Goal: Obtain resource: Obtain resource

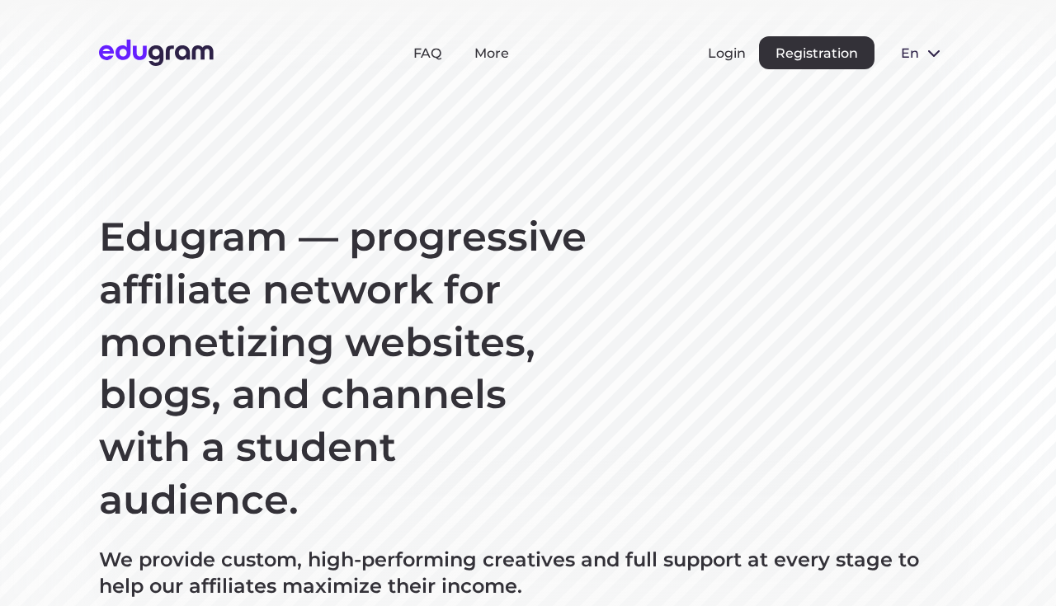
click at [991, 179] on section "Edugram — progressive affiliate network for monetizing websites, blogs, and cha…" at bounding box center [528, 423] width 1056 height 847
click at [731, 59] on button "Login" at bounding box center [727, 53] width 38 height 16
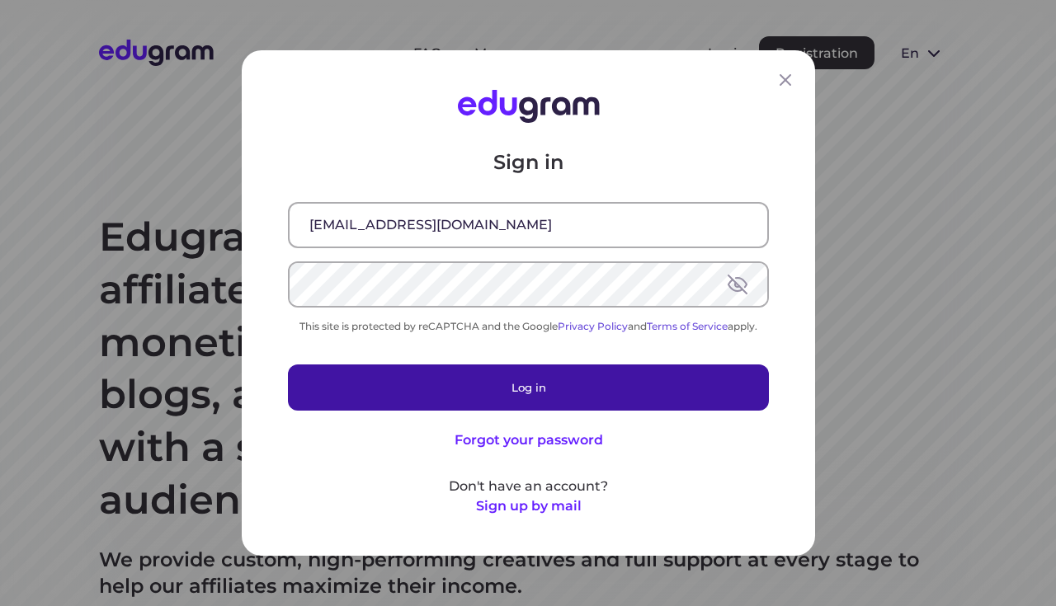
click at [402, 378] on button "Log in" at bounding box center [528, 388] width 481 height 46
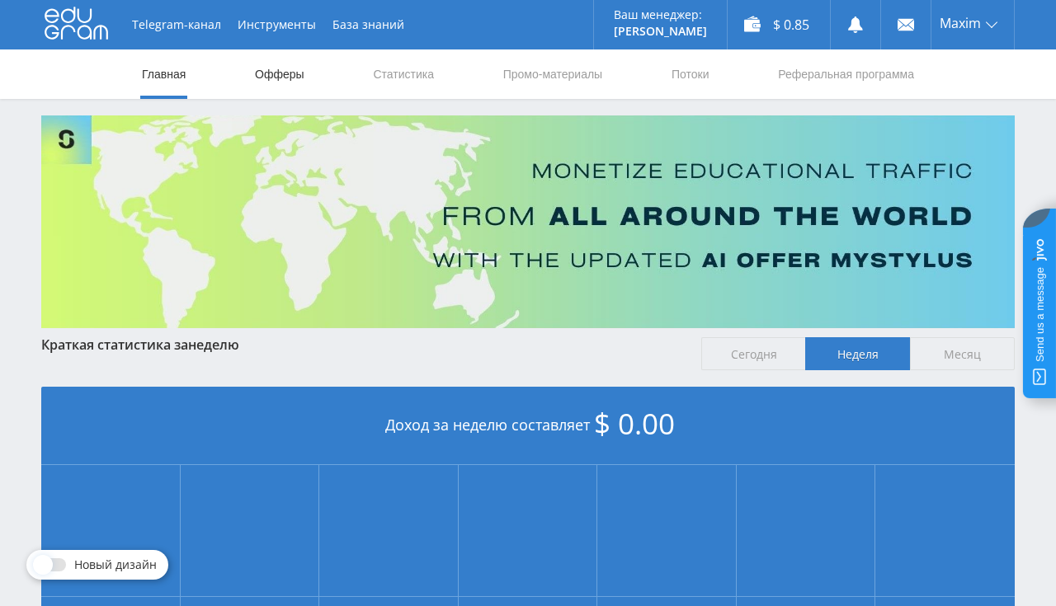
click at [257, 76] on link "Офферы" at bounding box center [279, 73] width 53 height 49
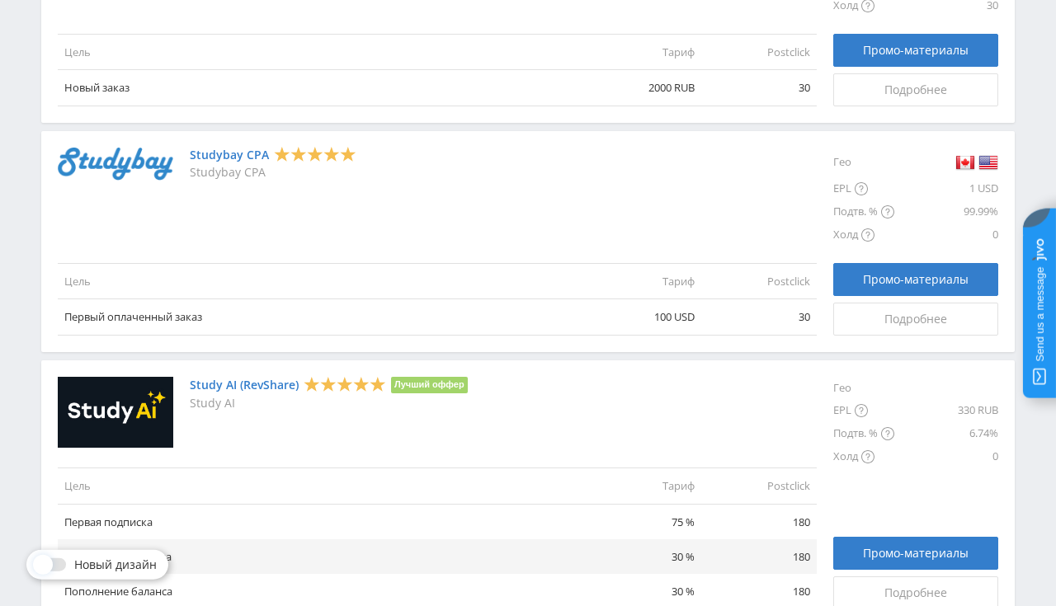
scroll to position [2090, 0]
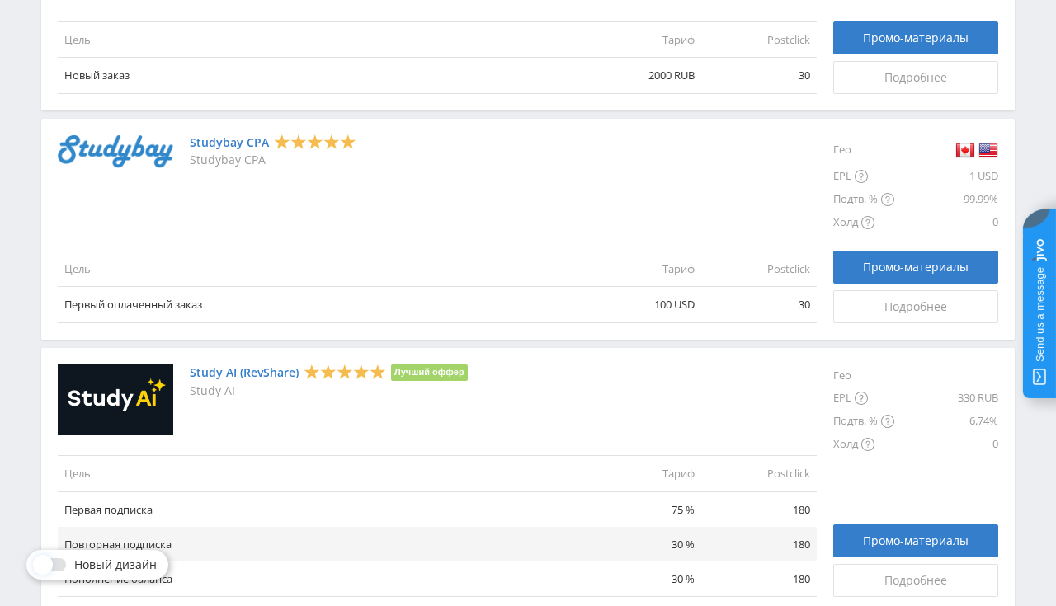
click at [243, 145] on link "Studybay CPA" at bounding box center [229, 142] width 79 height 13
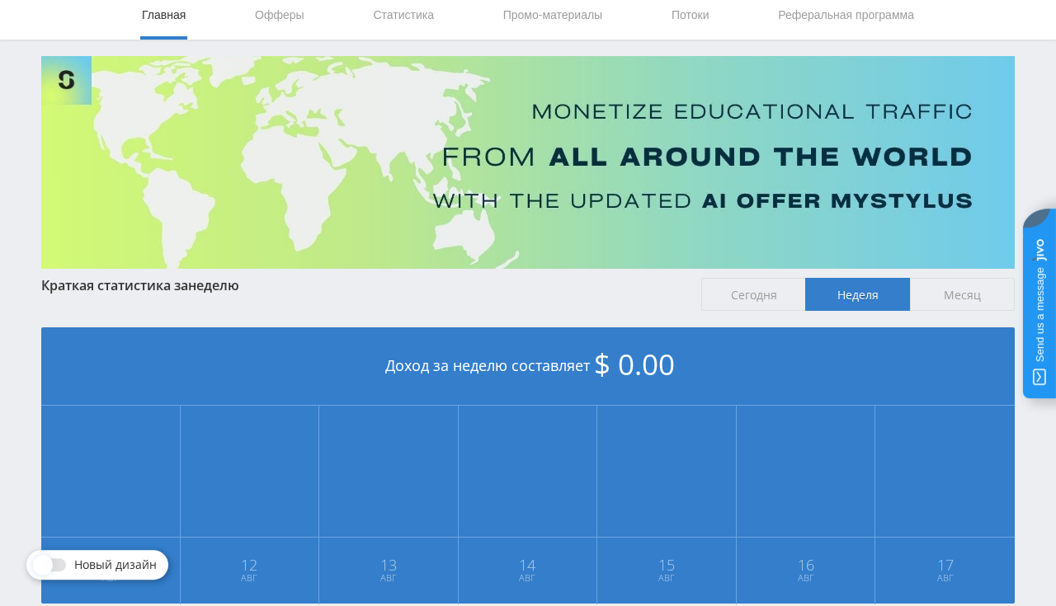
scroll to position [87, 0]
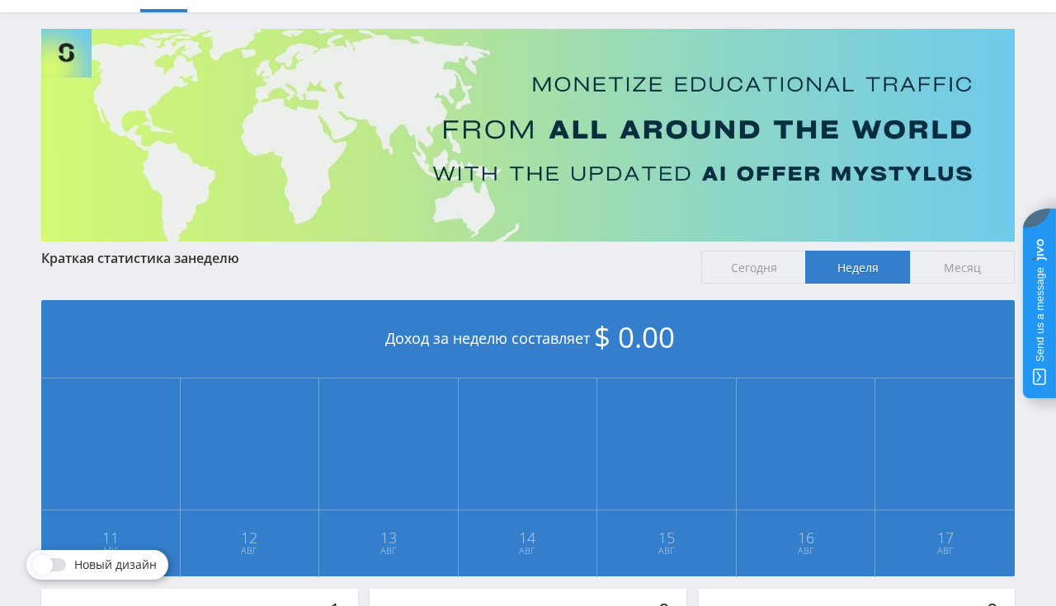
click at [945, 269] on span "Месяц" at bounding box center [962, 267] width 105 height 33
click at [0, 0] on input "Месяц" at bounding box center [0, 0] width 0 height 0
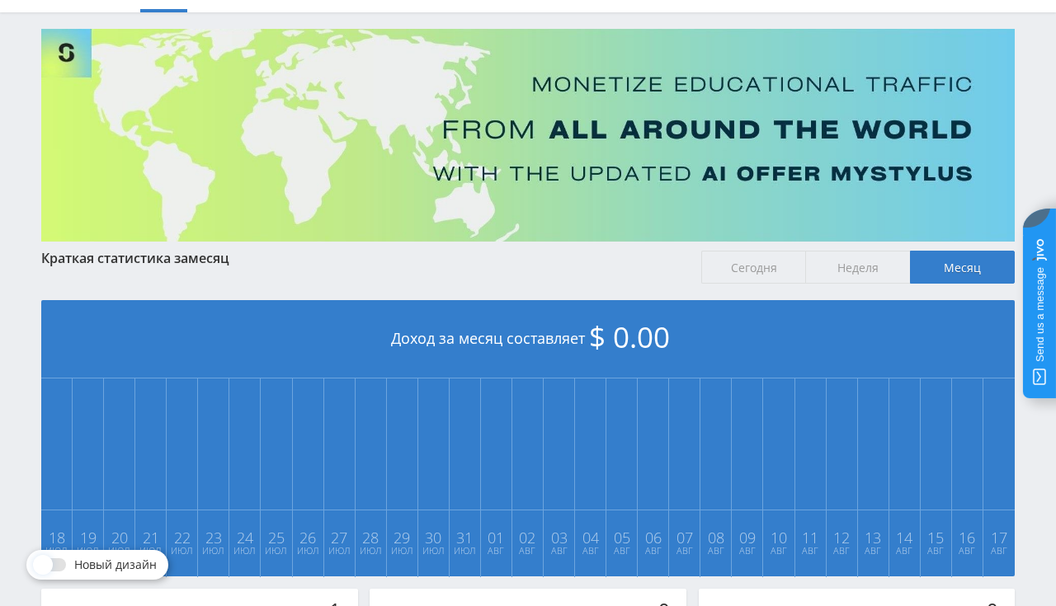
click at [752, 269] on span "Сегодня" at bounding box center [753, 267] width 105 height 33
click at [0, 0] on input "Сегодня" at bounding box center [0, 0] width 0 height 0
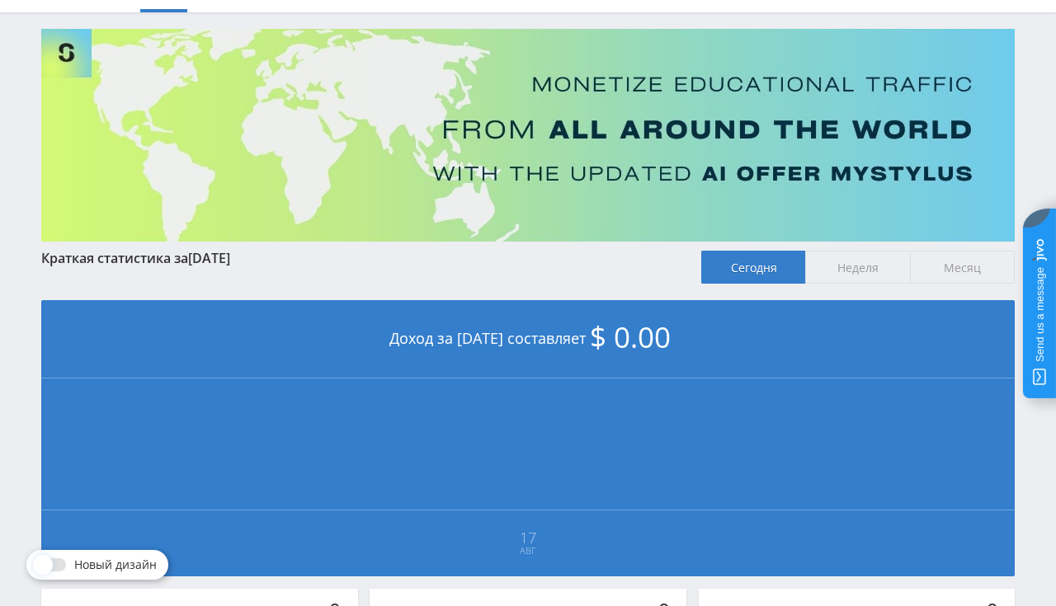
click at [844, 270] on span "Неделя" at bounding box center [857, 267] width 105 height 33
click at [0, 0] on input "Неделя" at bounding box center [0, 0] width 0 height 0
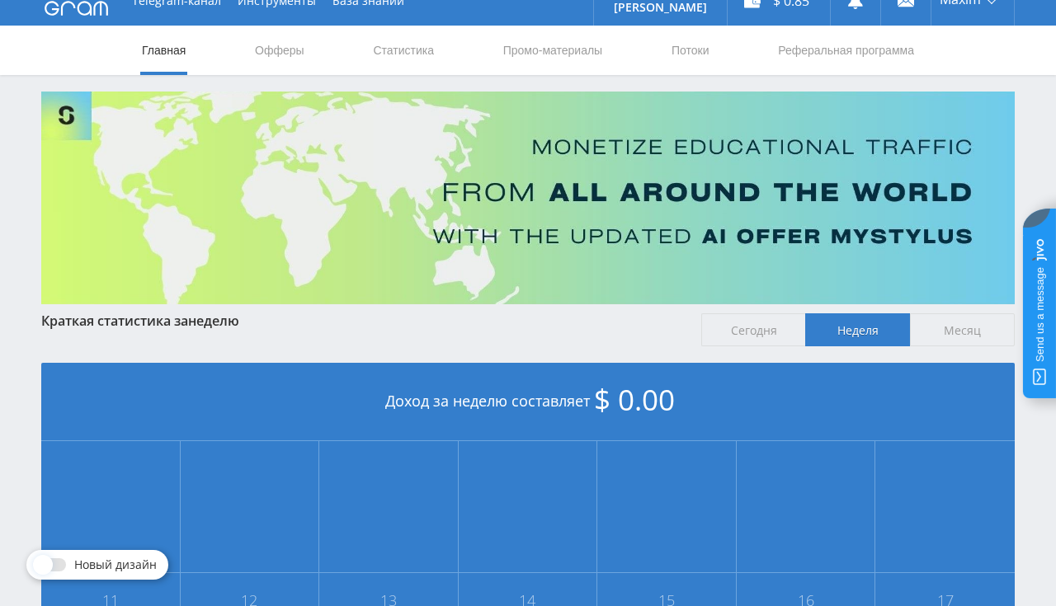
scroll to position [0, 0]
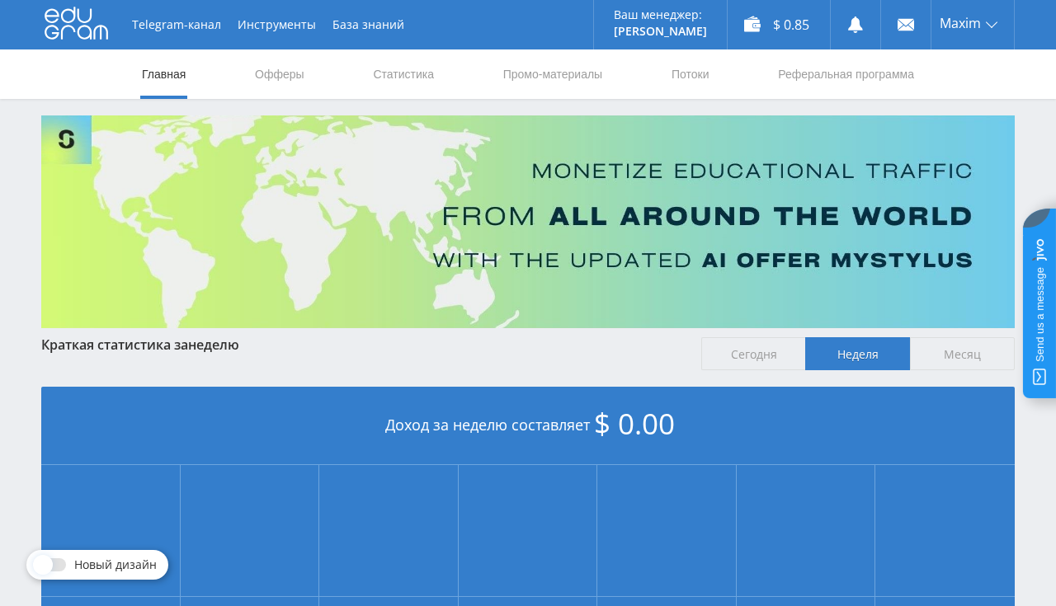
click at [739, 351] on span "Сегодня" at bounding box center [753, 353] width 105 height 33
click at [0, 0] on input "Сегодня" at bounding box center [0, 0] width 0 height 0
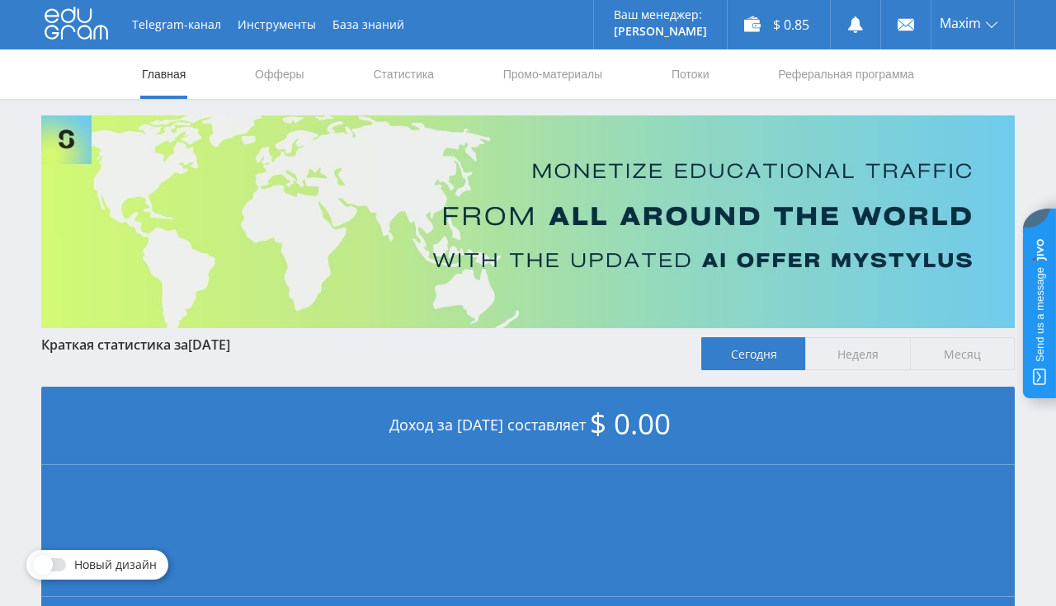
click at [846, 359] on span "Неделя" at bounding box center [857, 353] width 105 height 33
click at [0, 0] on input "Неделя" at bounding box center [0, 0] width 0 height 0
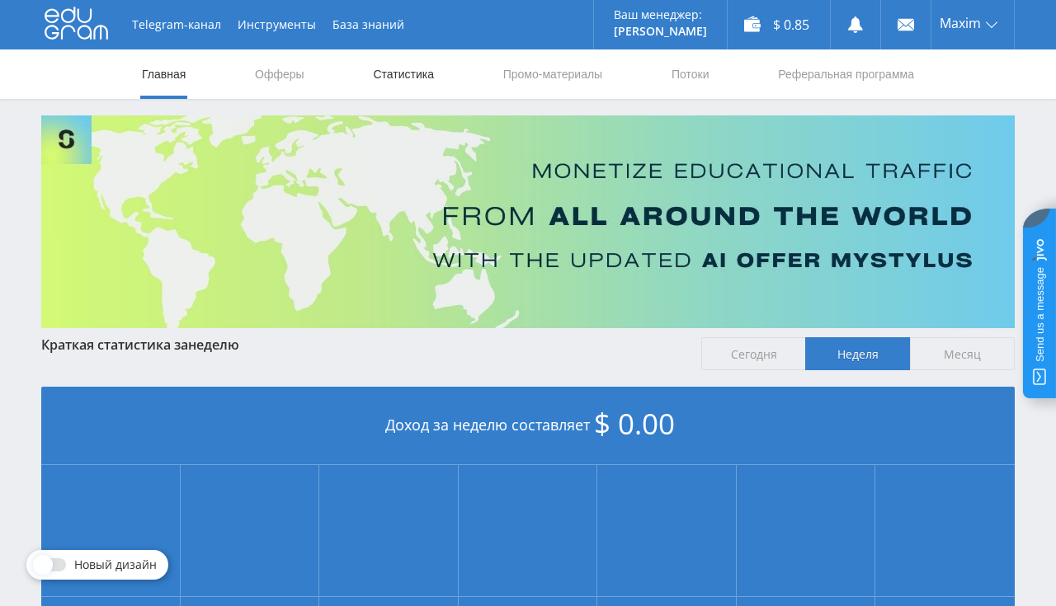
click at [423, 77] on link "Статистика" at bounding box center [403, 73] width 64 height 49
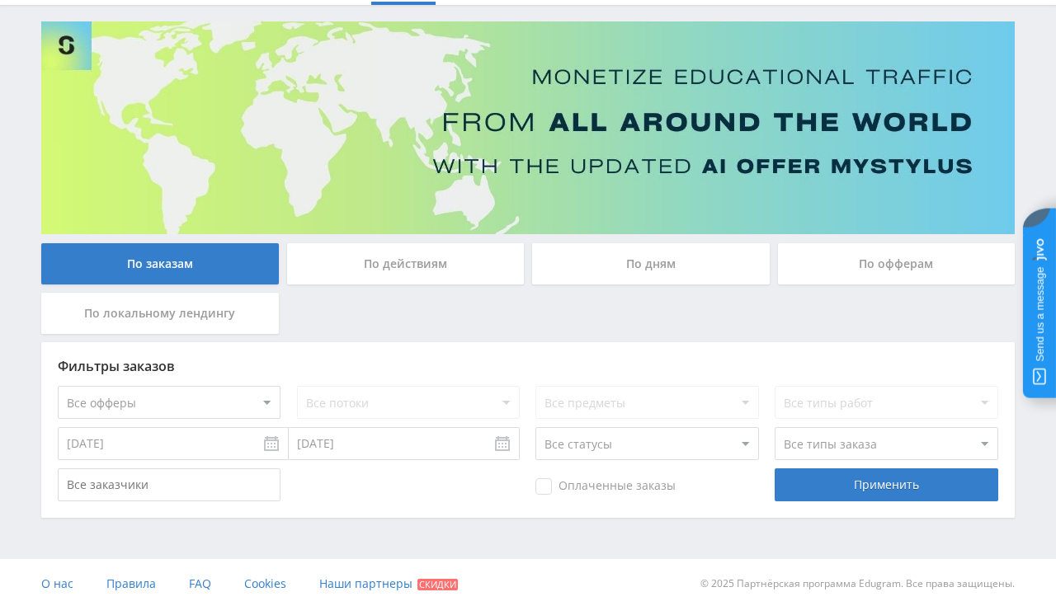
scroll to position [96, 0]
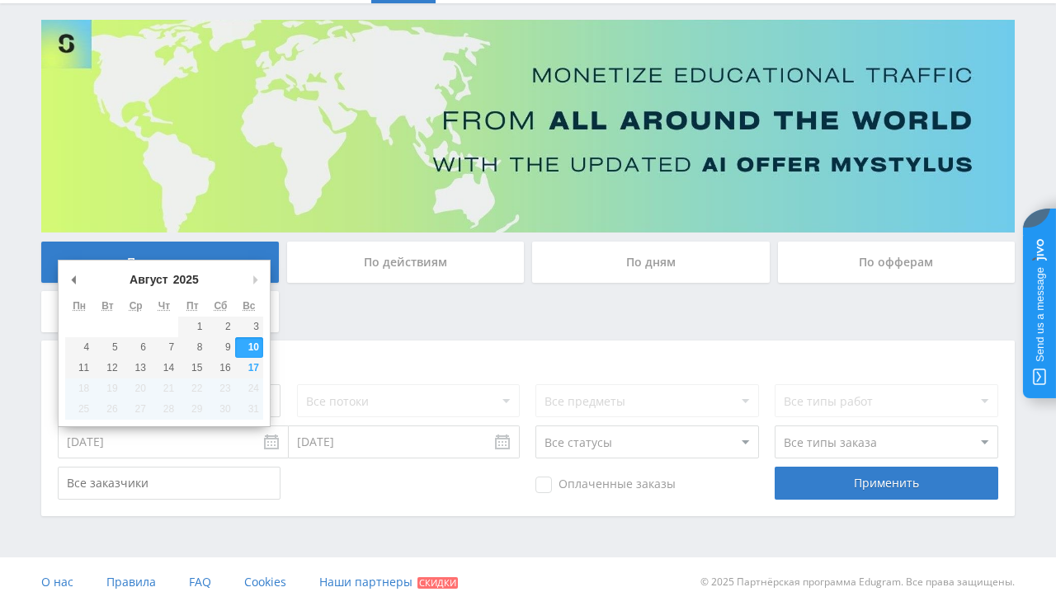
click at [134, 450] on input "10.08.2025" at bounding box center [173, 442] width 231 height 33
type input "01.05.2025"
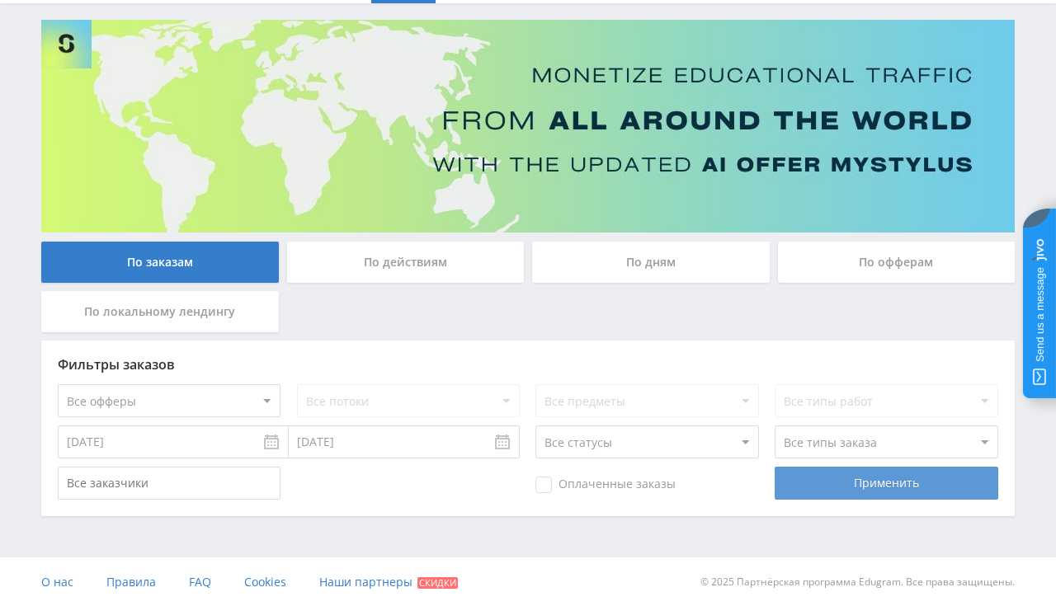
click at [876, 487] on div "Применить" at bounding box center [886, 483] width 223 height 33
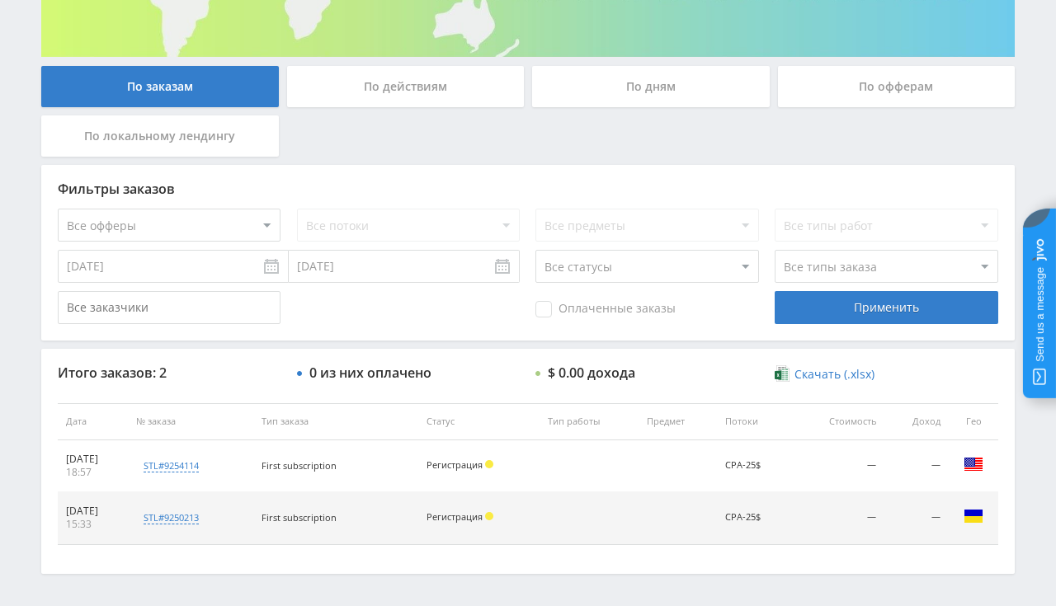
scroll to position [328, 0]
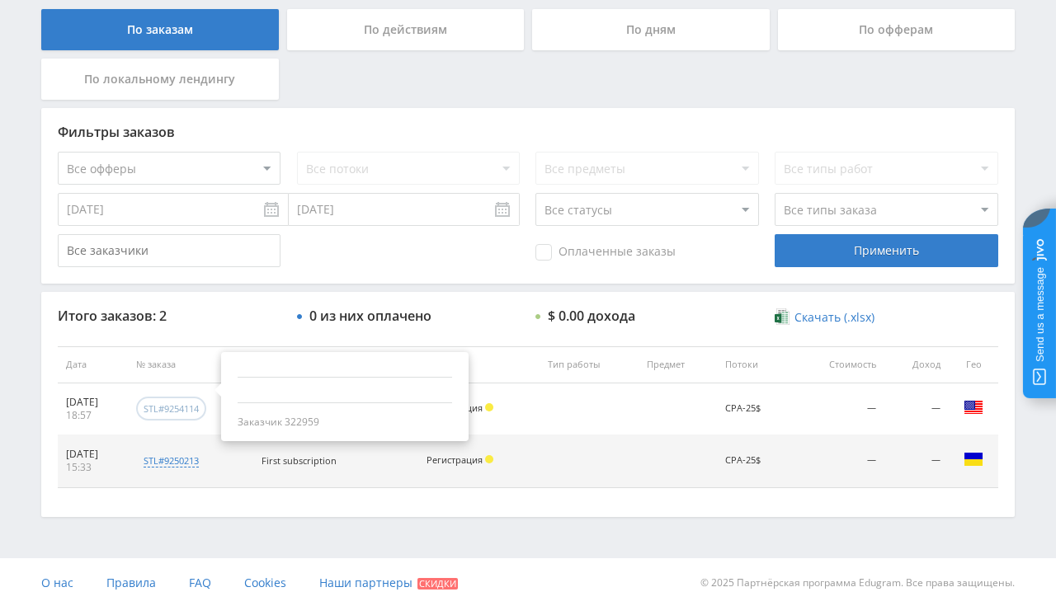
click at [195, 405] on div "stl#9254114" at bounding box center [171, 409] width 55 height 12
click at [365, 175] on div "Все потоки" at bounding box center [408, 168] width 223 height 33
click at [775, 193] on select "Все типы заказа Ребилл Новый заказ" at bounding box center [886, 209] width 223 height 33
click at [822, 213] on select "Все типы заказа Ребилл Новый заказ" at bounding box center [886, 209] width 223 height 33
click at [125, 259] on input "text" at bounding box center [169, 250] width 223 height 33
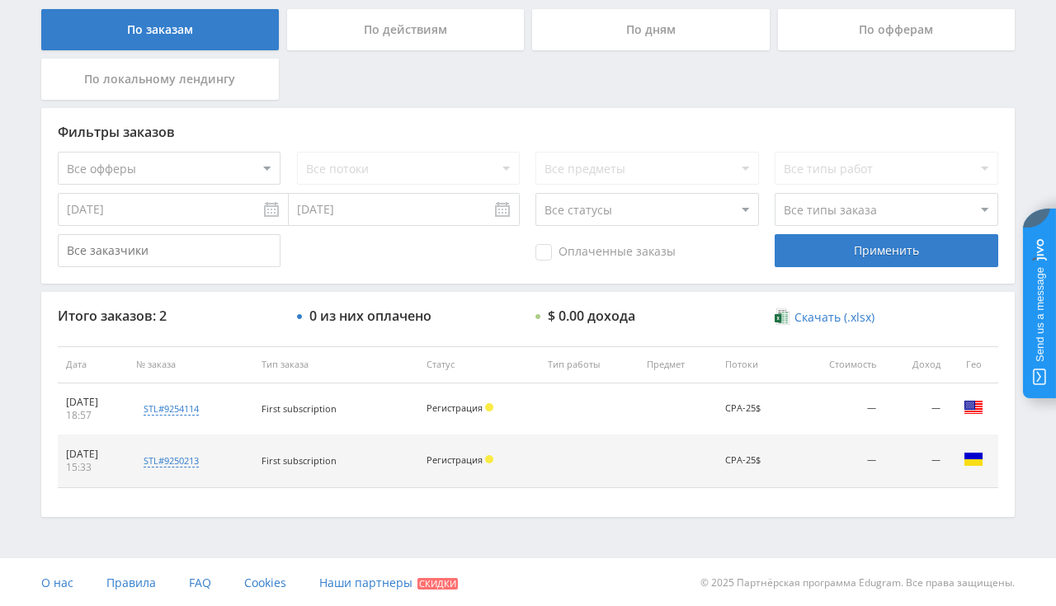
click at [58, 152] on select "Все офферы MyStylus MyStylus - Revshare Кампус AI Studybay Автор24 Studybay Bra…" at bounding box center [169, 168] width 223 height 33
select select "339"
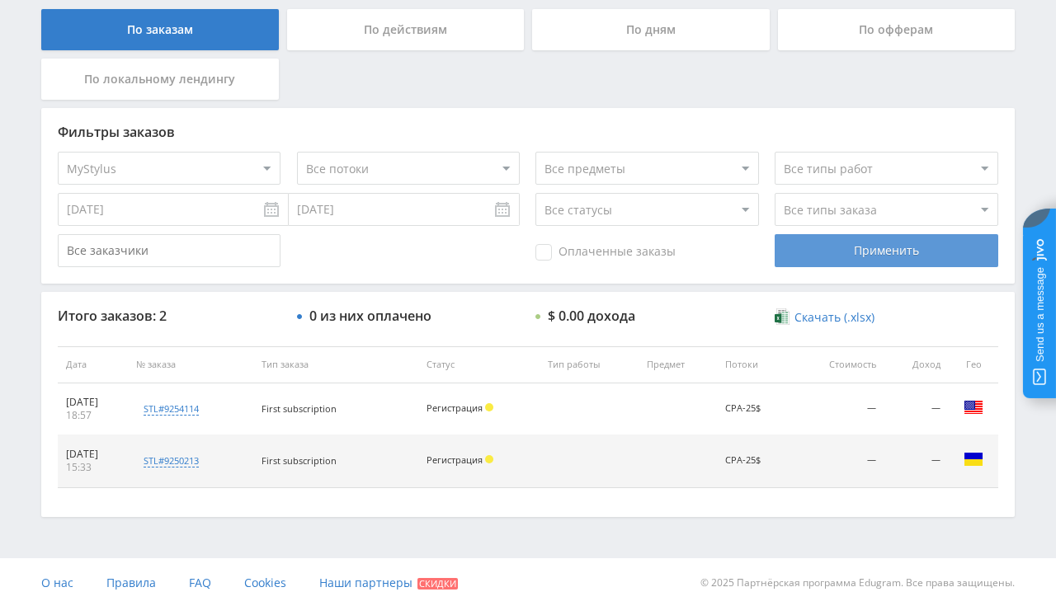
click at [874, 252] on div "Применить" at bounding box center [886, 250] width 223 height 33
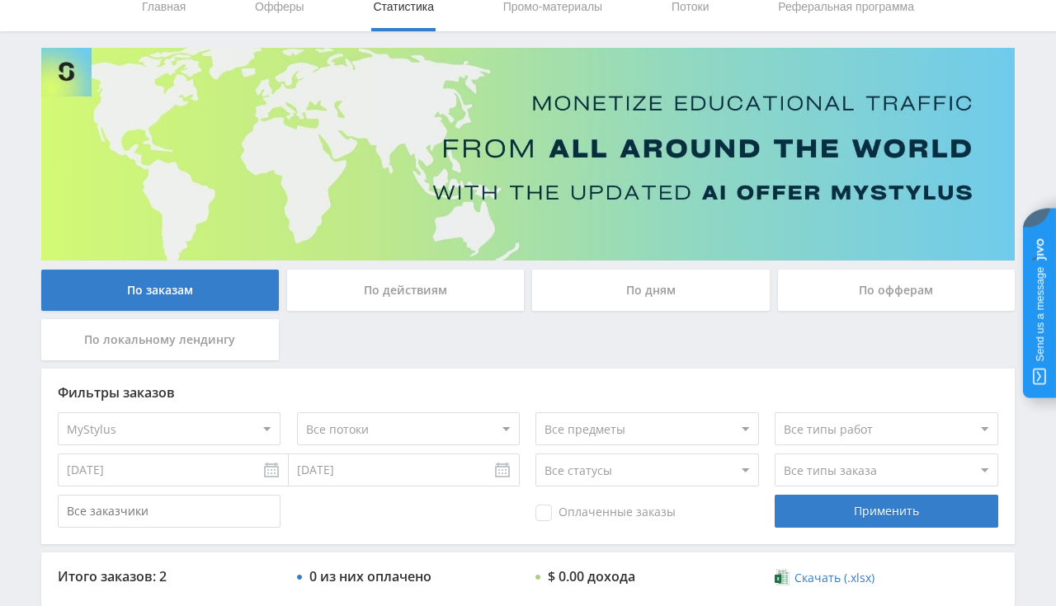
scroll to position [0, 0]
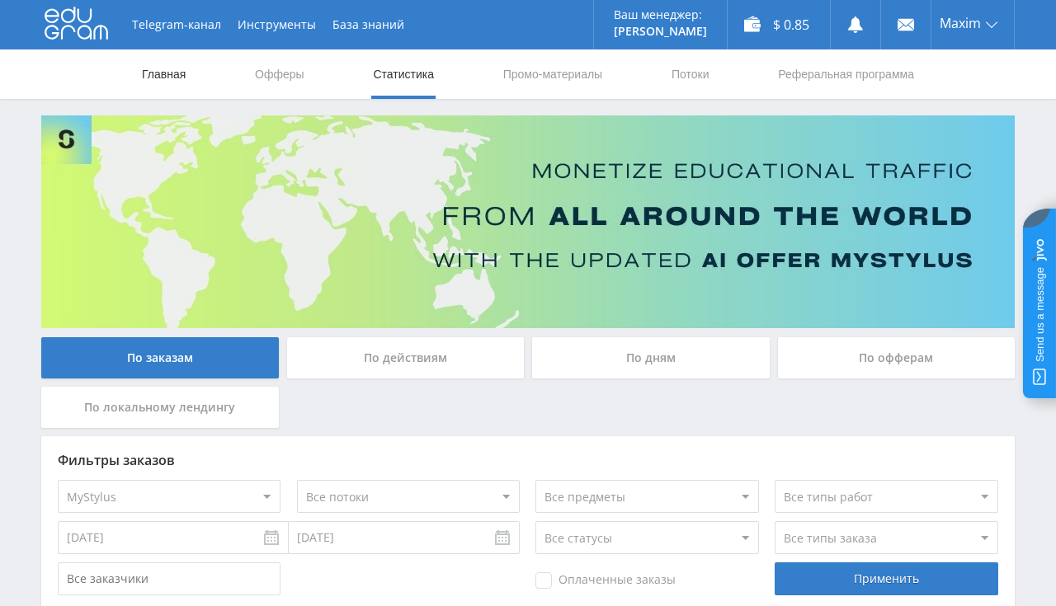
click at [148, 65] on link "Главная" at bounding box center [163, 73] width 47 height 49
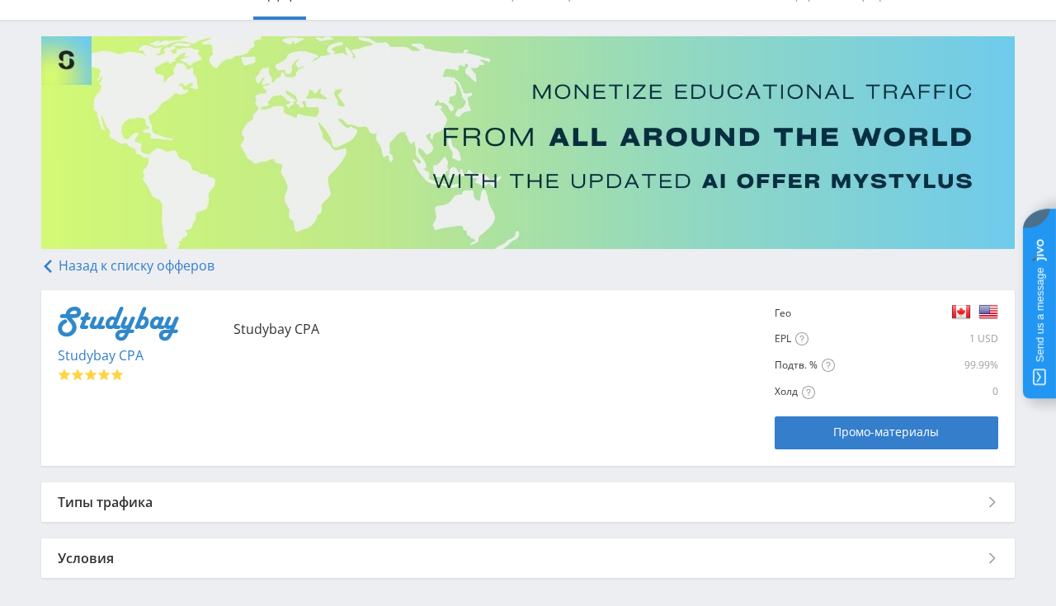
scroll to position [153, 0]
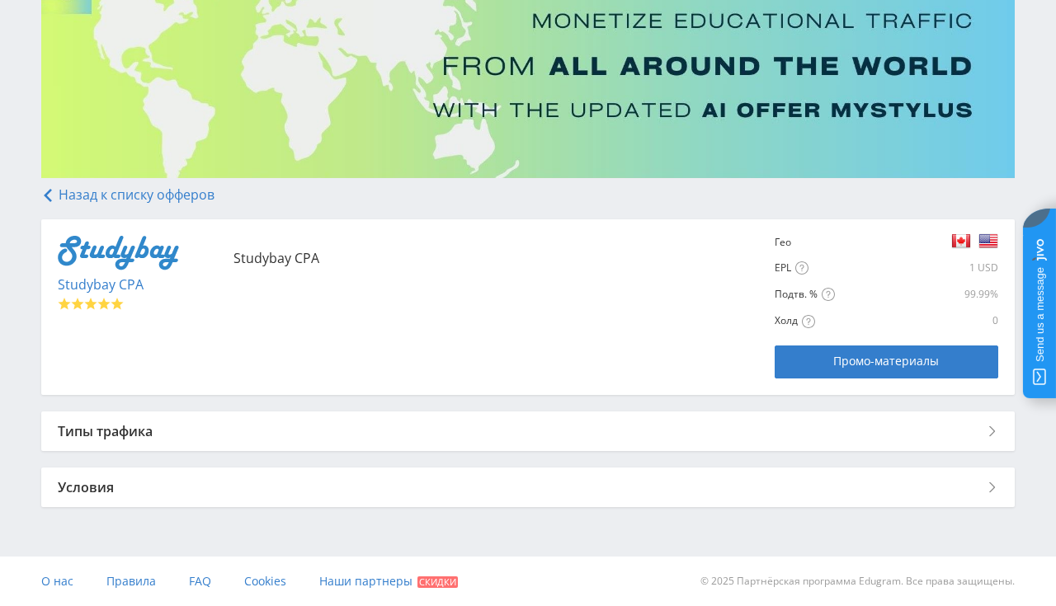
click at [734, 424] on div "Типы трафика" at bounding box center [527, 432] width 973 height 40
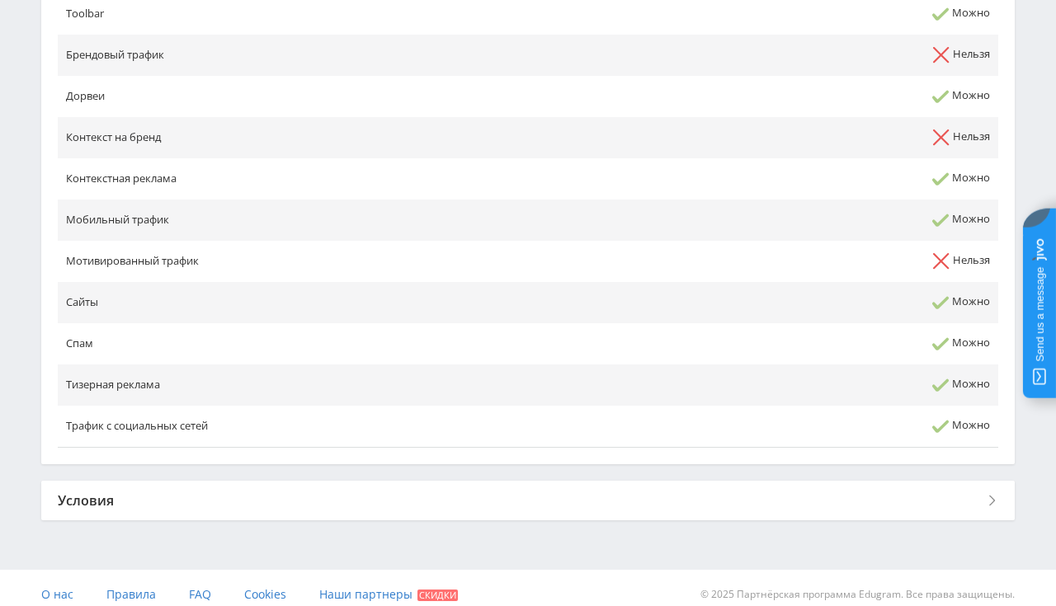
scroll to position [711, 0]
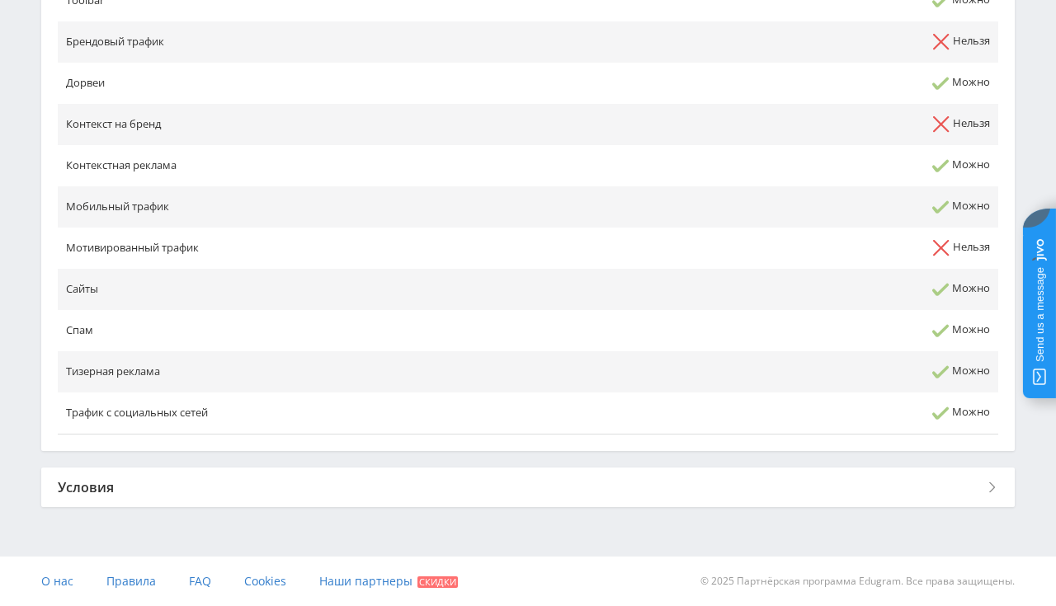
click at [919, 498] on div "Условия" at bounding box center [527, 488] width 973 height 40
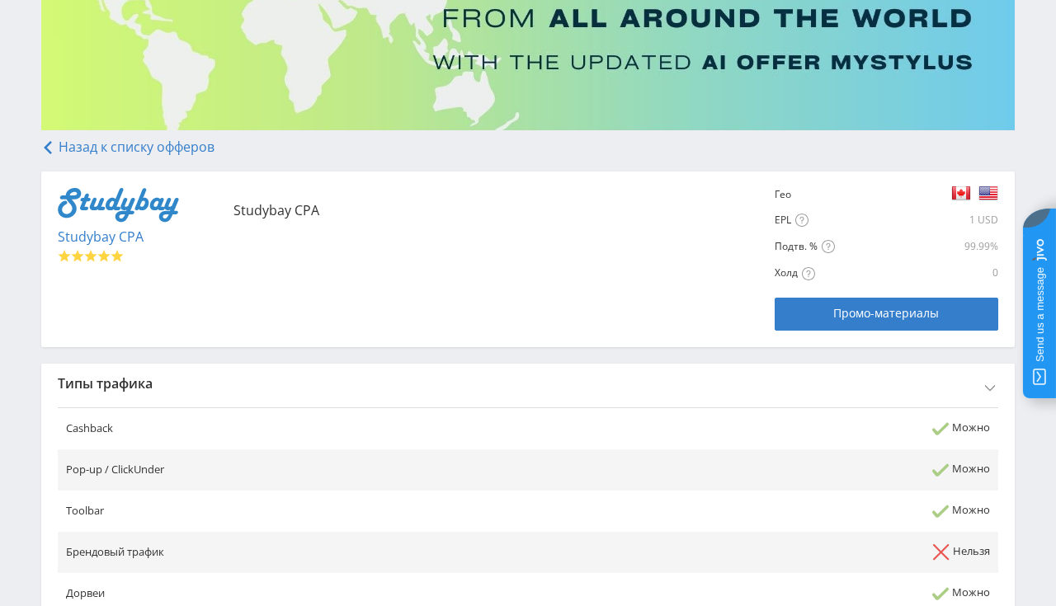
scroll to position [0, 0]
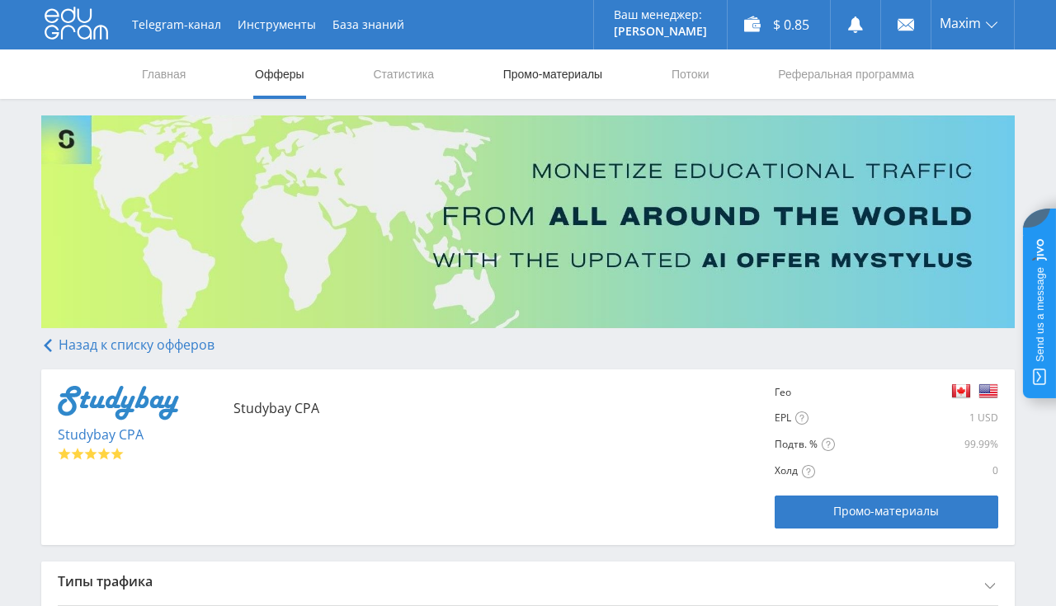
click at [524, 75] on link "Промо-материалы" at bounding box center [553, 73] width 102 height 49
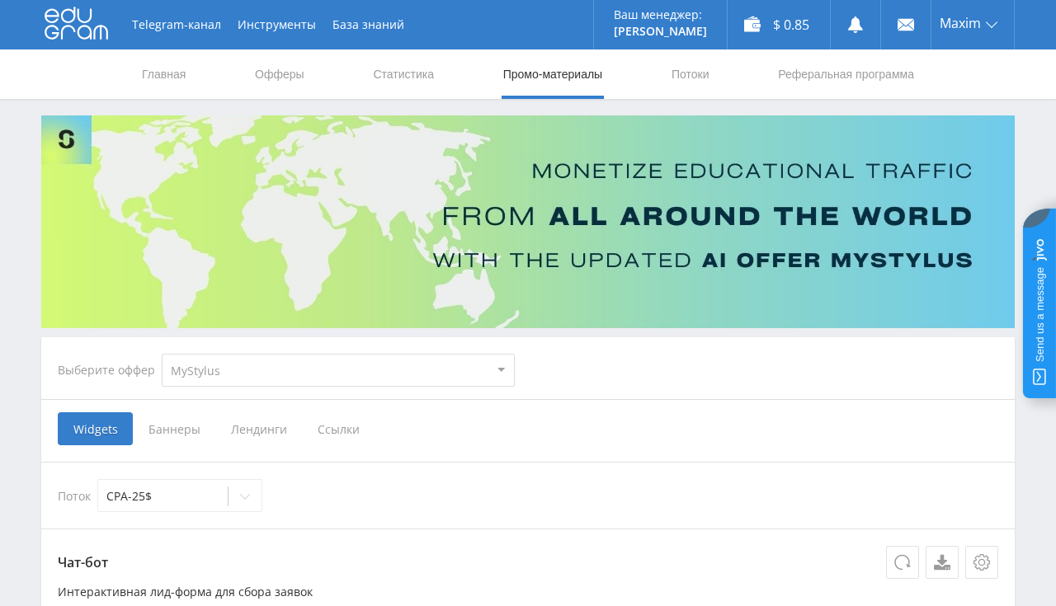
scroll to position [87, 0]
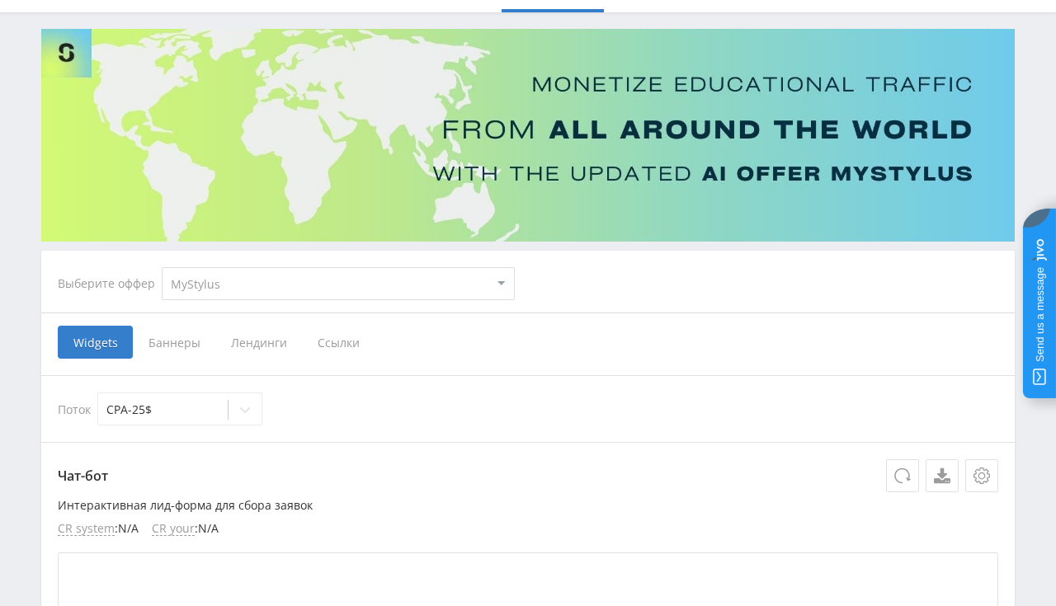
click at [162, 267] on select "MyStylus MyStylus - Revshare Кампус AI Studybay Автор24 Studybay Brazil Studyba…" at bounding box center [338, 283] width 353 height 33
select select "2"
click option "Studybay" at bounding box center [0, 0] width 0 height 0
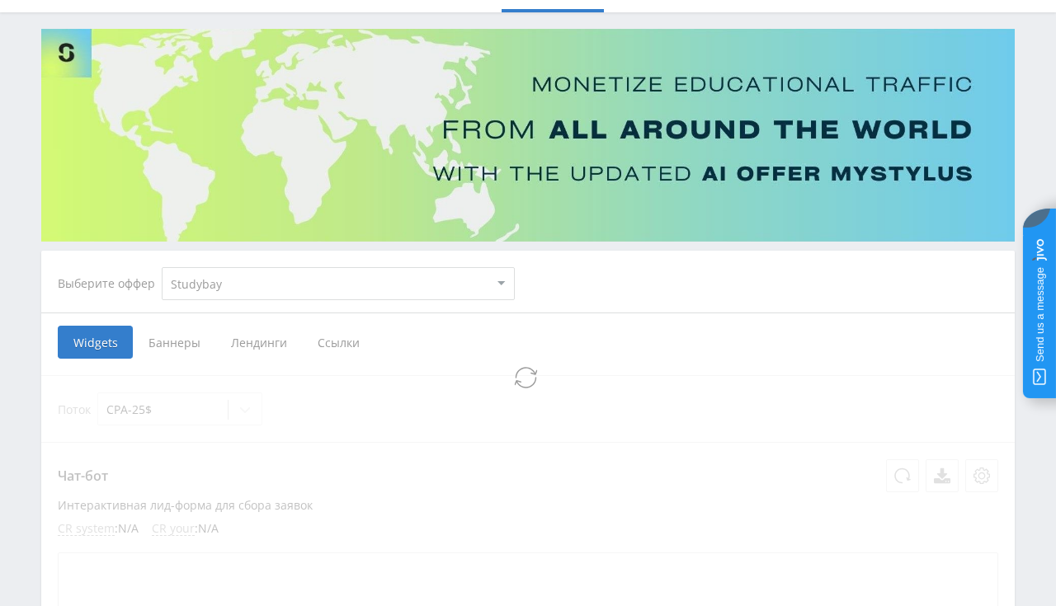
scroll to position [36, 0]
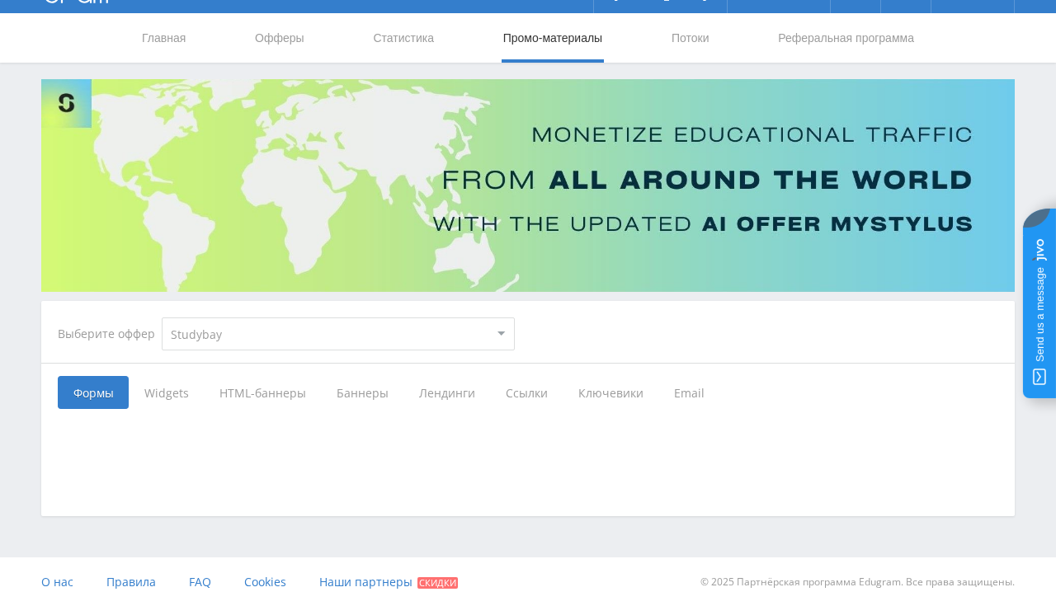
click at [143, 450] on div at bounding box center [527, 450] width 973 height 82
click at [151, 407] on span "Widgets" at bounding box center [166, 392] width 75 height 33
click at [0, 0] on input "Widgets" at bounding box center [0, 0] width 0 height 0
click at [248, 391] on span "HTML-баннеры" at bounding box center [262, 392] width 117 height 33
click at [0, 0] on input "HTML-баннеры" at bounding box center [0, 0] width 0 height 0
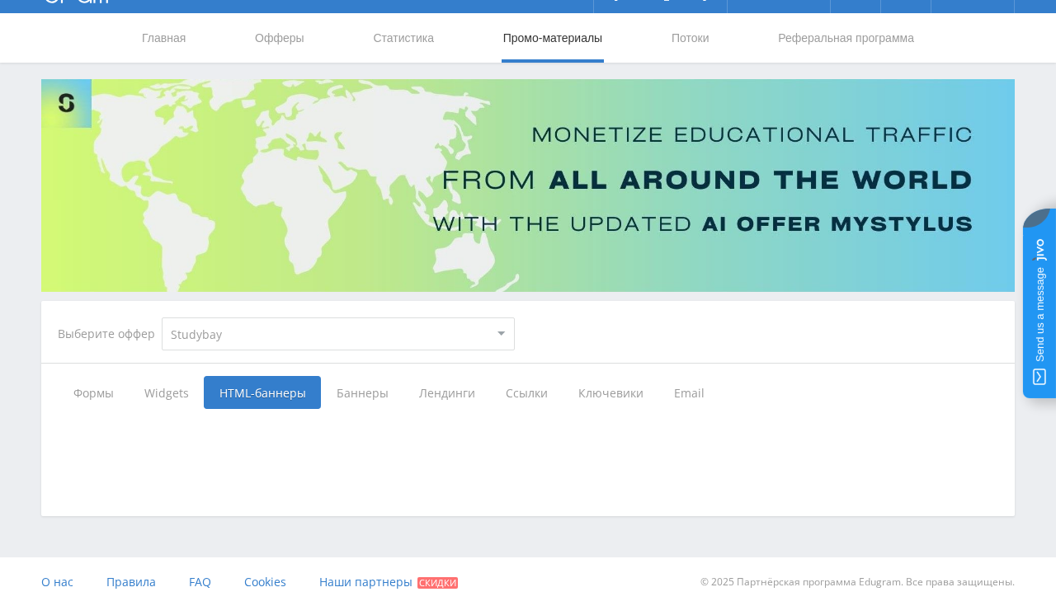
click at [350, 394] on span "Баннеры" at bounding box center [362, 392] width 82 height 33
click at [0, 0] on input "Баннеры" at bounding box center [0, 0] width 0 height 0
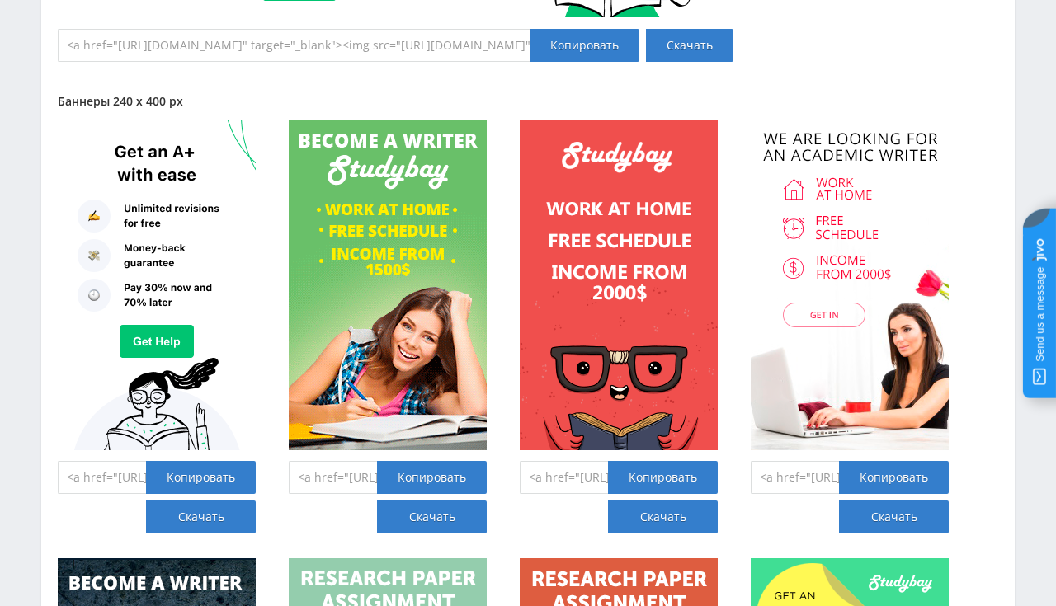
scroll to position [8050, 0]
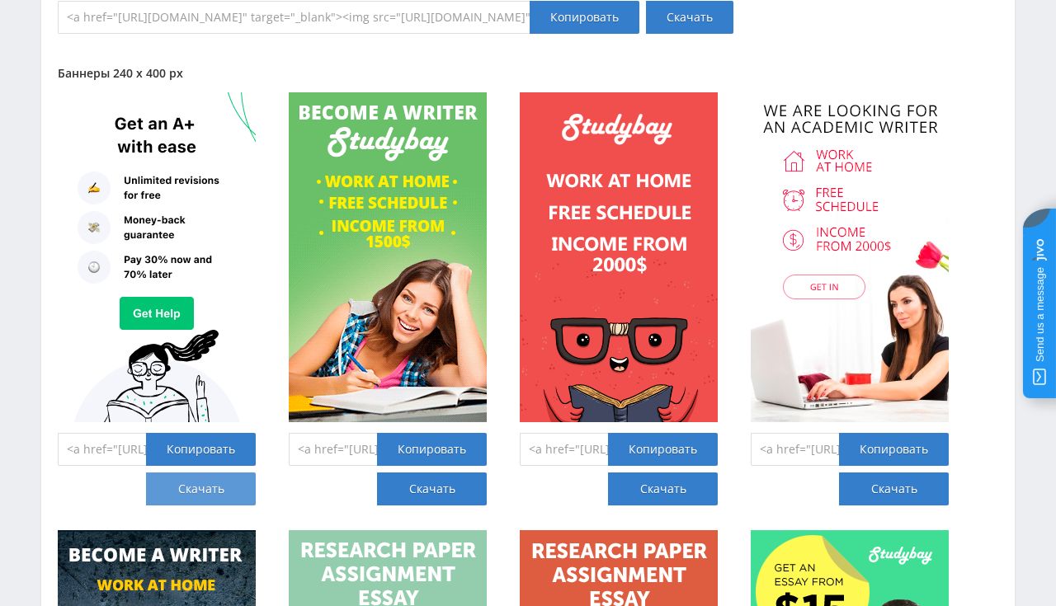
click at [186, 490] on link "Скачать" at bounding box center [201, 489] width 110 height 33
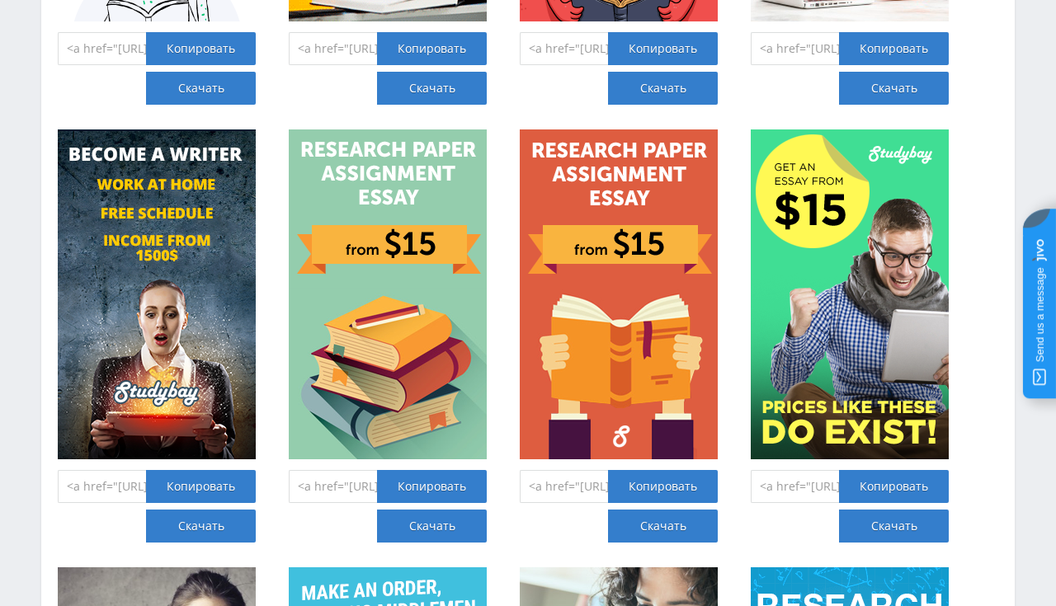
scroll to position [8486, 0]
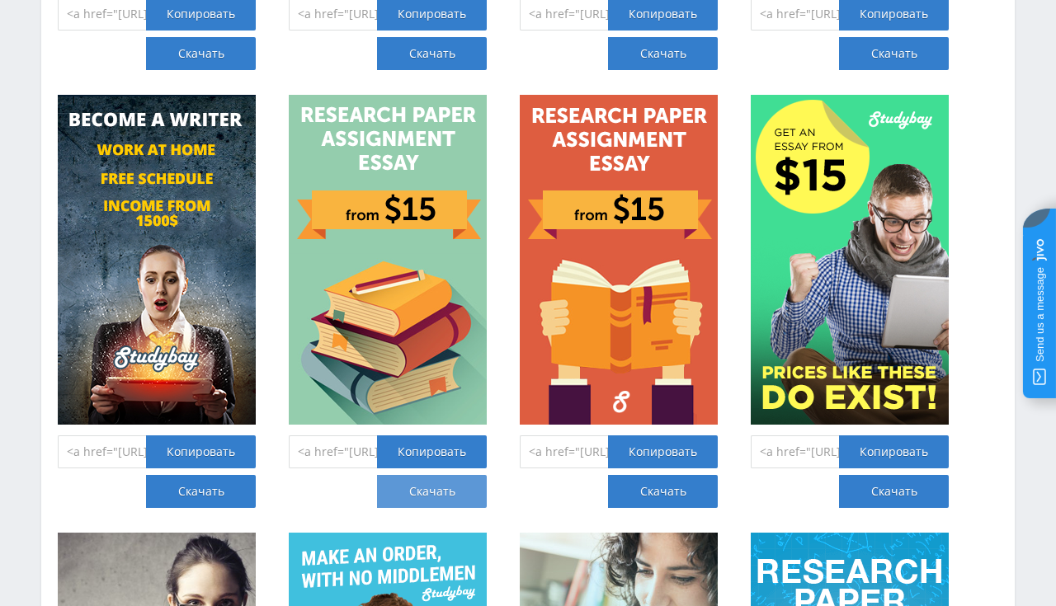
click at [420, 486] on link "Скачать" at bounding box center [432, 491] width 110 height 33
click at [631, 486] on link "Скачать" at bounding box center [663, 491] width 110 height 33
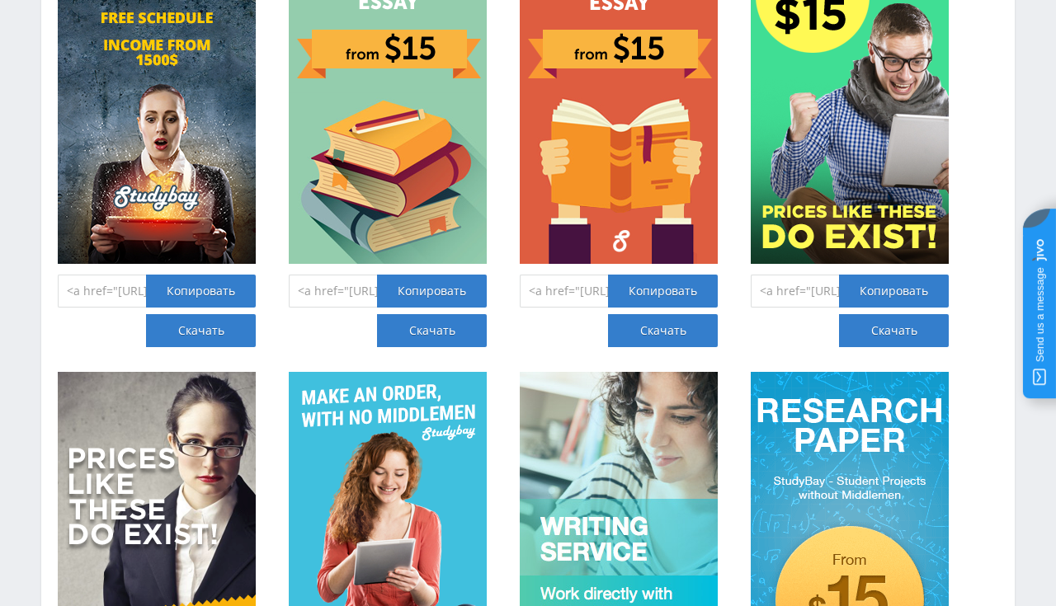
scroll to position [8660, 0]
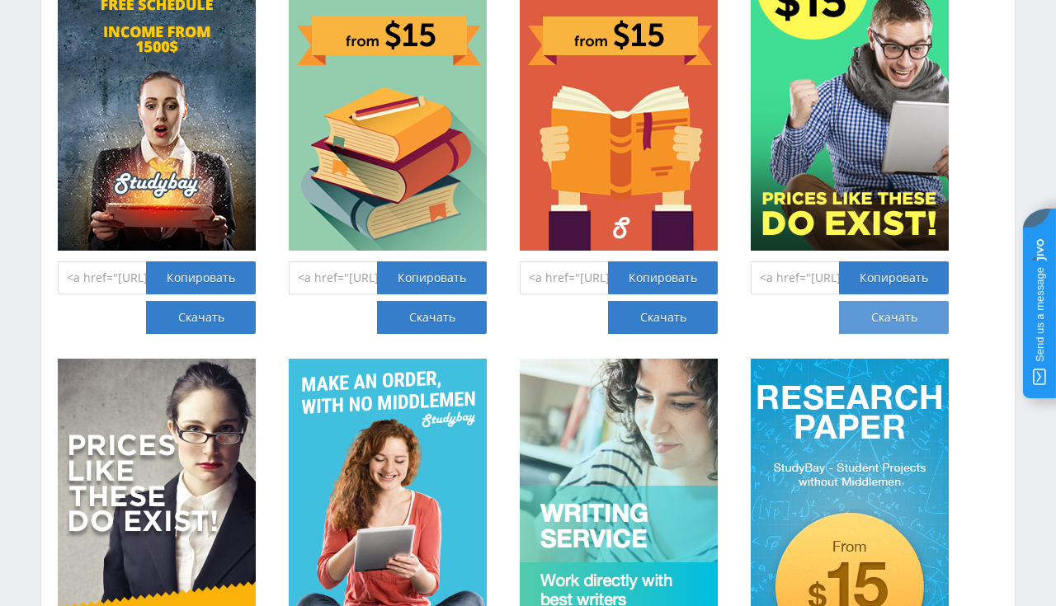
click at [924, 312] on link "Скачать" at bounding box center [894, 317] width 110 height 33
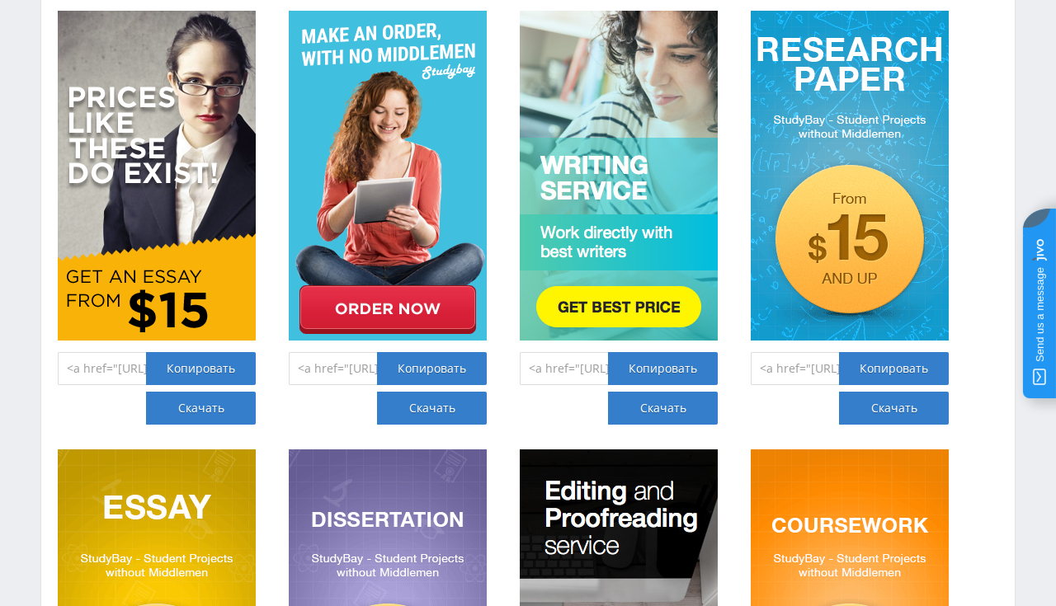
scroll to position [9008, 0]
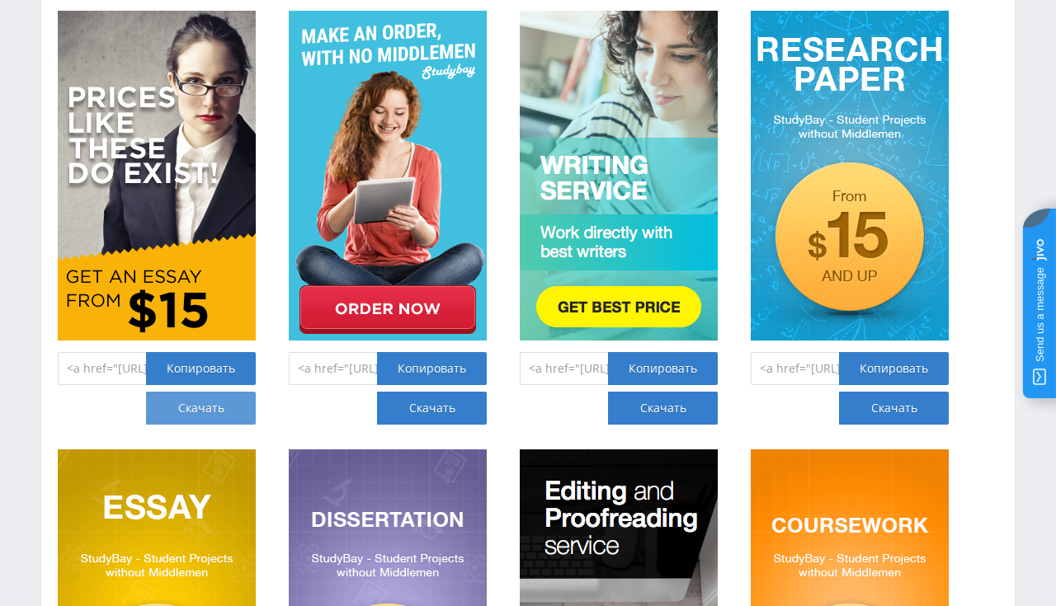
click at [228, 403] on link "Скачать" at bounding box center [201, 408] width 110 height 33
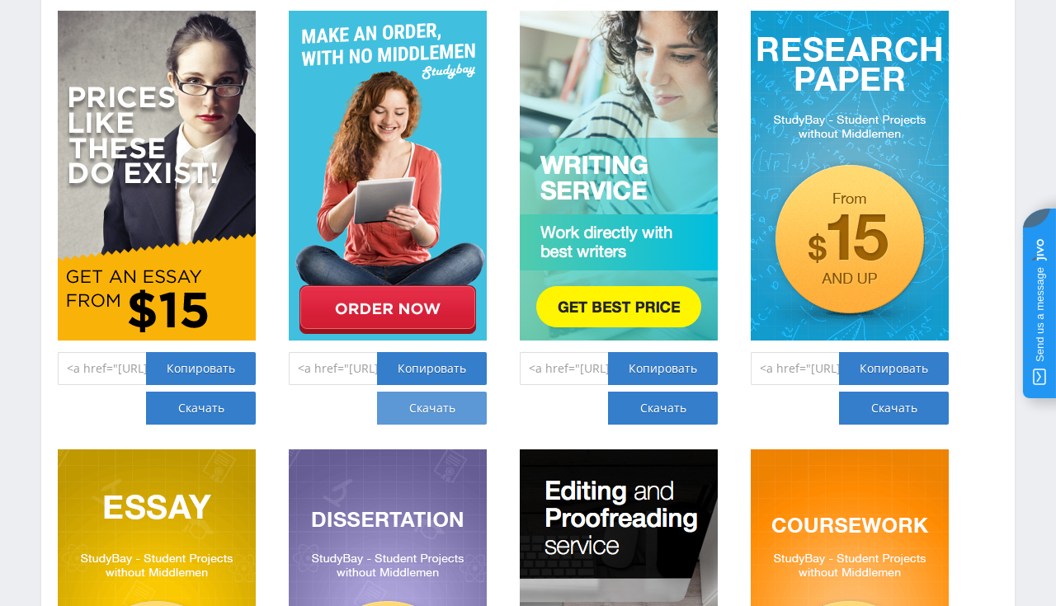
click at [439, 411] on link "Скачать" at bounding box center [432, 408] width 110 height 33
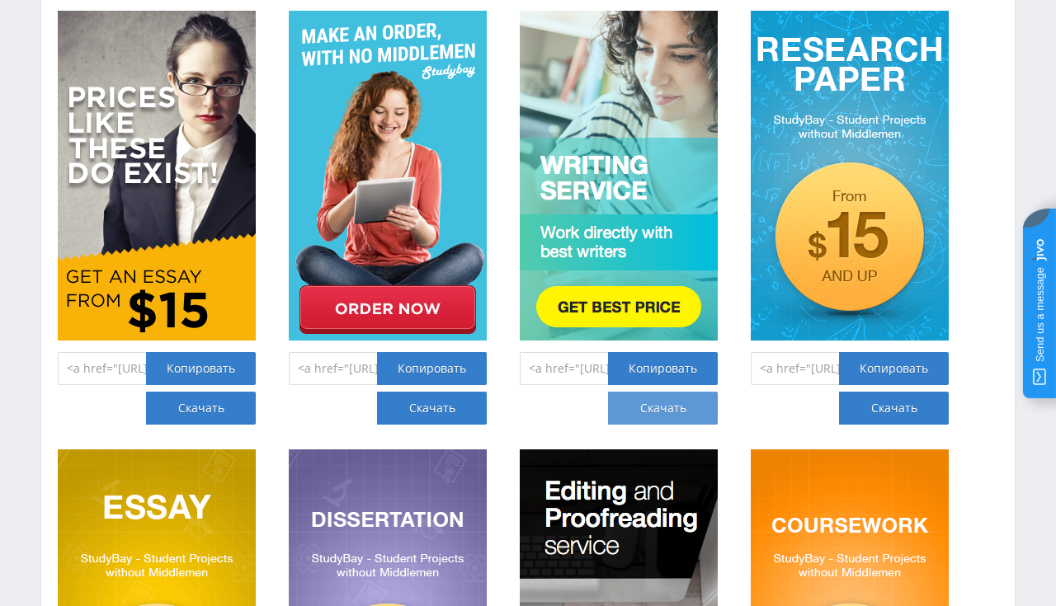
click at [645, 408] on link "Скачать" at bounding box center [663, 408] width 110 height 33
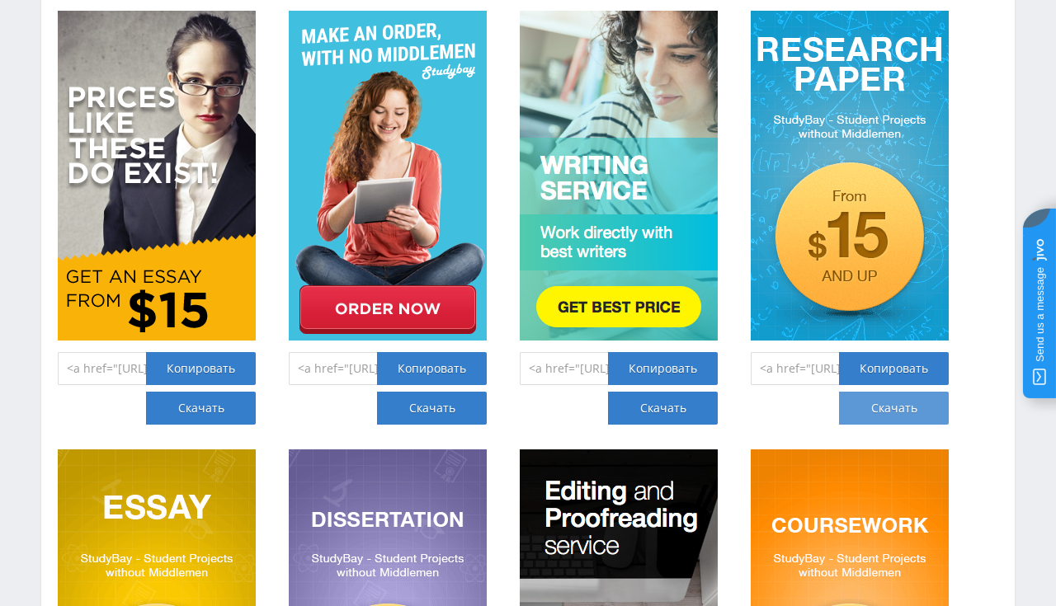
click at [876, 404] on link "Скачать" at bounding box center [894, 408] width 110 height 33
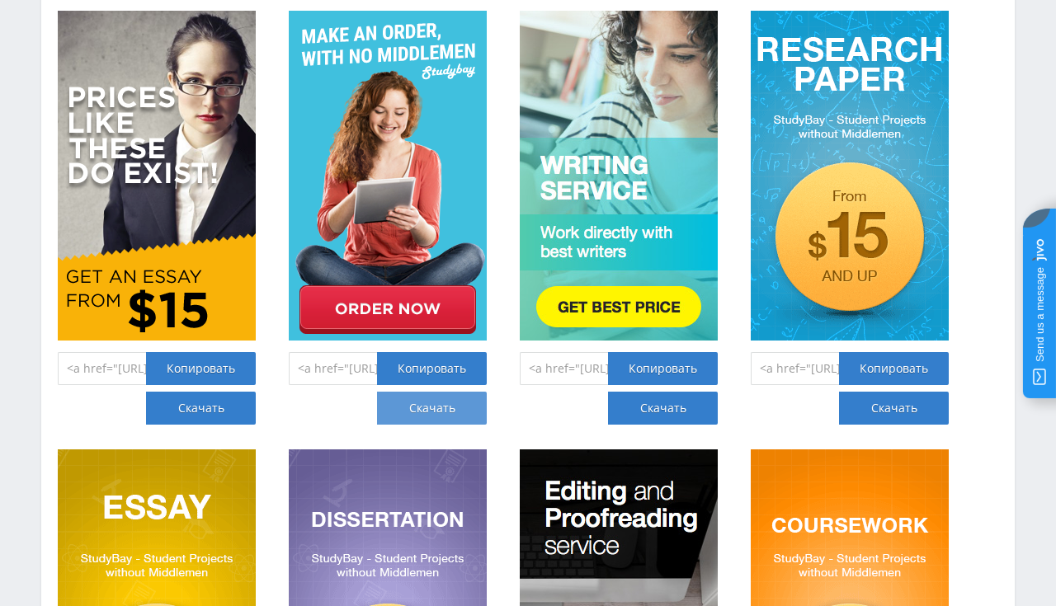
click at [424, 408] on link "Скачать" at bounding box center [432, 408] width 110 height 33
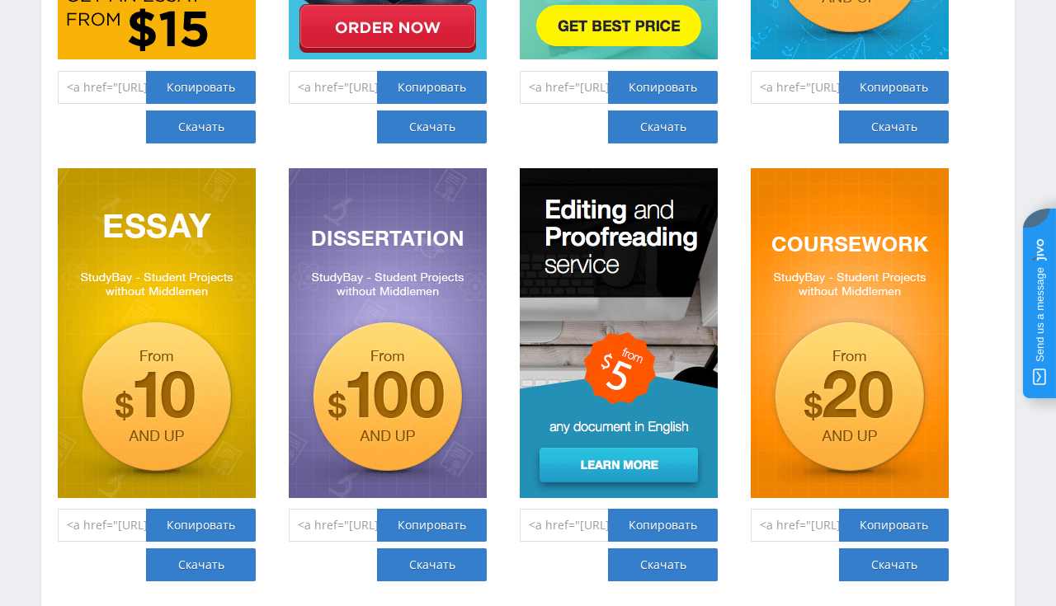
scroll to position [9357, 0]
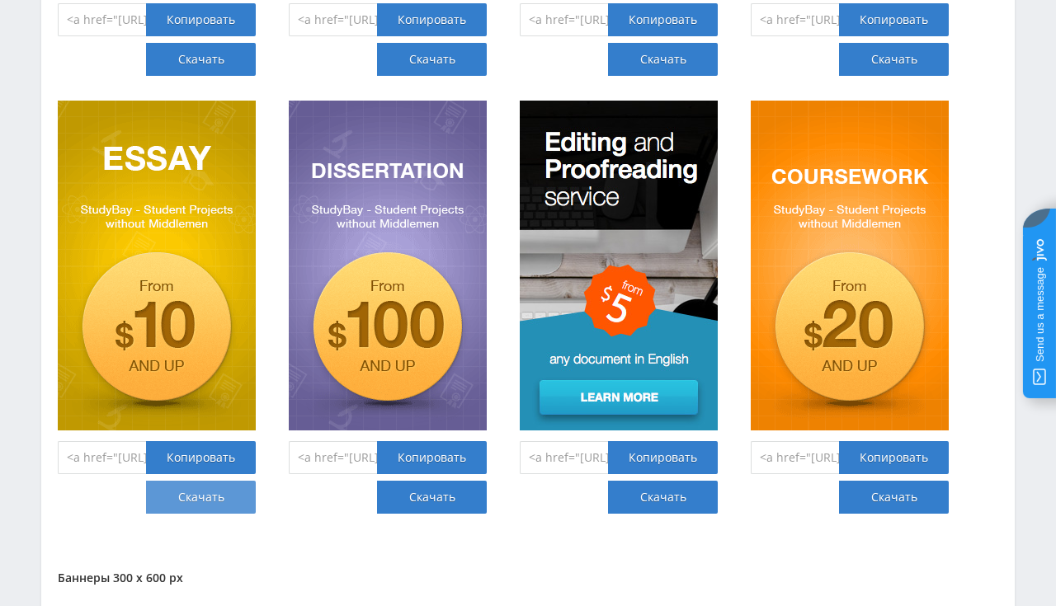
click at [233, 497] on link "Скачать" at bounding box center [201, 497] width 110 height 33
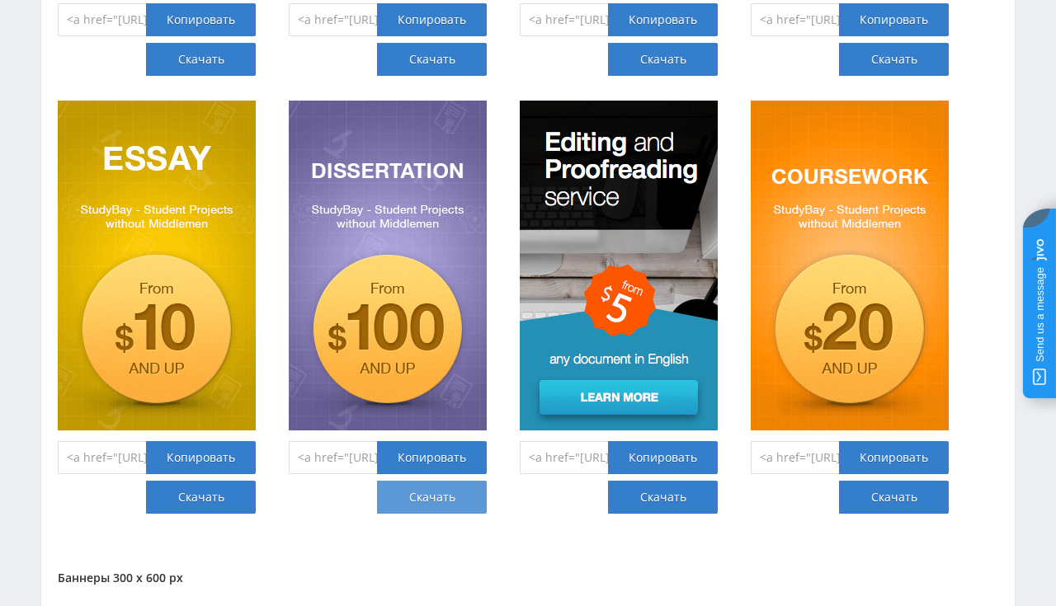
click at [437, 505] on link "Скачать" at bounding box center [432, 497] width 110 height 33
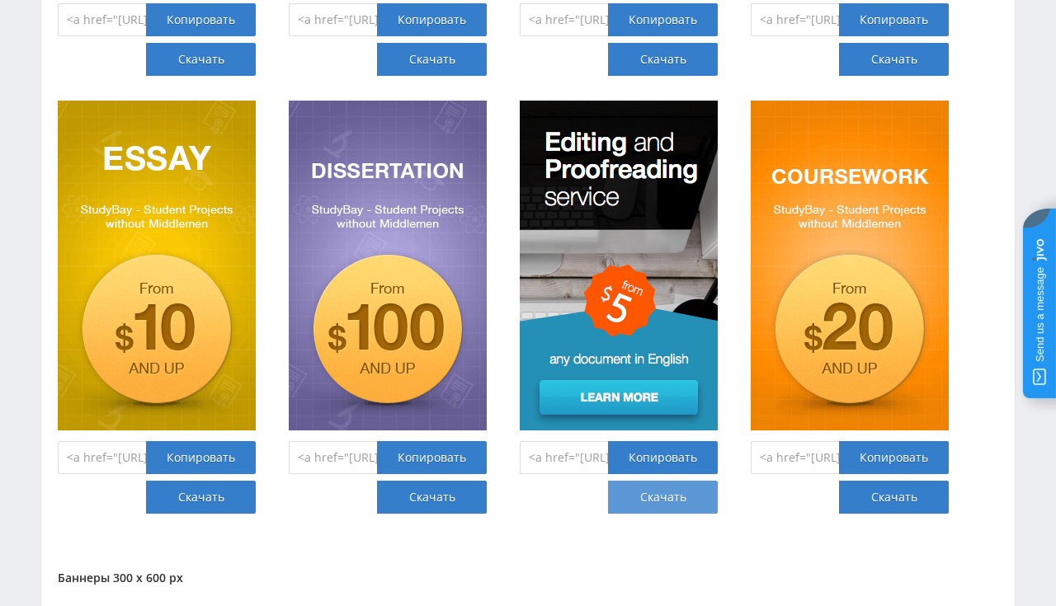
click at [685, 497] on link "Скачать" at bounding box center [663, 497] width 110 height 33
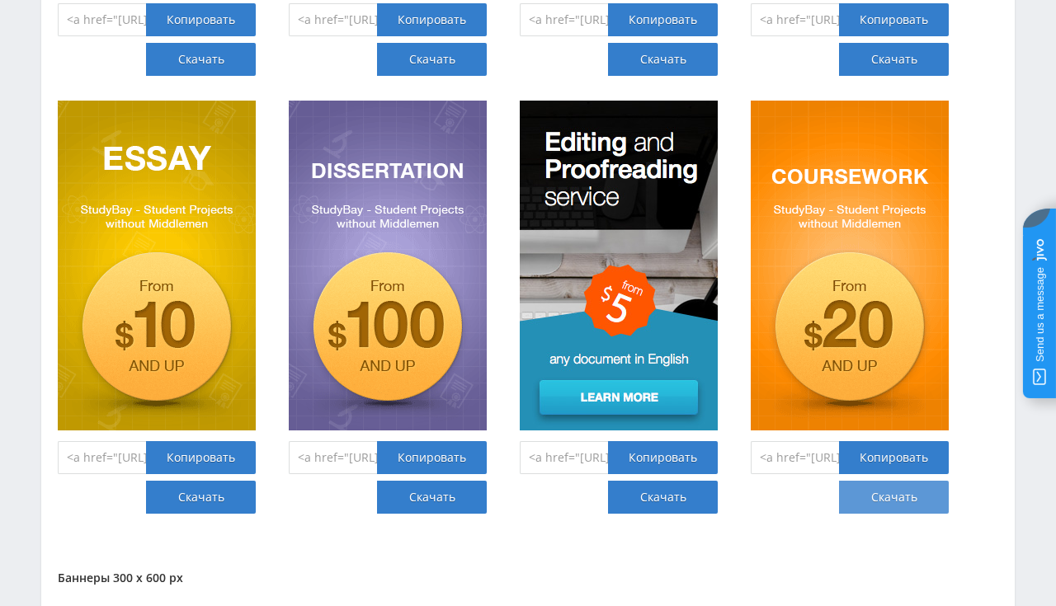
click at [888, 493] on link "Скачать" at bounding box center [894, 497] width 110 height 33
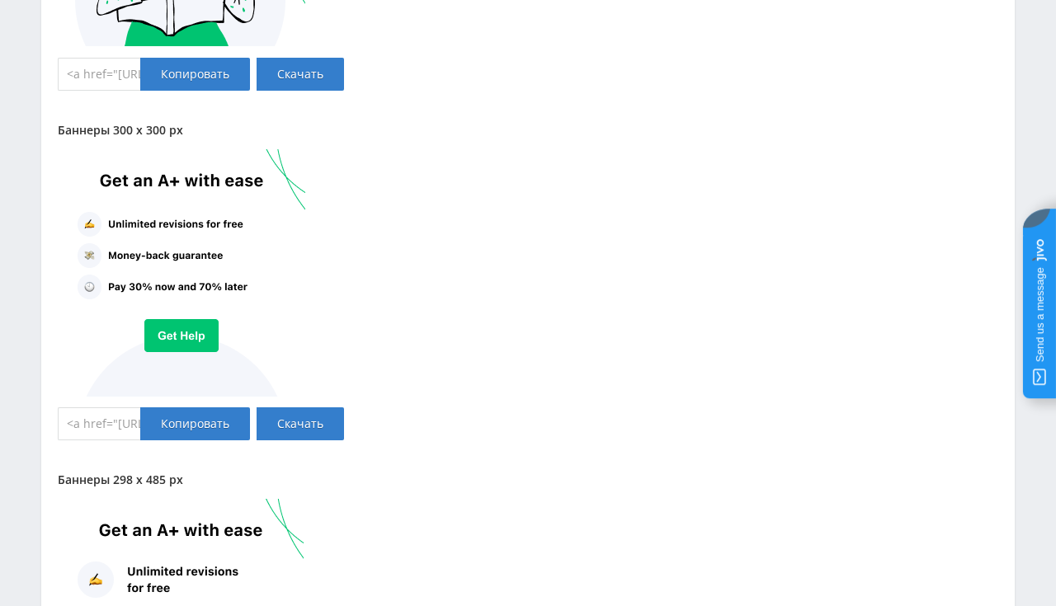
scroll to position [10402, 0]
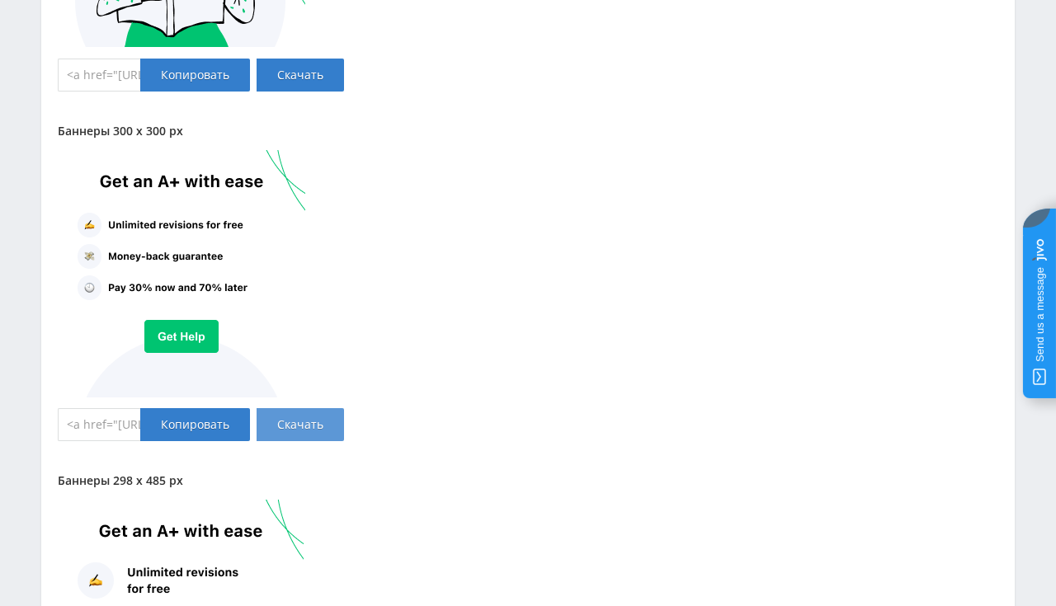
click at [309, 413] on link "Скачать" at bounding box center [300, 424] width 87 height 33
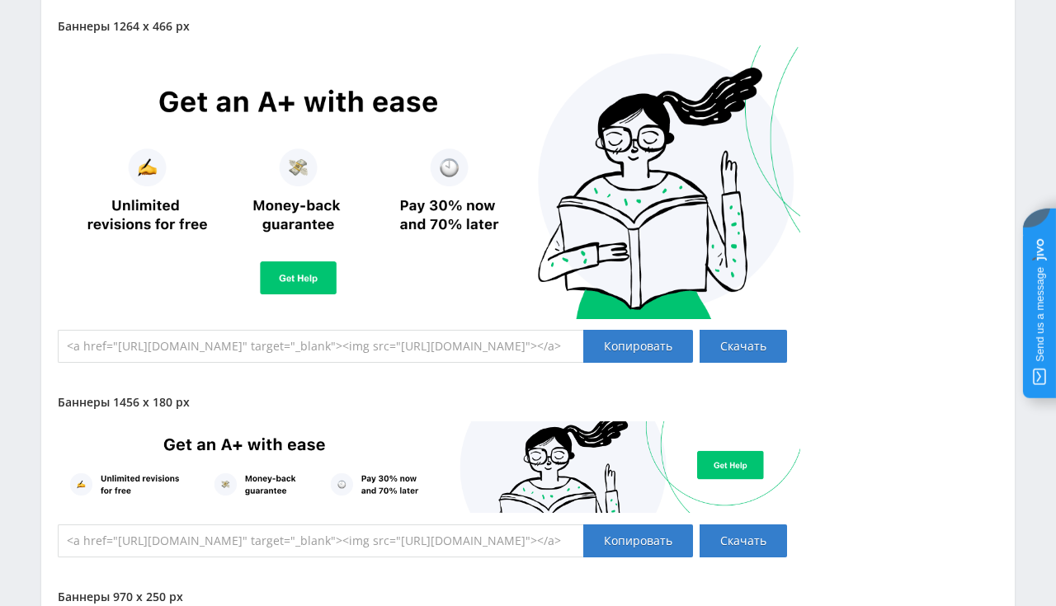
scroll to position [11360, 0]
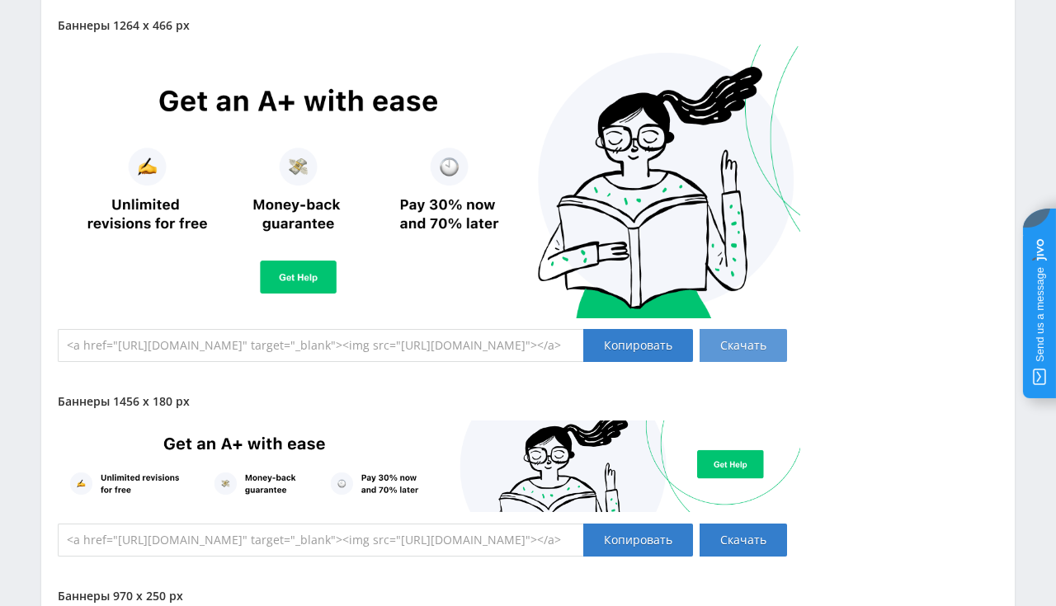
click at [742, 334] on link "Скачать" at bounding box center [742, 345] width 87 height 33
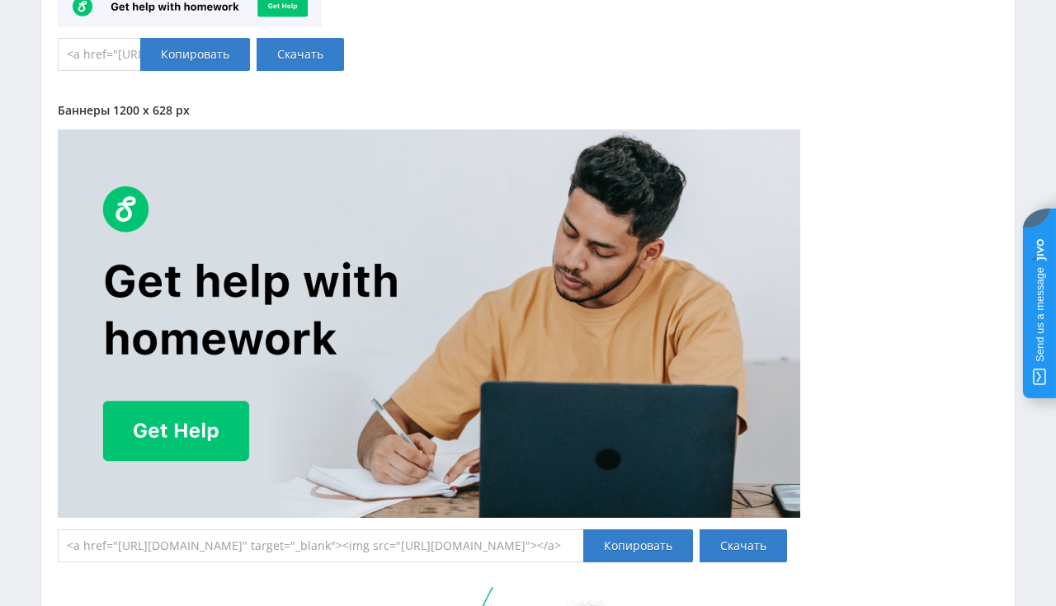
scroll to position [12927, 0]
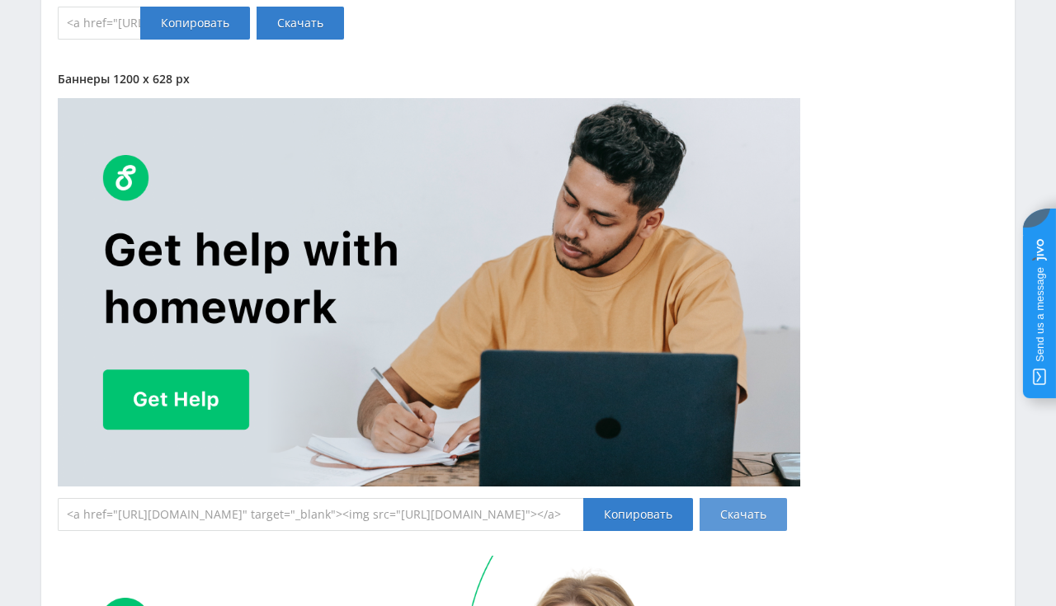
click at [736, 504] on link "Скачать" at bounding box center [742, 514] width 87 height 33
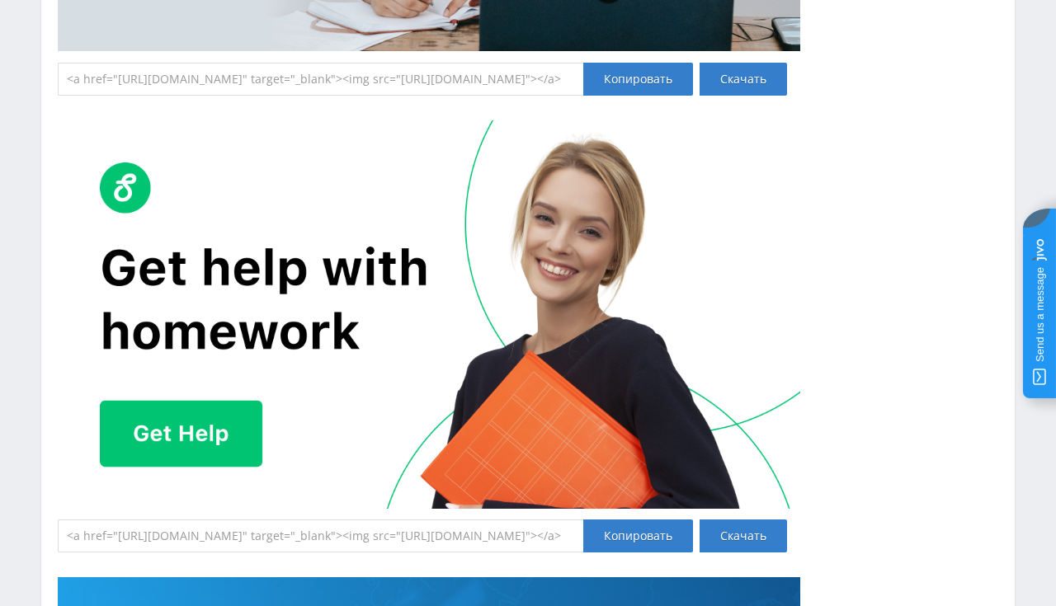
scroll to position [13450, 0]
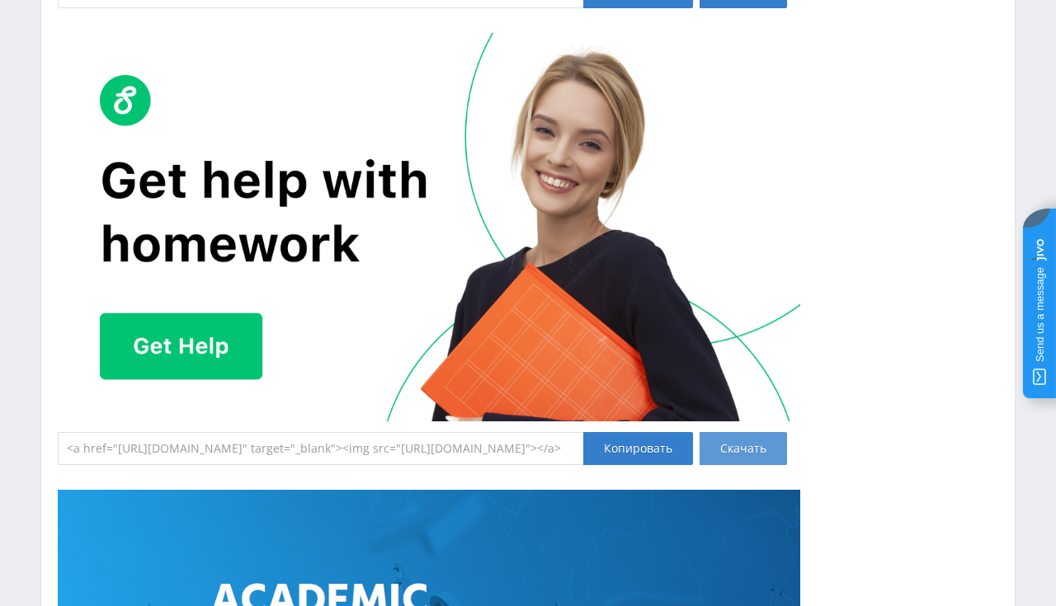
click at [728, 447] on link "Скачать" at bounding box center [742, 448] width 87 height 33
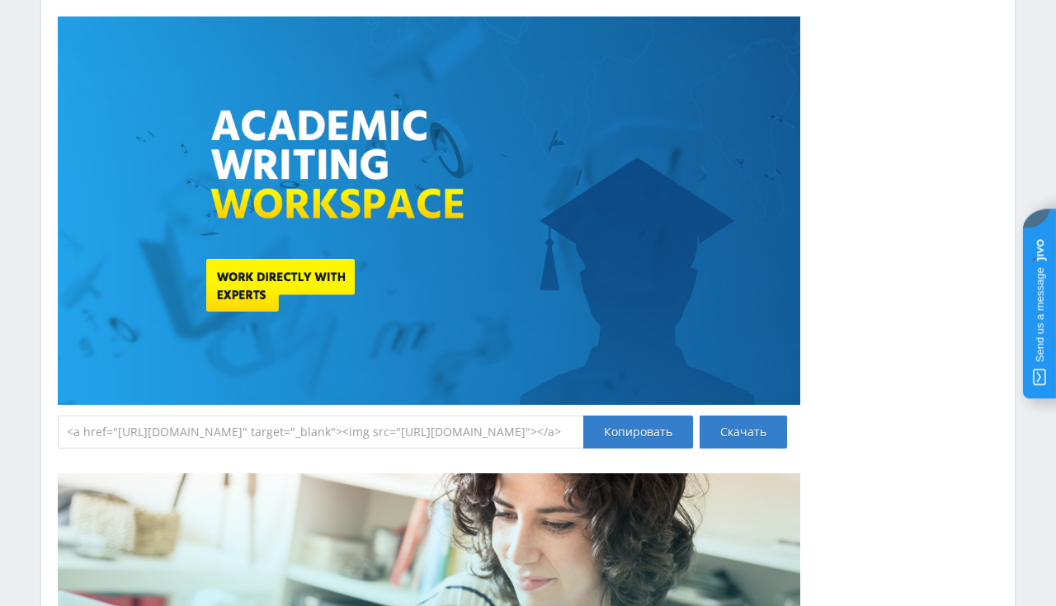
scroll to position [14060, 0]
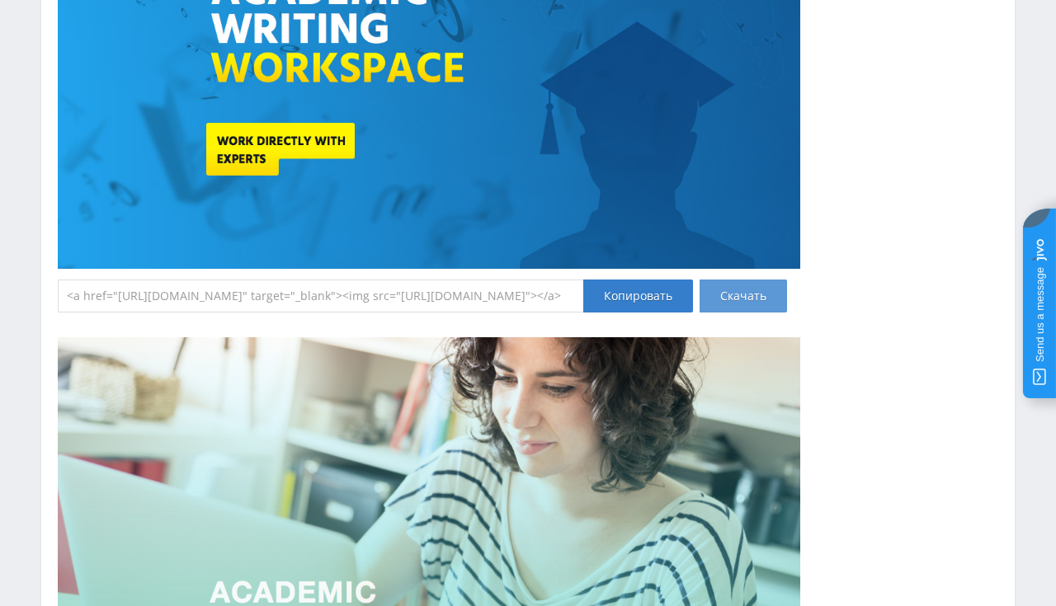
click at [741, 289] on link "Скачать" at bounding box center [742, 296] width 87 height 33
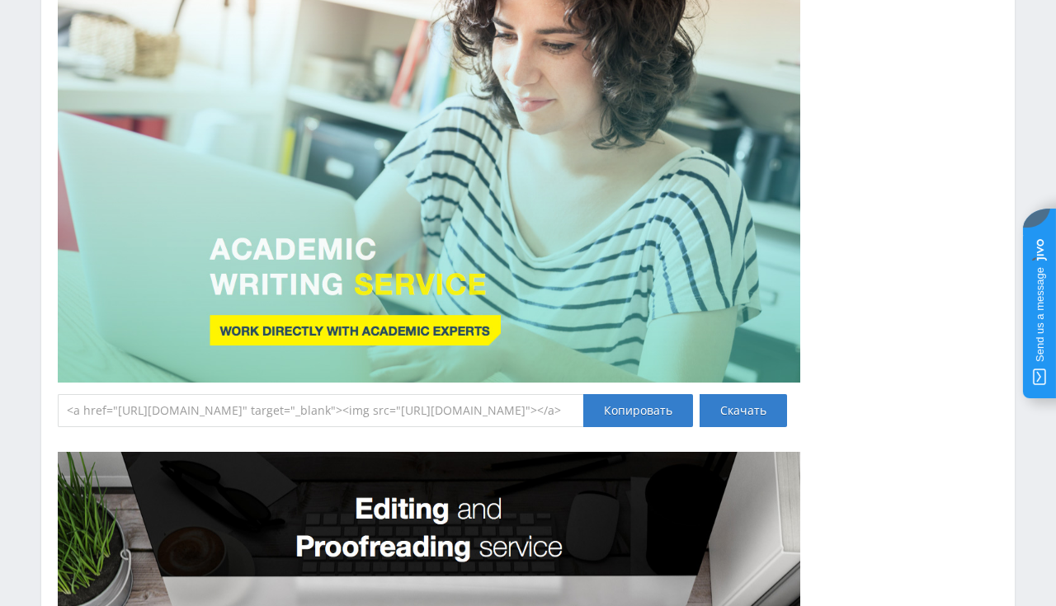
scroll to position [14409, 0]
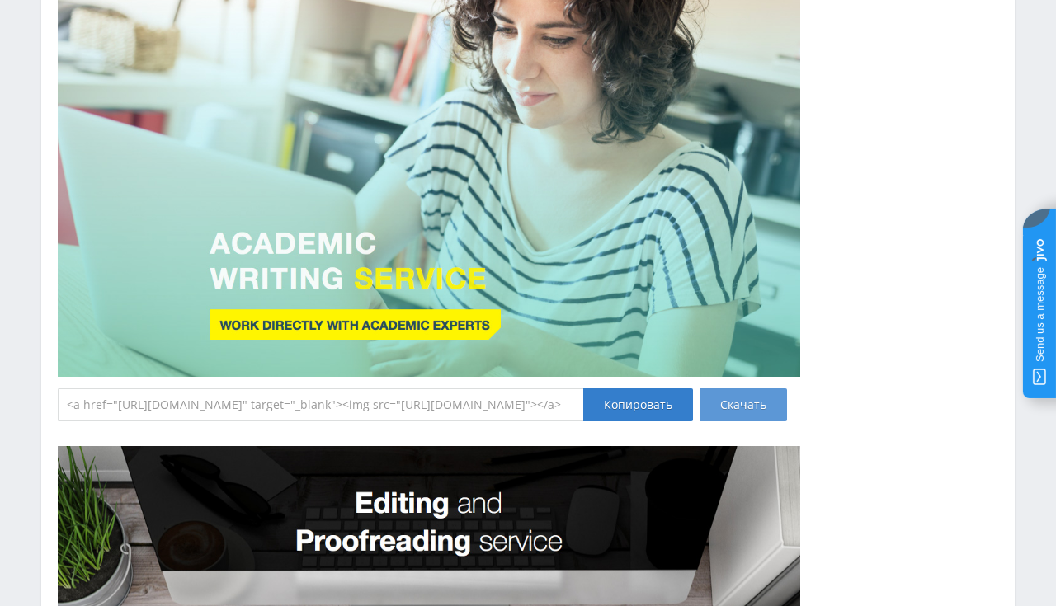
click at [742, 394] on link "Скачать" at bounding box center [742, 405] width 87 height 33
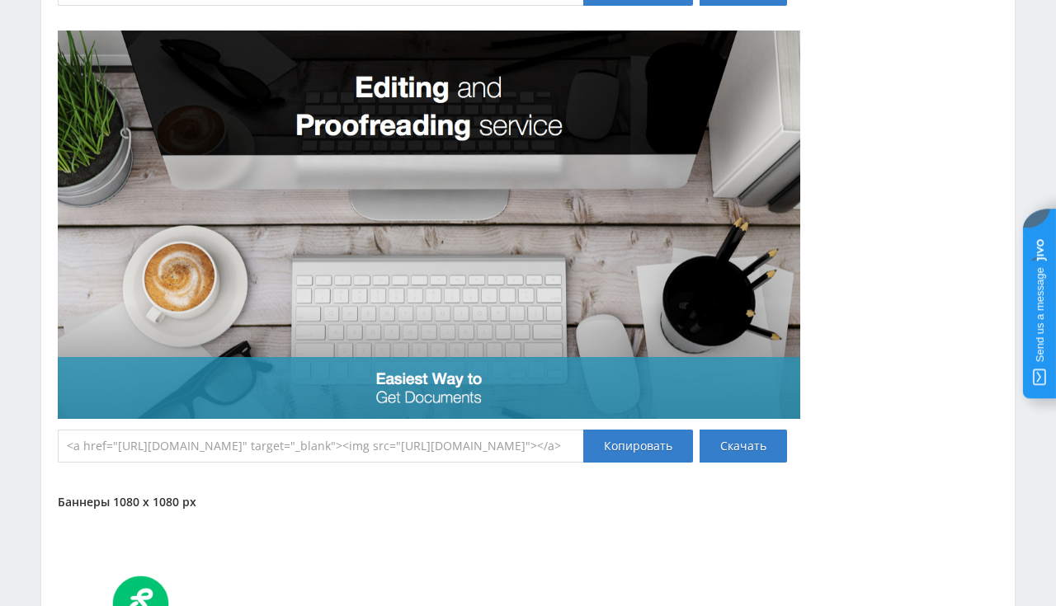
scroll to position [14844, 0]
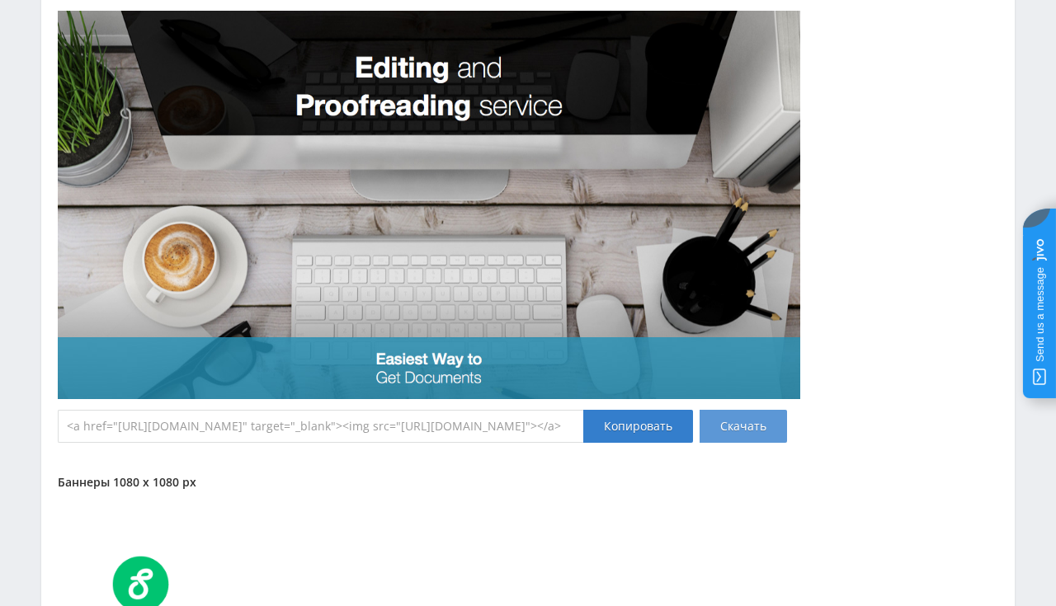
click at [751, 410] on link "Скачать" at bounding box center [742, 426] width 87 height 33
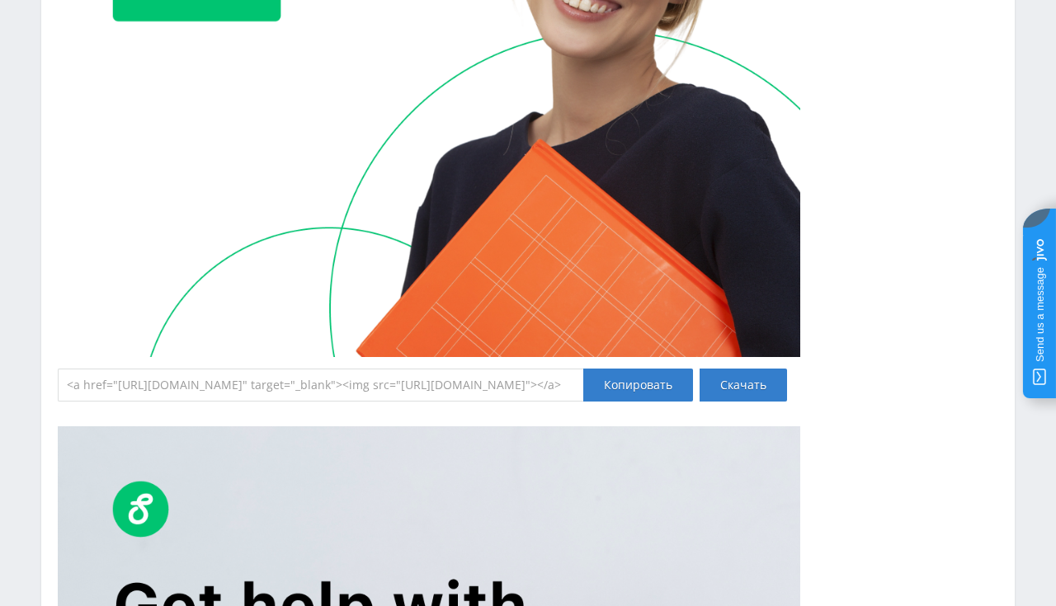
scroll to position [15802, 0]
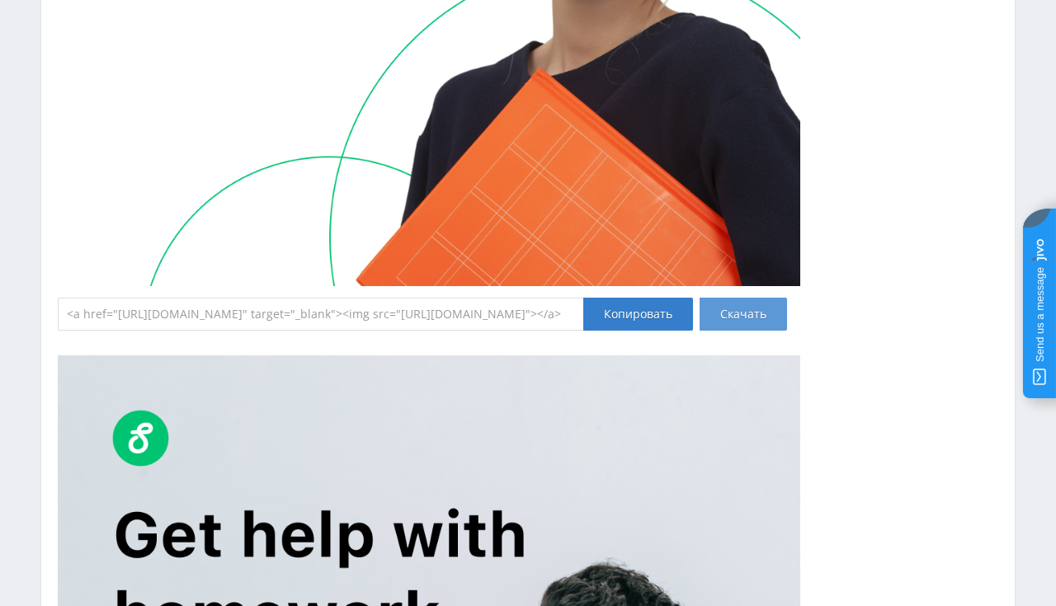
click at [742, 309] on link "Скачать" at bounding box center [742, 314] width 87 height 33
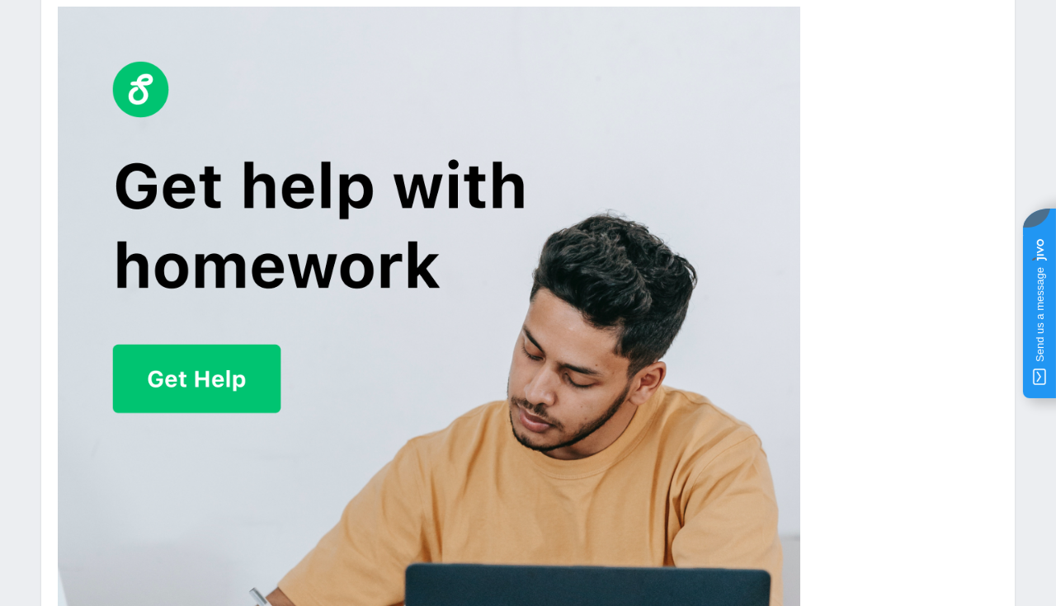
scroll to position [16412, 0]
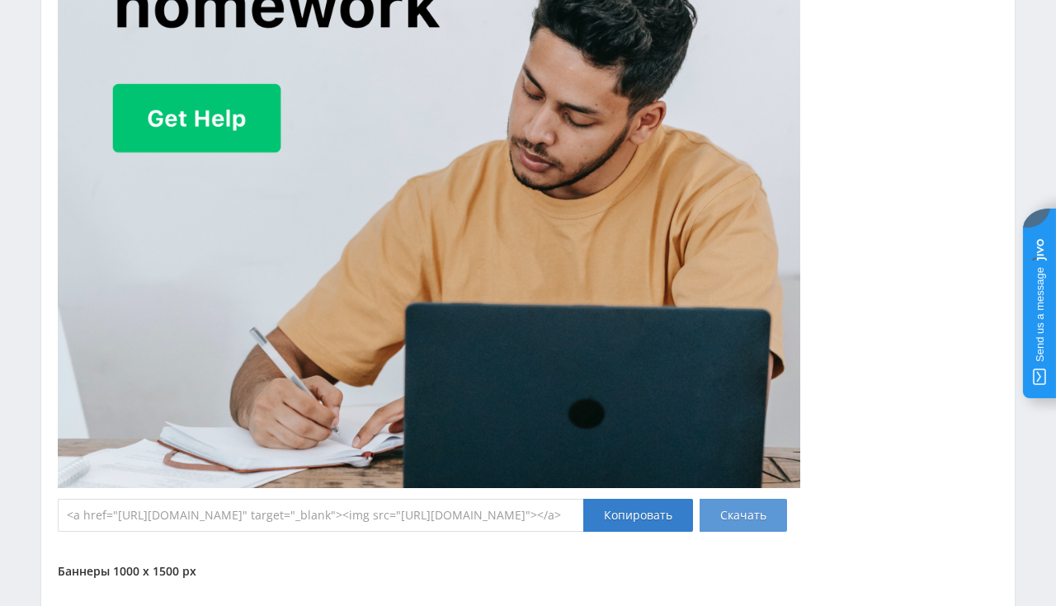
click at [728, 499] on link "Скачать" at bounding box center [742, 515] width 87 height 33
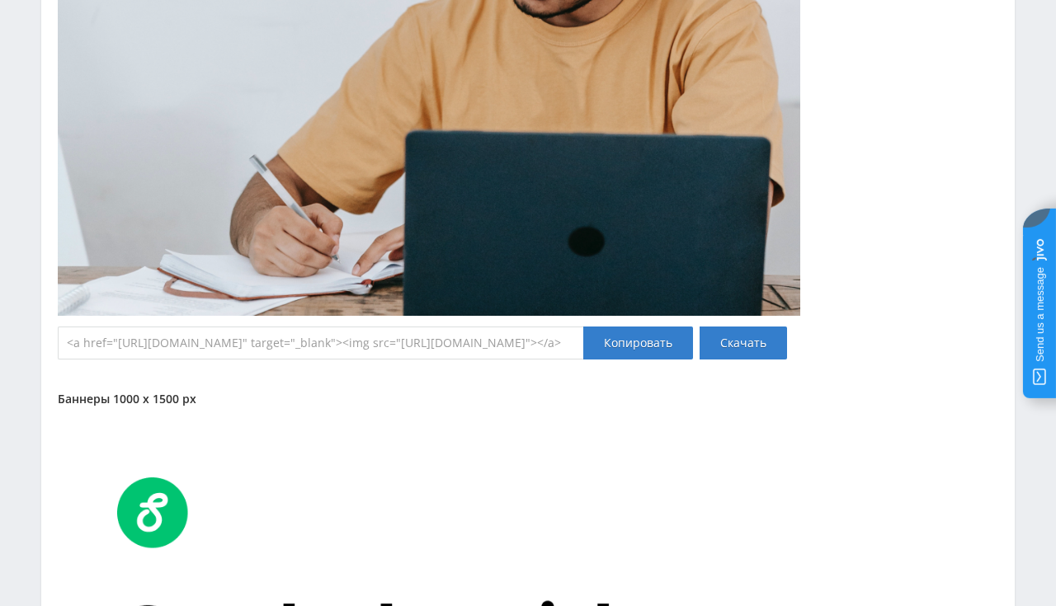
scroll to position [16587, 0]
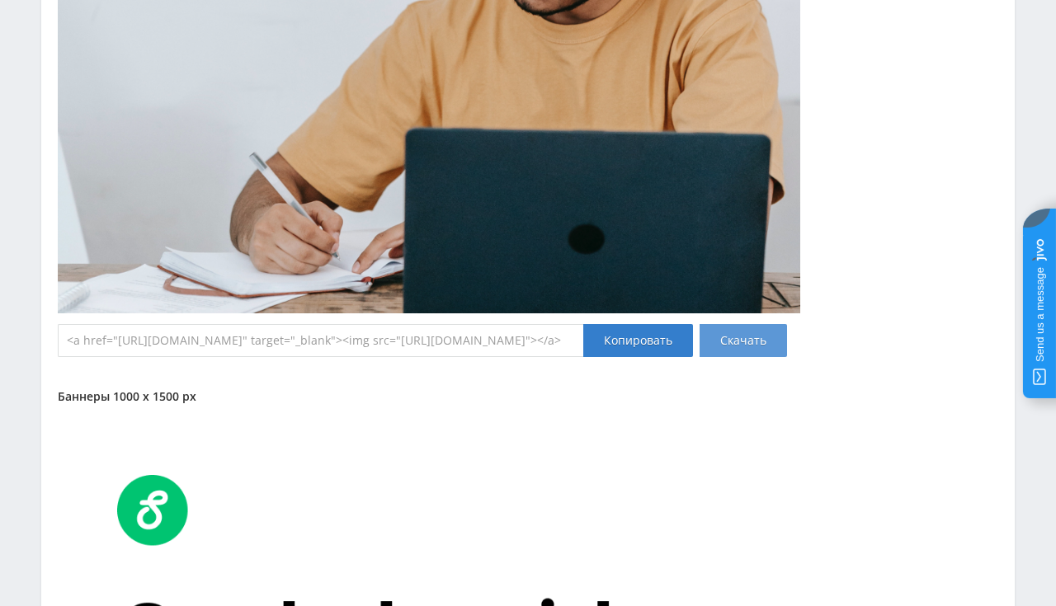
click at [737, 335] on link "Скачать" at bounding box center [742, 340] width 87 height 33
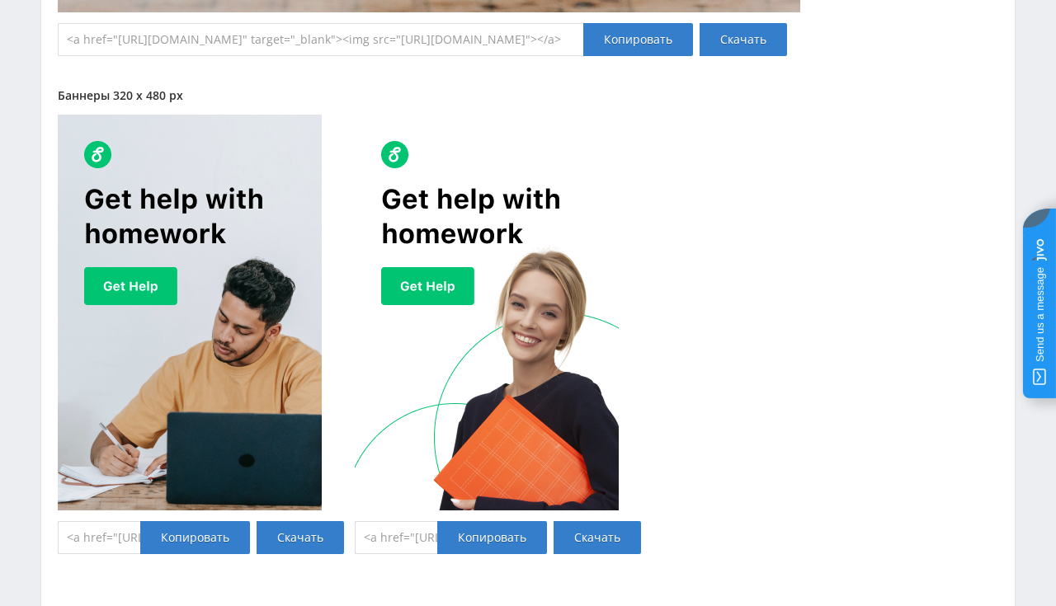
scroll to position [19460, 0]
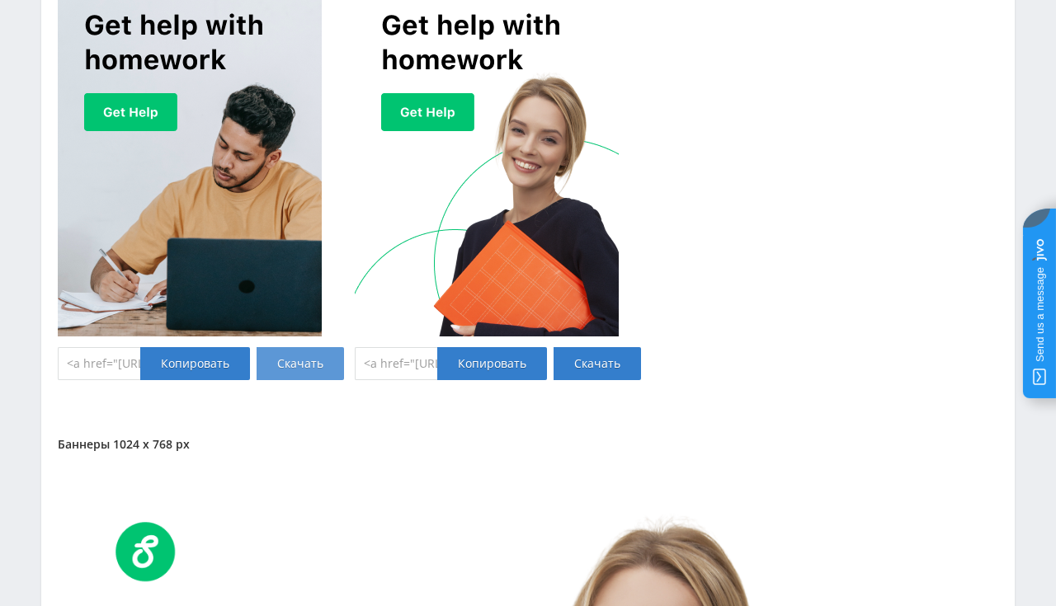
click at [316, 358] on link "Скачать" at bounding box center [300, 363] width 87 height 33
click at [597, 355] on link "Скачать" at bounding box center [596, 363] width 87 height 33
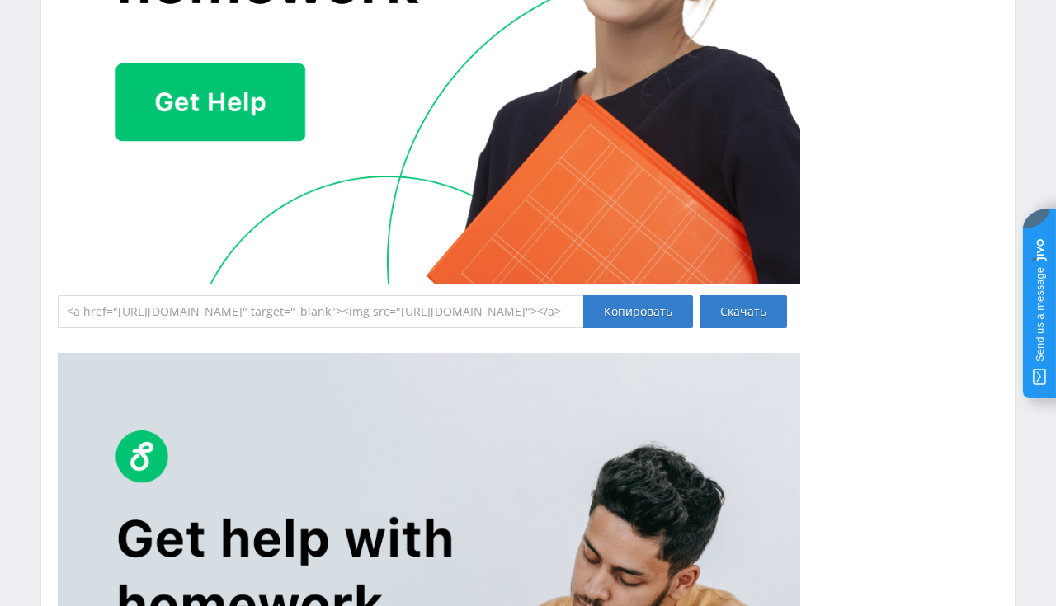
scroll to position [20245, 0]
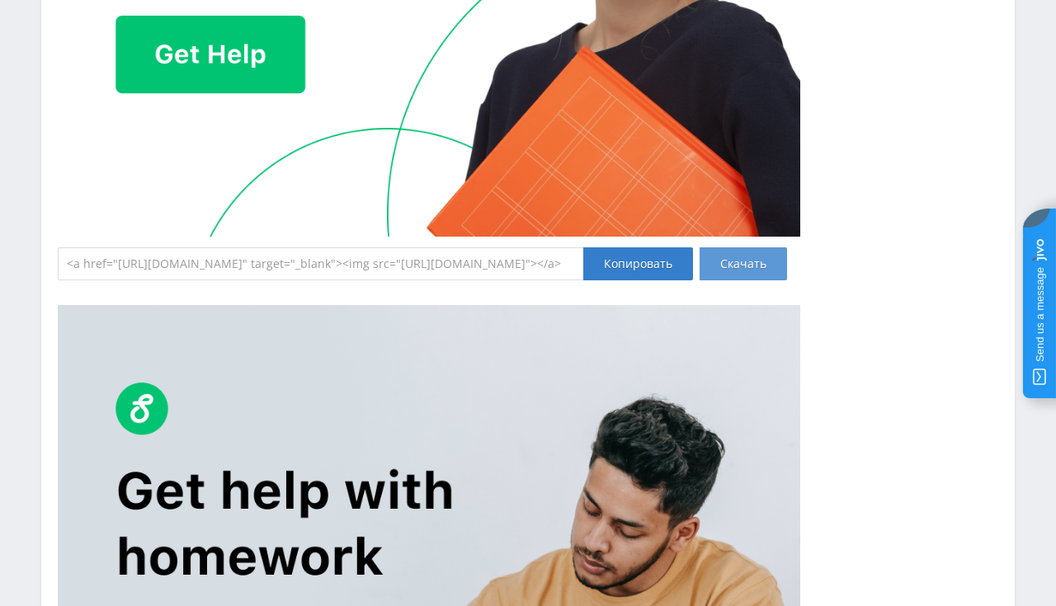
click at [747, 258] on link "Скачать" at bounding box center [742, 263] width 87 height 33
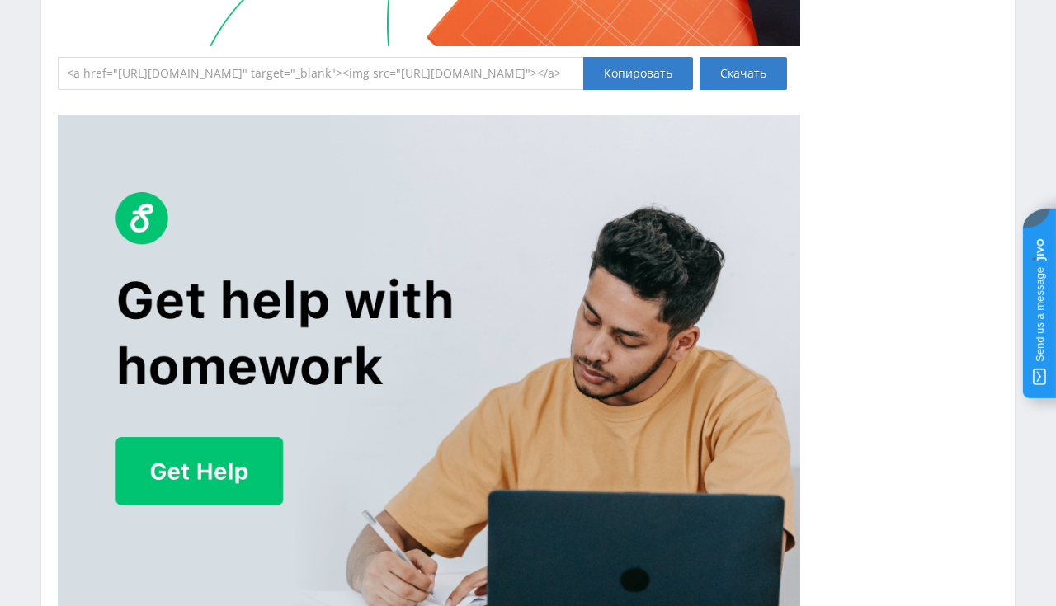
scroll to position [20593, 0]
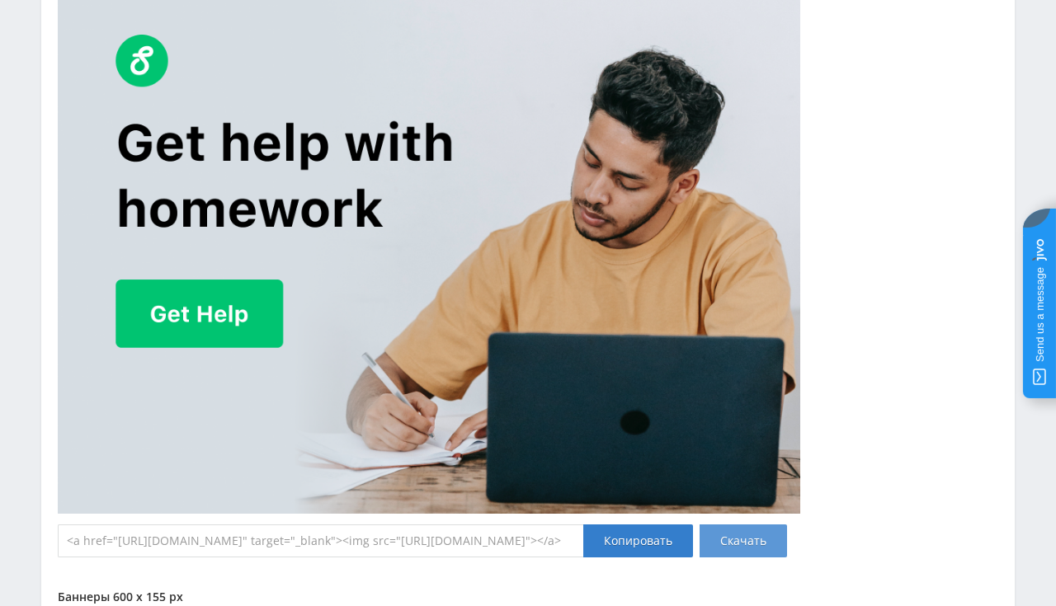
click at [749, 525] on link "Скачать" at bounding box center [742, 541] width 87 height 33
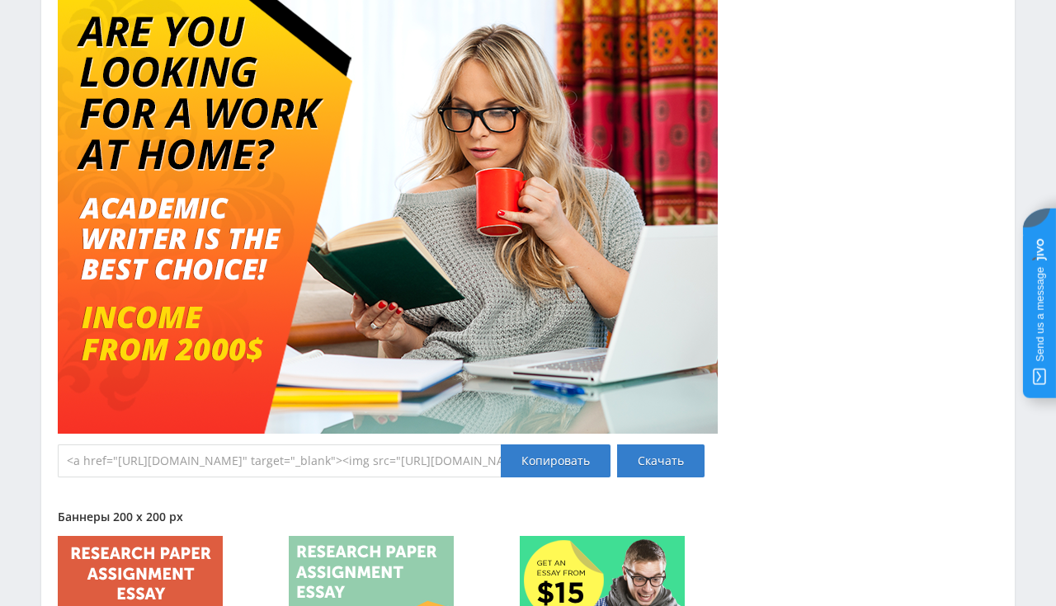
scroll to position [22485, 0]
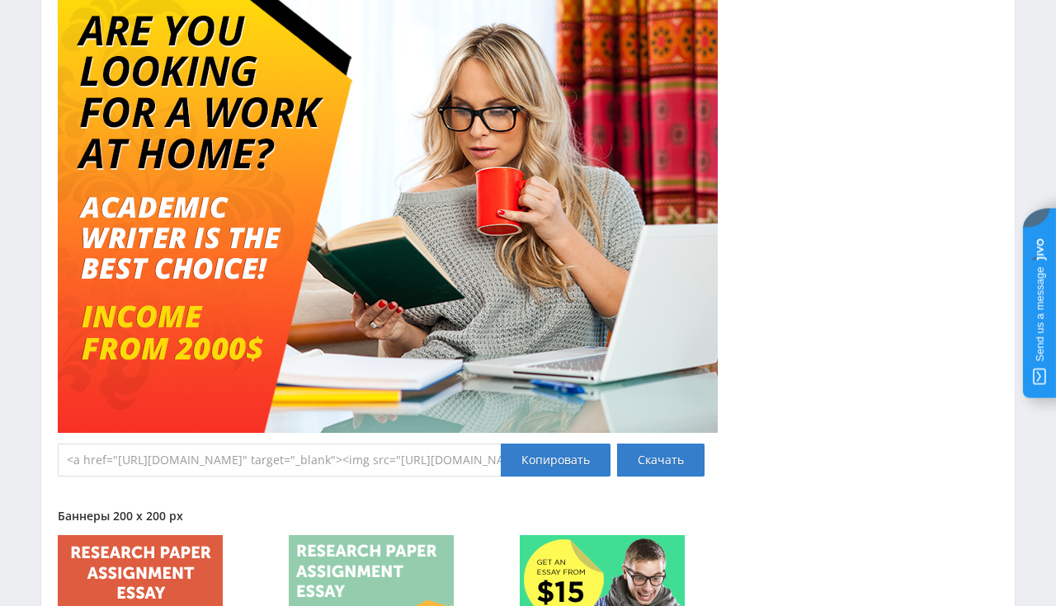
click at [596, 318] on img at bounding box center [388, 185] width 660 height 495
click at [803, 215] on div "Баннеры 800 x 600 px <a href="https://eduforms.org/order?rid=&promo=1&bannerId=…" at bounding box center [528, 195] width 940 height 564
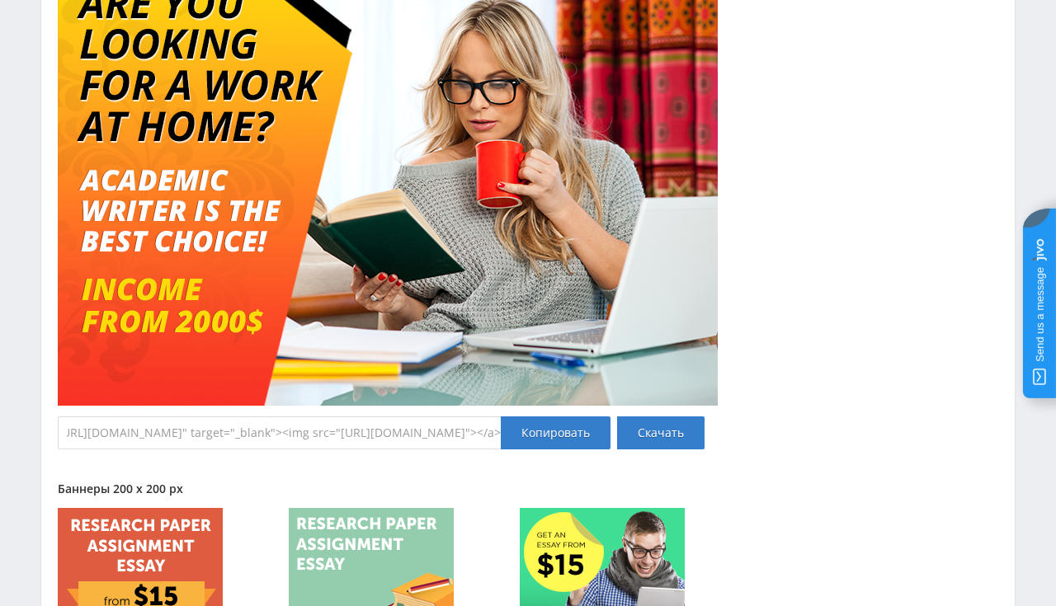
scroll to position [0, 379]
drag, startPoint x: 114, startPoint y: 427, endPoint x: 140, endPoint y: 417, distance: 28.5
click at [140, 417] on input "<a href="https://eduforms.org/order?rid=&promo=1&bannerId=264" target="_blank">…" at bounding box center [279, 433] width 443 height 33
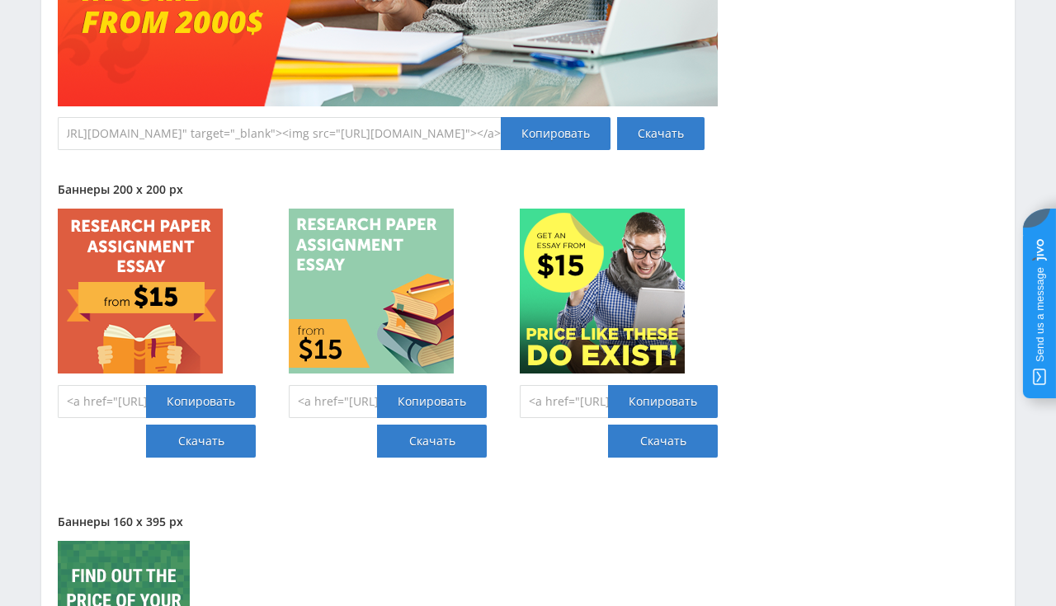
scroll to position [22861, 0]
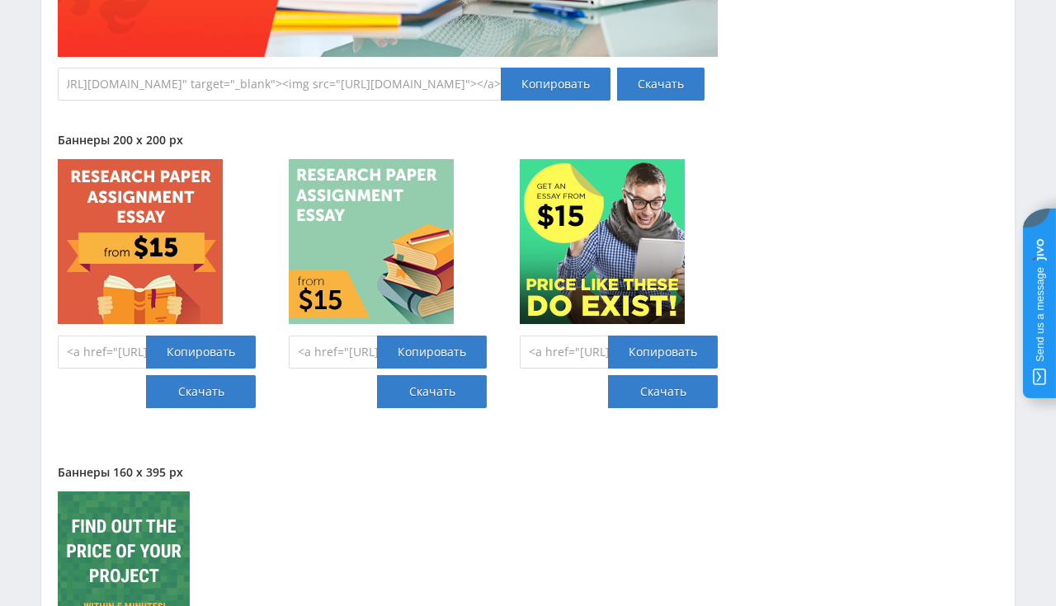
click at [877, 209] on div "Баннеры 200 x 200 px <a href="https://eduforms.org/buy-research-paper?rid=&prom…" at bounding box center [528, 283] width 940 height 299
click at [211, 384] on link "Скачать" at bounding box center [201, 391] width 110 height 33
click at [424, 381] on link "Скачать" at bounding box center [432, 391] width 110 height 33
click at [631, 382] on link "Скачать" at bounding box center [663, 391] width 110 height 33
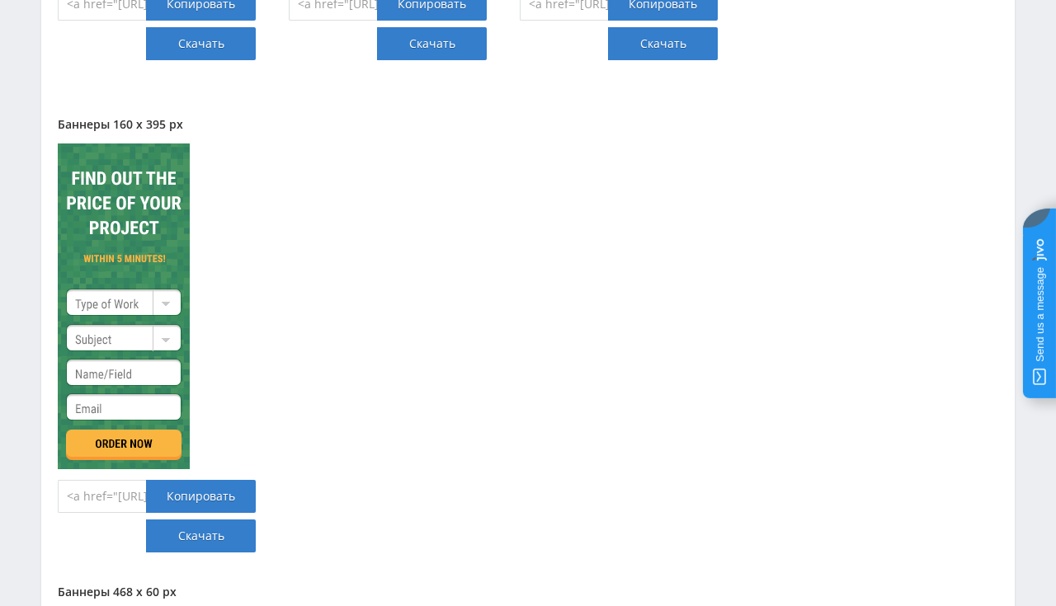
scroll to position [23297, 0]
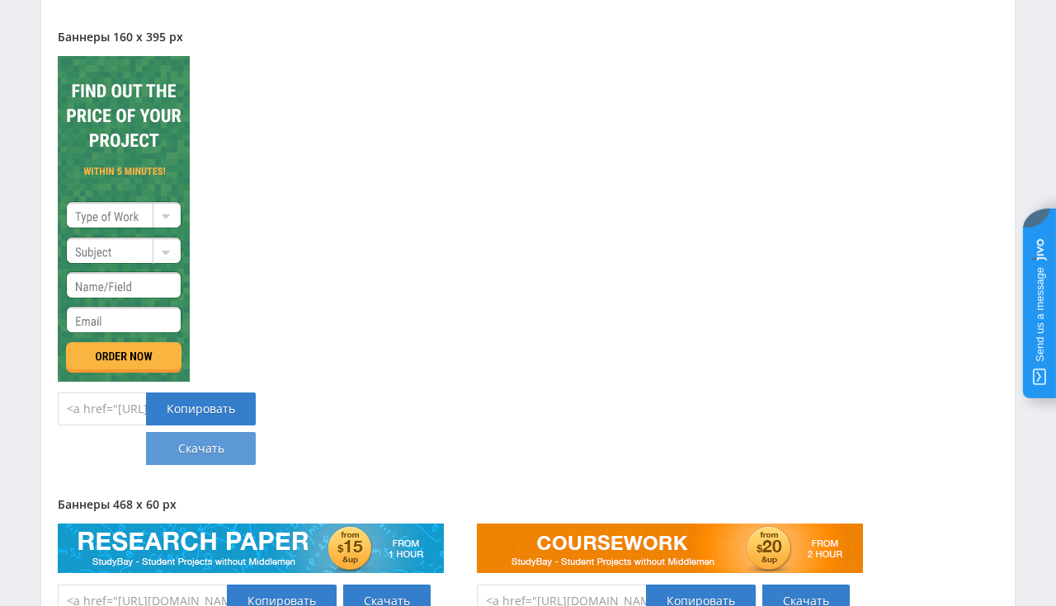
click at [210, 432] on link "Скачать" at bounding box center [201, 448] width 110 height 33
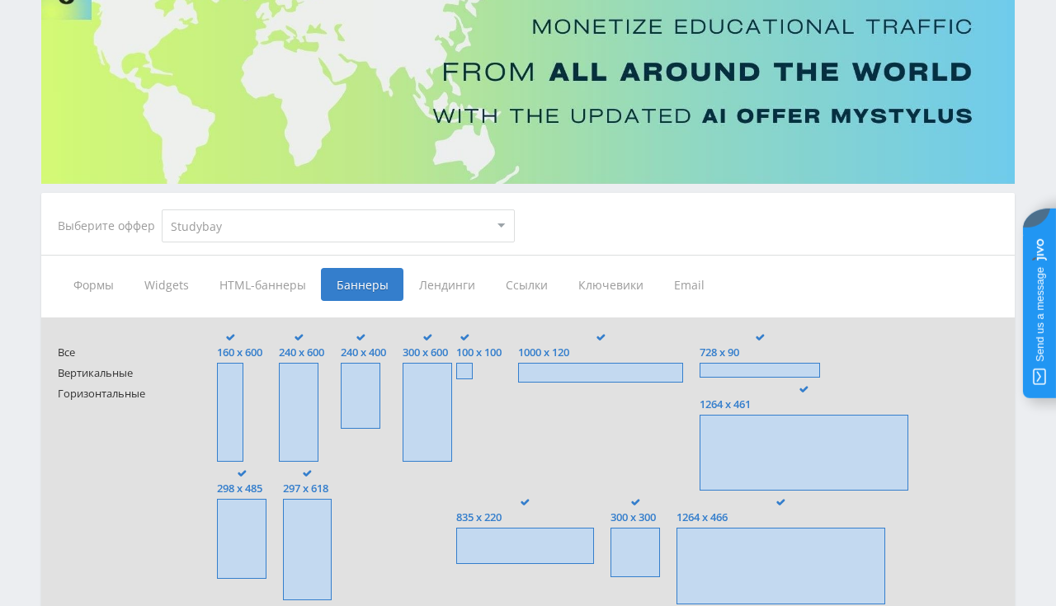
scroll to position [174, 0]
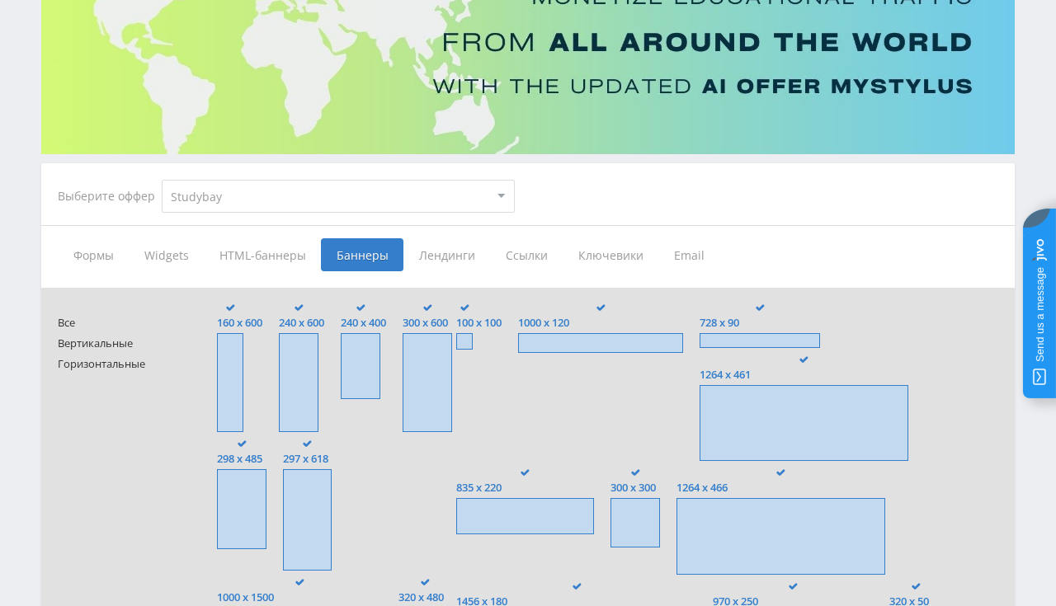
click at [162, 180] on select "MyStylus MyStylus - Revshare Кампус AI Studybay Автор24 Studybay Brazil Studyba…" at bounding box center [338, 196] width 353 height 33
select select "83"
click option "Studybay CPA" at bounding box center [0, 0] width 0 height 0
type input "<a href="https://eduforms.org/order?rid=b6ac3cee03f4f084&promo=1&bannerId=8035"…"
type input "<a href="https://eduforms.org/order?rid=b6ac3cee03f4f084&promo=1&bannerId=8034"…"
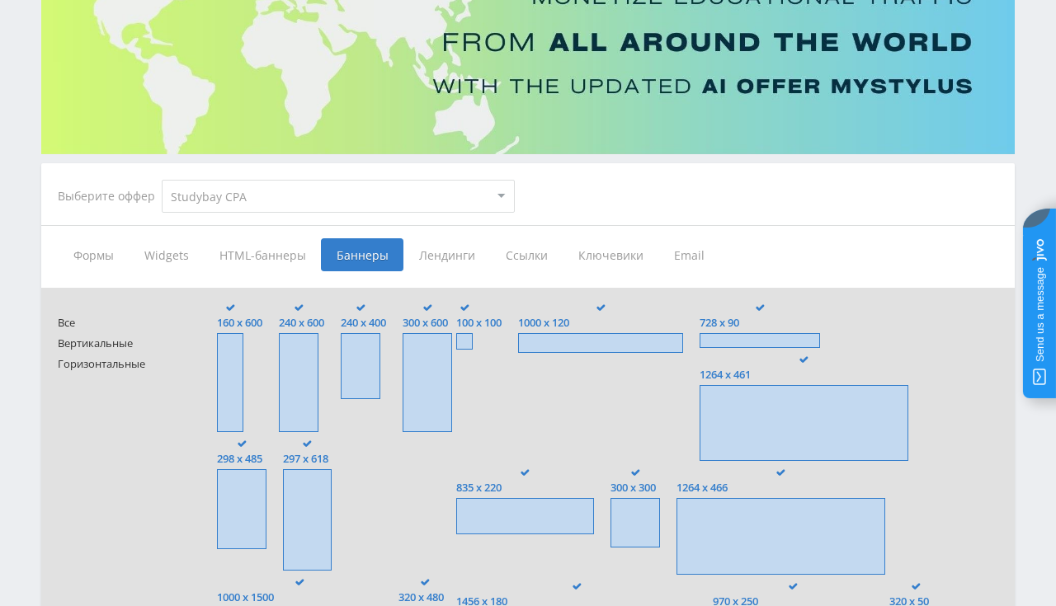
type input "<a href="https://eduforms.org/order?rid=b6ac3cee03f4f084&promo=1&bannerId=8033"…"
type input "<a href="https://eduforms.org/order?rid=b6ac3cee03f4f084&promo=1&bannerId=8032"…"
type input "<a href="https://eduforms.org/order?rid=b6ac3cee03f4f084&promo=1&bannerId=8031"…"
type input "<a href="https://eduforms.org/order?rid=b6ac3cee03f4f084&promo=1&bannerId=8030"…"
type input "<a href="https://eduforms.org/order?rid=b6ac3cee03f4f084&promo=1&bannerId=8029"…"
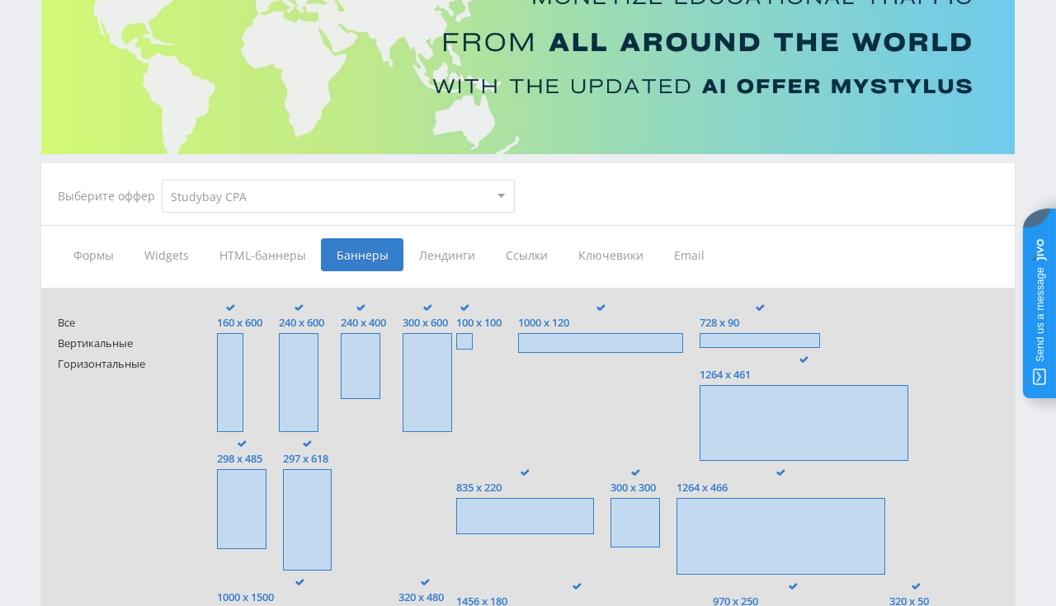
type input "<a href="https://eduforms.org/order?rid=b6ac3cee03f4f084&promo=1&bannerId=8028"…"
type input "<a href="https://eduforms.org/order?rid=b6ac3cee03f4f084&promo=1&bannerId=8027"…"
type input "<a href="https://eduforms.org/order?rid=b6ac3cee03f4f084&promo=1&bannerId=8026"…"
type input "<a href="https://eduforms.org/order?rid=b6ac3cee03f4f084&promo=1&bannerId=8025"…"
type input "<a href="https://eduforms.org/order?rid=b6ac3cee03f4f084&promo=1&bannerId=8024"…"
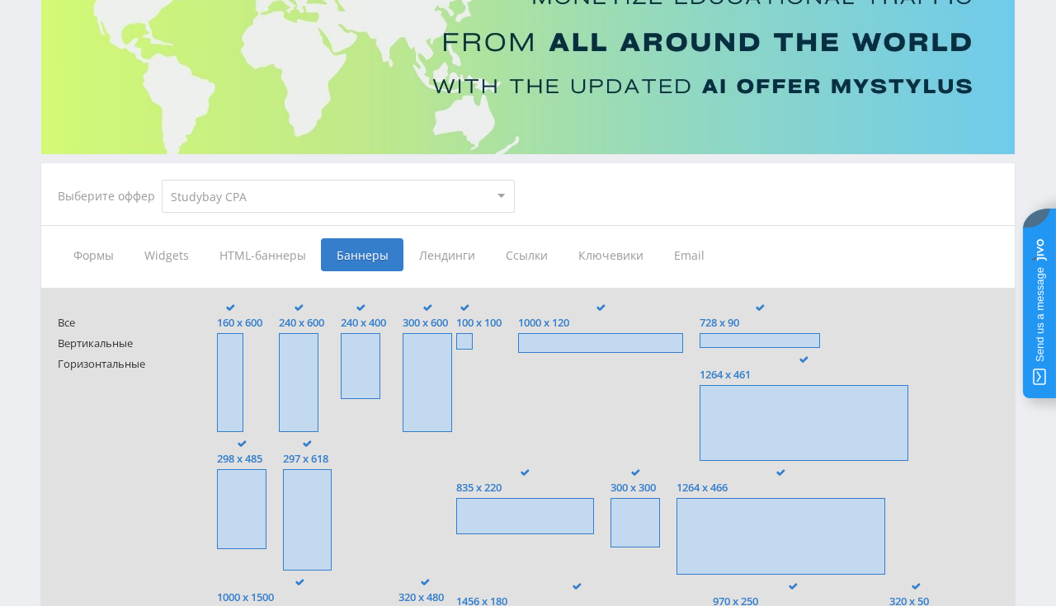
type input "<a href="https://eduforms.org/order?rid=b6ac3cee03f4f084&promo=1&bannerId=8023"…"
type input "<a href="https://eduforms.org/order?rid=b6ac3cee03f4f084&promo=1&bannerId=8022"…"
type input "<a href="https://eduforms.org/order?rid=b6ac3cee03f4f084&promo=1&bannerId=8021"…"
type input "<a href="https://eduforms.org/order?rid=b6ac3cee03f4f084&promo=1&bannerId=8020"…"
type input "<a href="https://eduforms.org/order?rid=b6ac3cee03f4f084&promo=1&bannerId=8019"…"
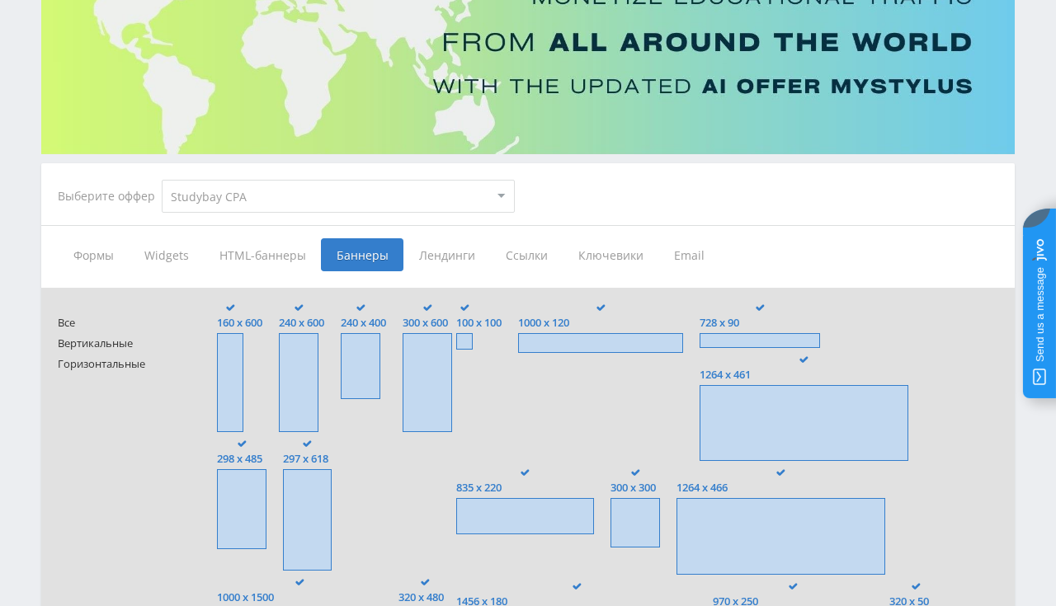
type input "<a href="https://eduforms.org/order?rid=b6ac3cee03f4f084&promo=1&bannerId=8018"…"
type input "<a href="https://eduforms.org/order?rid=b6ac3cee03f4f084&promo=1&bannerId=7611"…"
type input "<a href="https://eduforms.org/order?rid=b6ac3cee03f4f084&promo=1&bannerId=266" …"
type input "<a href="https://eduforms.org/order?rid=b6ac3cee03f4f084&promo=1&bannerId=265" …"
type input "<a href="https://eduforms.org/buy-research-paper?rid=b6ac3cee03f4f084&promo=1&b…"
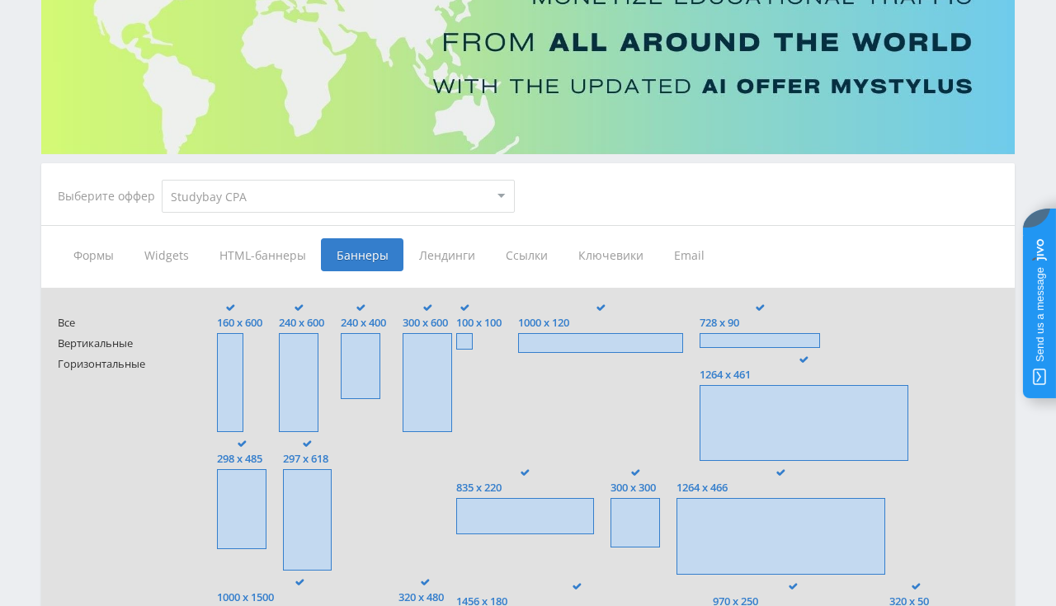
type input "<a href="https://eduforms.org/buy-essay-now?rid=b6ac3cee03f4f084&promo=1&banner…"
type input "<a href="https://eduforms.org/order?rid=b6ac3cee03f4f084&promo=1&bannerId=256" …"
type input "<a href="https://eduforms.org/order?rid=b6ac3cee03f4f084&promo=1&bannerId=248" …"
type input "<a href="https://eduforms.org/buy-research-paper?rid=b6ac3cee03f4f084&promo=1&b…"
type input "<a href="https://eduforms.org/buy-essay-now?rid=b6ac3cee03f4f084&promo=1&banner…"
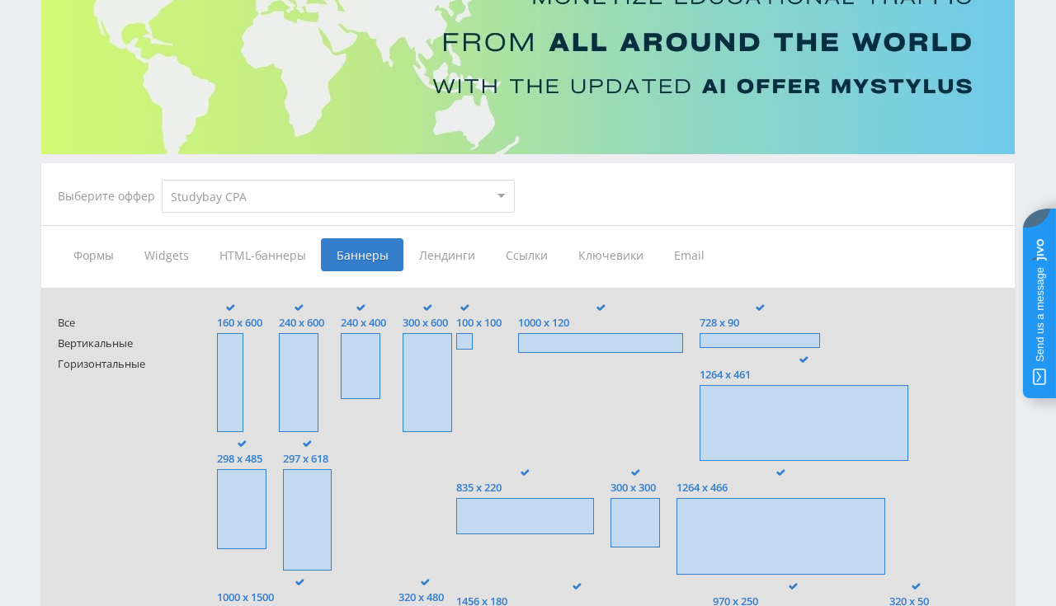
type input "<a href="https://eduforms.org/buy-dissertation?rid=b6ac3cee03f4f084&promo=1&ban…"
type input "<a href="https://eduforms.org/buy-coursework?rid=b6ac3cee03f4f084&promo=1&banne…"
type input "<a href="https://eduforms.org/order?rid=b6ac3cee03f4f084&promo=1&bannerId=230" …"
type input "<a href="https://eduforms.org/order?rid=b6ac3cee03f4f084&promo=1&bannerId=8017"…"
type input "<a href="https://eduforms.org/order?rid=b6ac3cee03f4f084&promo=1&bannerId=8007"…"
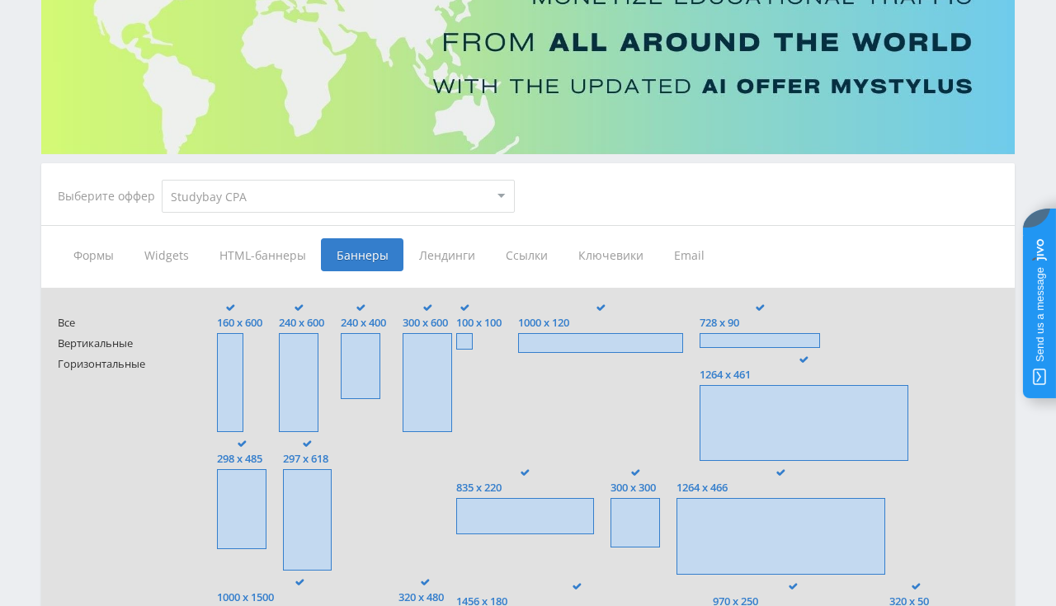
type input "<a href="https://eduforms.org/order?rid=b6ac3cee03f4f084&promo=1&bannerId=8006"…"
type input "<a href="https://eduforms.org/order?rid=b6ac3cee03f4f084&promo=1&bannerId=8005"…"
type input "<a href="https://eduforms.org/order?rid=b6ac3cee03f4f084&promo=1&bannerId=8016"…"
type input "<a href="https://eduforms.org/order?rid=b6ac3cee03f4f084&promo=1&bannerId=8015"…"
type input "<a href="https://eduforms.org/order?rid=b6ac3cee03f4f084&promo=1&bannerId=272" …"
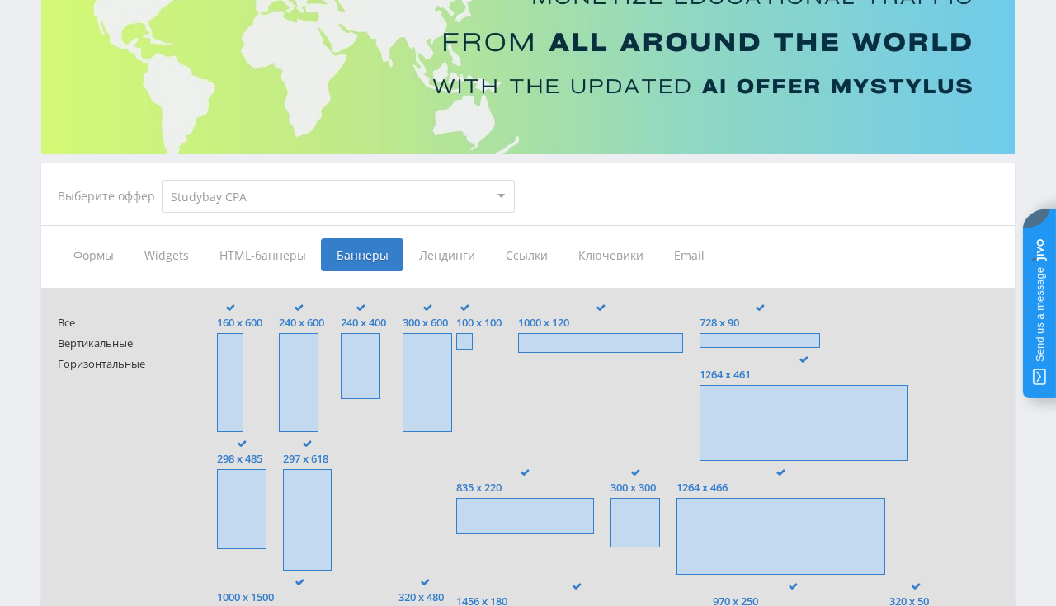
type input "<a href="https://eduforms.org/order?rid=b6ac3cee03f4f084&promo=1&bannerId=271" …"
type input "<a href="https://eduforms.org/order?rid=b6ac3cee03f4f084&promo=1&bannerId=270" …"
type input "<a href="https://eduforms.org/order?rid=b6ac3cee03f4f084&promo=1&bannerId=269" …"
type input "<a href="https://eduforms.org/buy-research-paper?rid=b6ac3cee03f4f084&promo=1&b…"
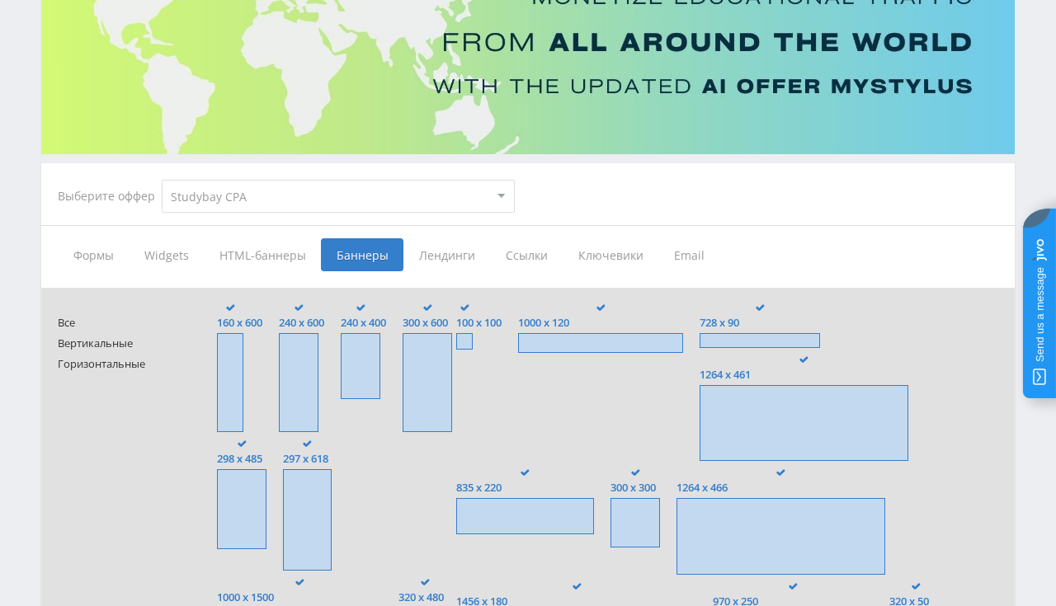
type input "<a href="https://eduforms.org/buy-essay-now?rid=b6ac3cee03f4f084&promo=1&banner…"
type input "<a href="https://eduforms.org/order?rid=b6ac3cee03f4f084&promo=1&bannerId=254" …"
type input "<a href="https://eduforms.org/order?rid=b6ac3cee03f4f084&promo=1&bannerId=247" …"
type input "<a href="https://eduforms.org/buy-research-paper?rid=b6ac3cee03f4f084&promo=1&b…"
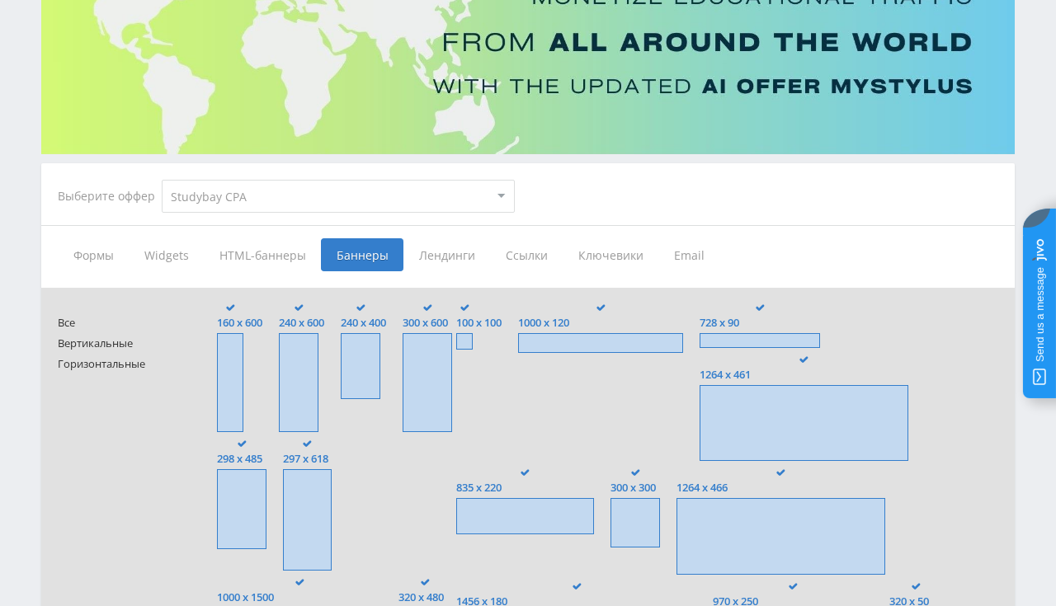
type input "<a href="https://eduforms.org/buy-essay-now?rid=b6ac3cee03f4f084&promo=1&banner…"
type input "<a href="https://eduforms.org/buy-dissertation?rid=b6ac3cee03f4f084&promo=1&ban…"
type input "<a href="https://eduforms.org/order?rid=b6ac3cee03f4f084&promo=1&bannerId=232" …"
type input "<a href="https://eduforms.org/buy-coursework?rid=b6ac3cee03f4f084&promo=1&banne…"
type input "<a href="https://eduforms.org/order?rid=b6ac3cee03f4f084&promo=1&bannerId=8014"…"
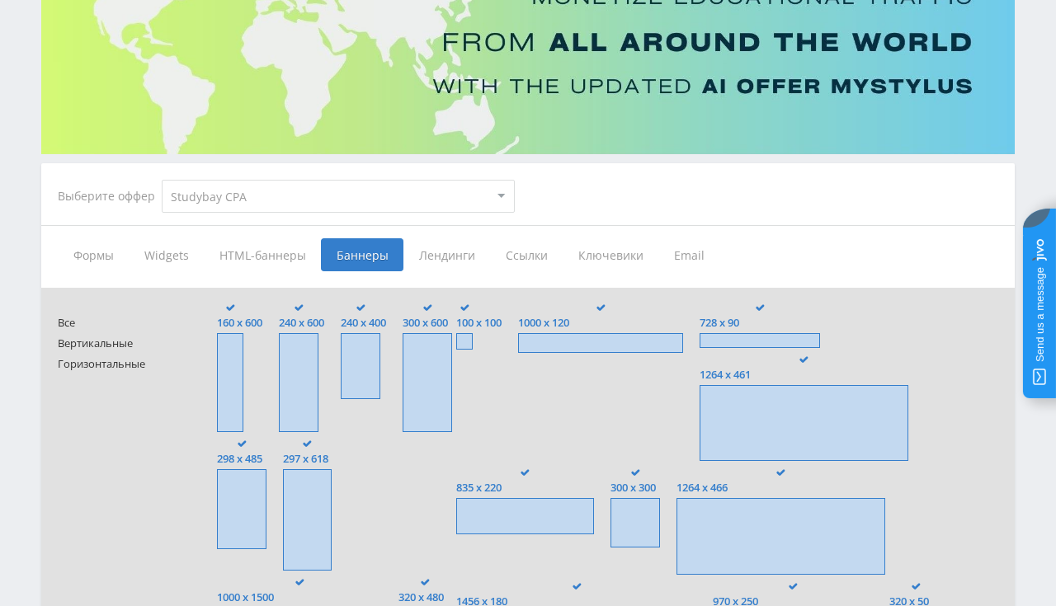
type input "<a href="https://eduforms.org/order?rid=b6ac3cee03f4f084&promo=1&bannerId=8013"…"
type input "<a href="https://eduforms.org/order?rid=b6ac3cee03f4f084&promo=1&bannerId=8012"…"
type input "<a href="https://eduforms.org/order?rid=b6ac3cee03f4f084&promo=1&bannerId=8011"…"
type input "<a href="https://eduforms.org/order?rid=b6ac3cee03f4f084&promo=1&bannerId=8010"…"
type input "<a href="https://eduforms.org/order?rid=b6ac3cee03f4f084&promo=1&bannerId=8009"…"
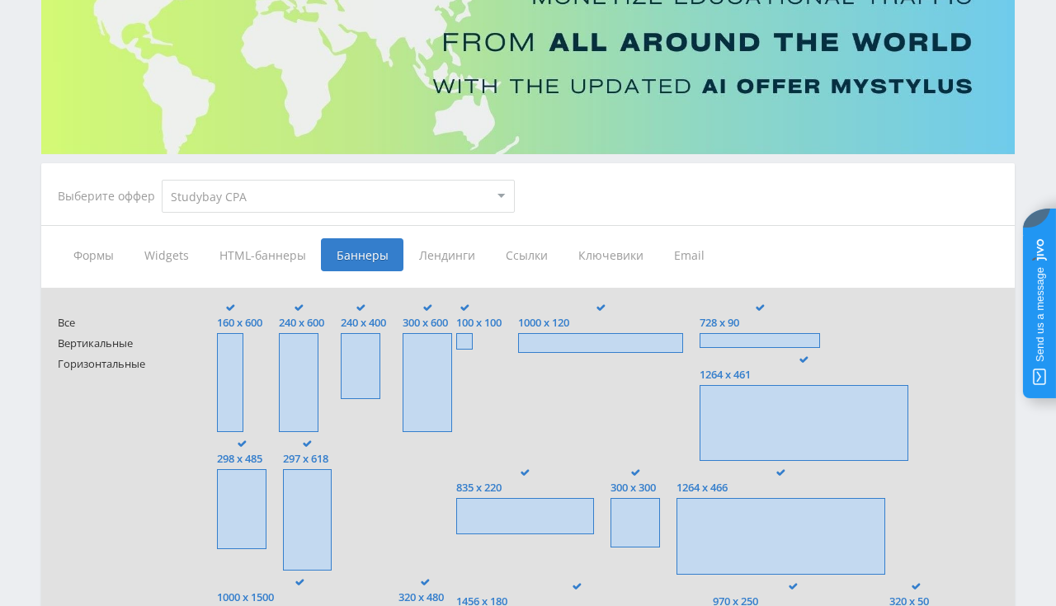
type input "<a href="https://eduforms.org/order?rid=b6ac3cee03f4f084&promo=1&bannerId=8008"…"
type input "<a href="https://eduforms.org/order?rid=b6ac3cee03f4f084&promo=1&bannerId=7613"…"
type input "<a href="https://eduforms.org/order?rid=b6ac3cee03f4f084&promo=1&bannerId=7612"…"
type input "<a href="https://eduforms.org/order?rid=b6ac3cee03f4f084&promo=1&bannerId=7605"…"
type input "<a href="https://eduforms.org/order?rid=b6ac3cee03f4f084&promo=1&bannerId=249" …"
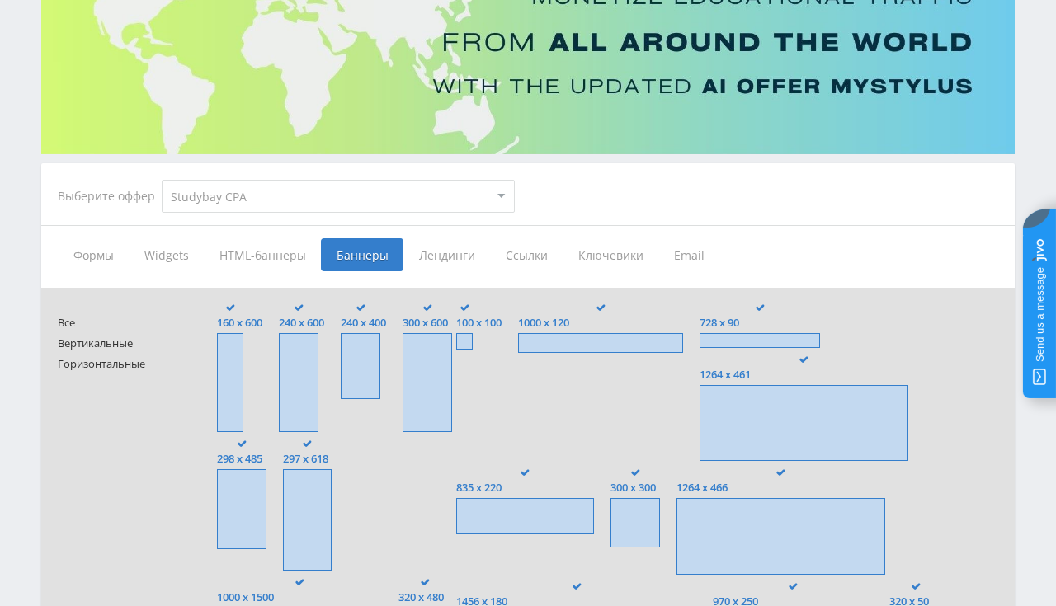
type input "<a href="https://eduforms.org/order?rid=b6ac3cee03f4f084&promo=1&bannerId=246" …"
type input "<a href="https://eduforms.org/order?rid=b6ac3cee03f4f084&promo=1&bannerId=231" …"
type input "<a href="https://eduforms.org/order?rid=b6ac3cee03f4f084&promo=1&bannerId=7610"…"
type input "<a href="https://eduforms.org/order?rid=b6ac3cee03f4f084&promo=1&bannerId=7609"…"
type input "<a href="https://eduforms.org/order?rid=b6ac3cee03f4f084&promo=1&bannerId=7608"…"
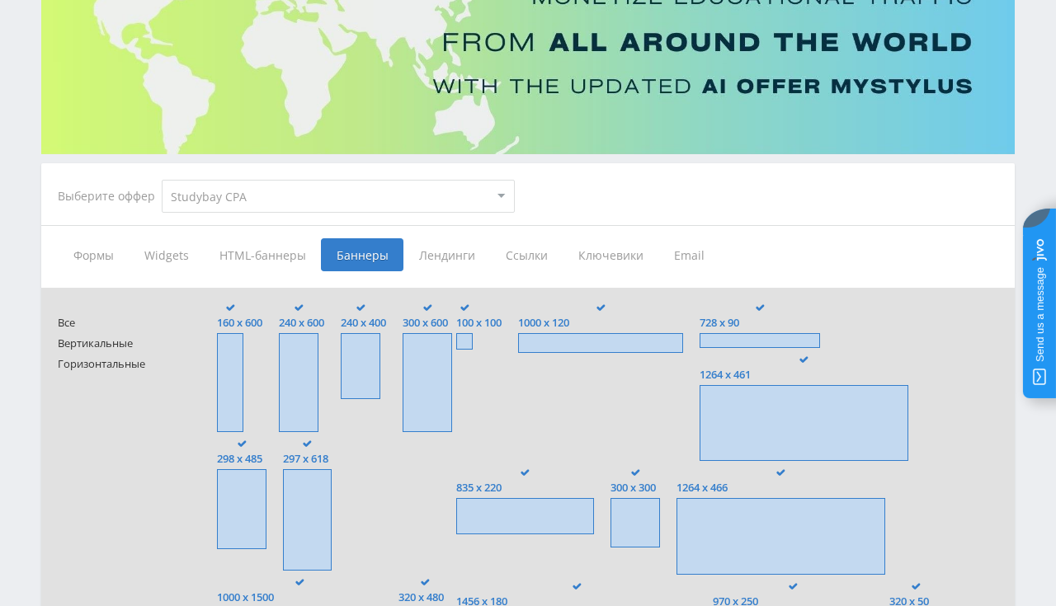
type input "<a href="https://eduforms.org/order?rid=b6ac3cee03f4f084&promo=1&bannerId=7603"…"
type input "<a href="https://eduforms.org/order?rid=b6ac3cee03f4f084&promo=1&bannerId=7607"…"
type input "<a href="https://eduforms.org/order?rid=b6ac3cee03f4f084&promo=1&bannerId=7606"…"
type input "<a href="https://eduforms.org/order?rid=b6ac3cee03f4f084&promo=1&bannerId=7604"…"
type input "<a href="https://eduforms.org/order?rid=b6ac3cee03f4f084&promo=1&bannerId=7602"…"
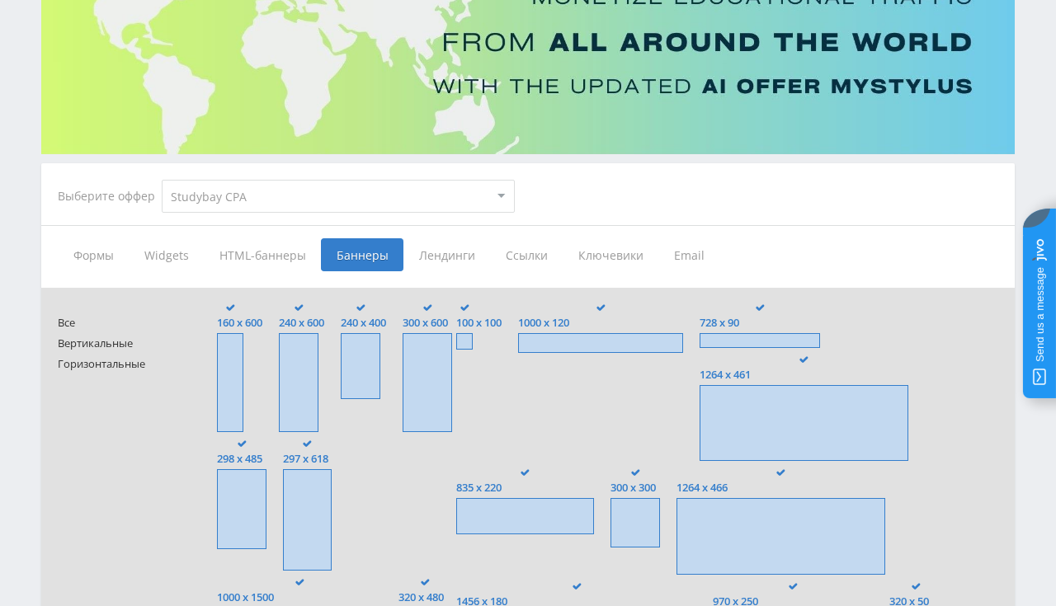
type input "<a href="https://eduforms.org/order?rid=b6ac3cee03f4f084&promo=1&bannerId=268" …"
type input "<a href="https://eduforms.org/order?rid=b6ac3cee03f4f084&promo=1&bannerId=267" …"
type input "<a href="https://eduforms.org/buy-research-paper?rid=b6ac3cee03f4f084&promo=1&b…"
type input "<a href="https://eduforms.org/buy-essay-now?rid=b6ac3cee03f4f084&promo=1&banner…"
type input "<a href="https://eduforms.org/buy-dissertation?rid=b6ac3cee03f4f084&promo=1&ban…"
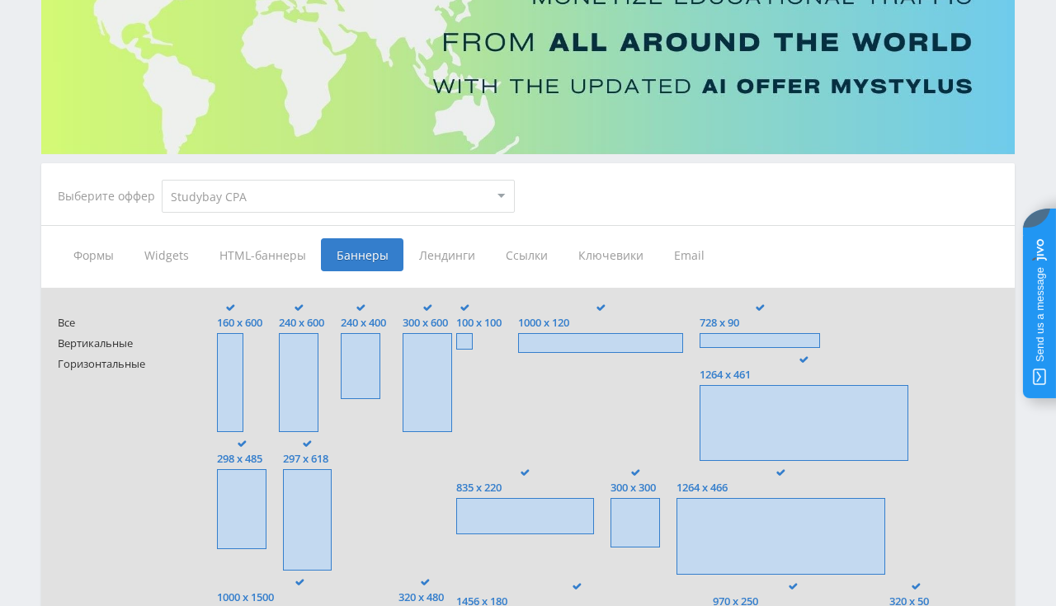
type input "<a href="https://eduforms.org/buy-coursework?rid=b6ac3cee03f4f084&promo=1&banne…"
type input "<a href="https://eduforms.org/order?rid=b6ac3cee03f4f084&promo=1&bannerId=264" …"
type input "<a href="https://eduforms.org/buy-research-paper?rid=b6ac3cee03f4f084&promo=1&b…"
type input "<a href="https://eduforms.org/buy-essay-now?rid=b6ac3cee03f4f084&promo=1&banner…"
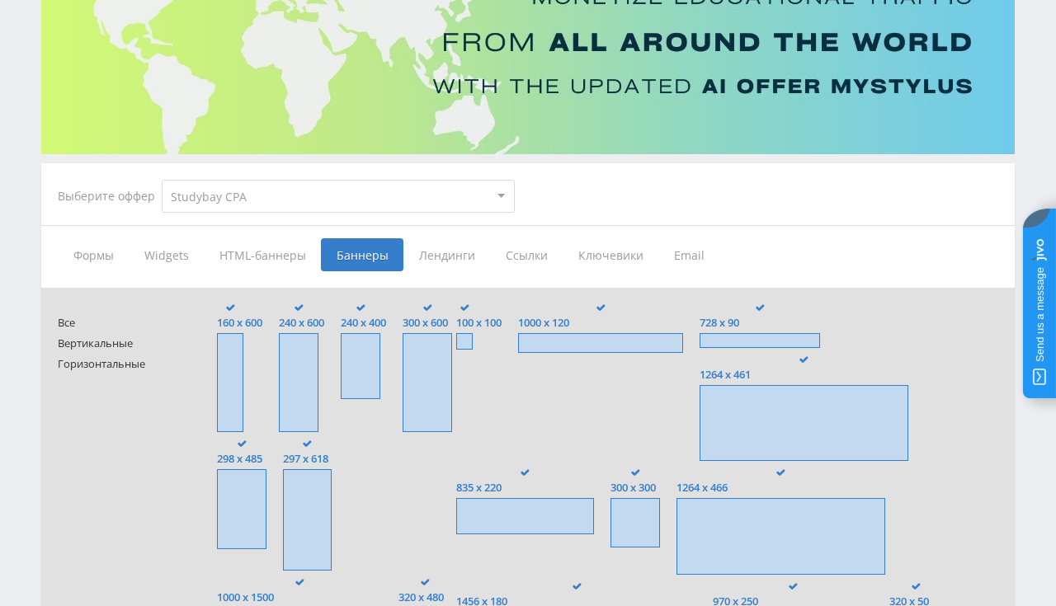
type input "<a href="https://eduforms.org/order?rid=b6ac3cee03f4f084&promo=1&bannerId=252" …"
type input "<a href="https://eduforms.org/buy-research-paper?rid=b6ac3cee03f4f084&promo=1&b…"
type input "<a href="https://eduforms.org/buy-coursework?rid=b6ac3cee03f4f084&promo=1&banne…"
type input "<a href="https://eduforms.org/buy-essay-now?rid=b6ac3cee03f4f084&promo=1&banner…"
type input "<a href="https://eduforms.org/buy-dissertation?rid=b6ac3cee03f4f084&promo=1&ban…"
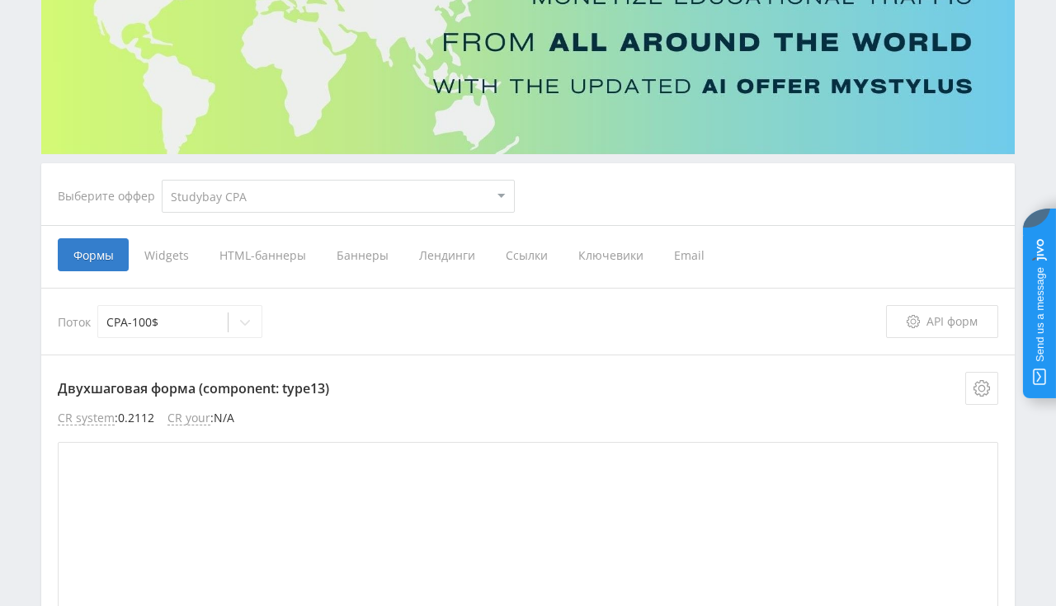
click at [431, 379] on p "Двухшаговая форма (component: type13)" at bounding box center [528, 388] width 940 height 33
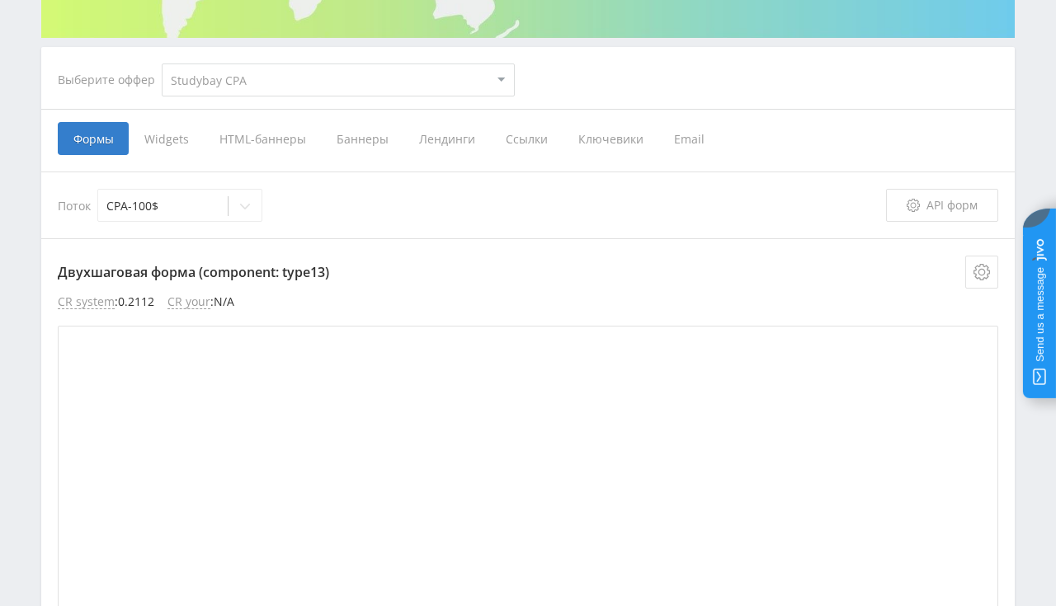
scroll to position [289, 0]
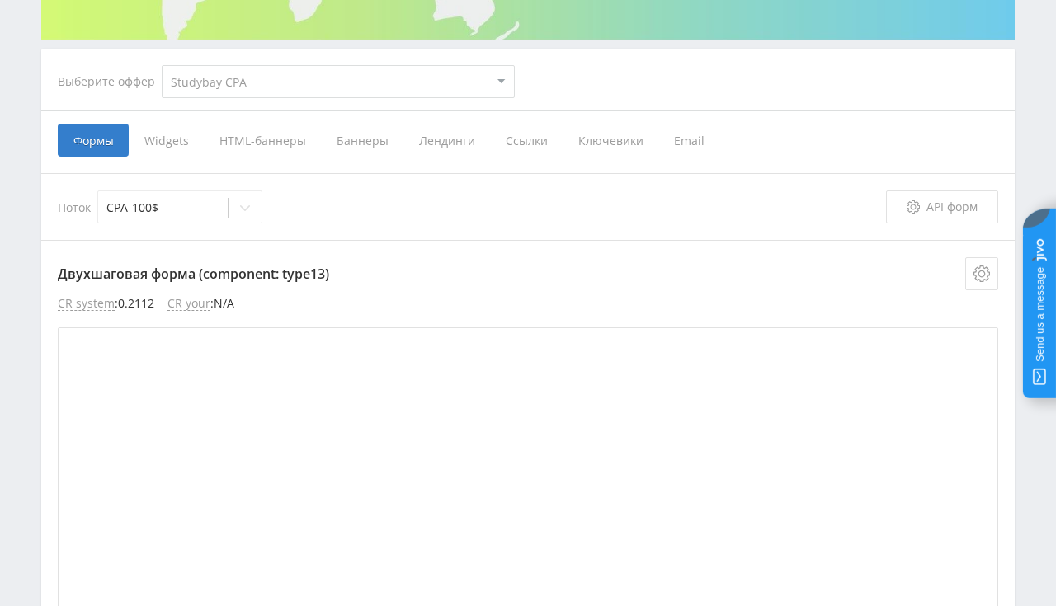
click at [269, 146] on span "HTML-баннеры" at bounding box center [262, 140] width 117 height 33
click at [0, 0] on input "HTML-баннеры" at bounding box center [0, 0] width 0 height 0
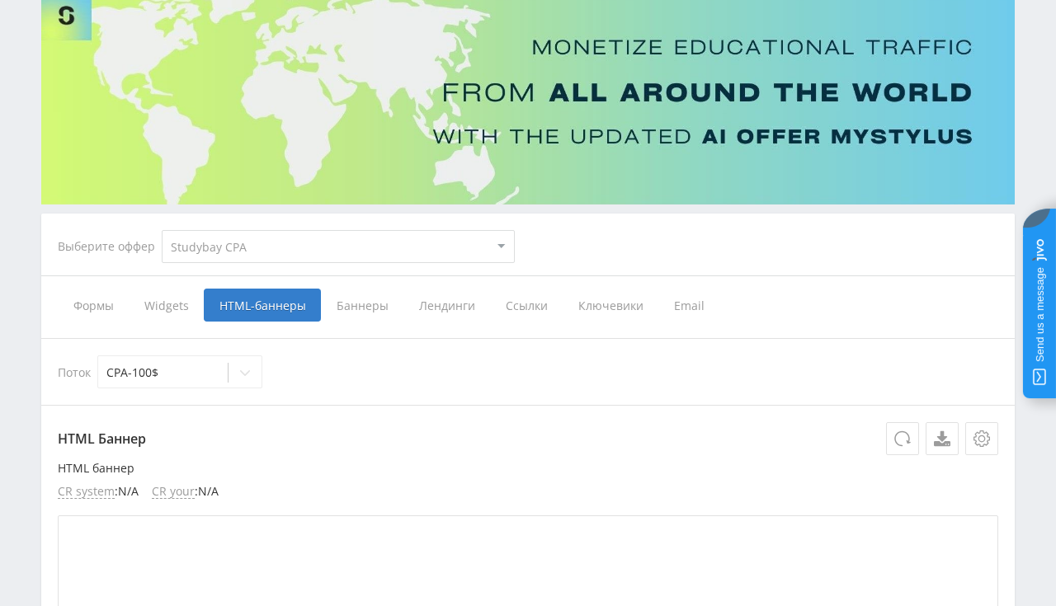
scroll to position [134, 0]
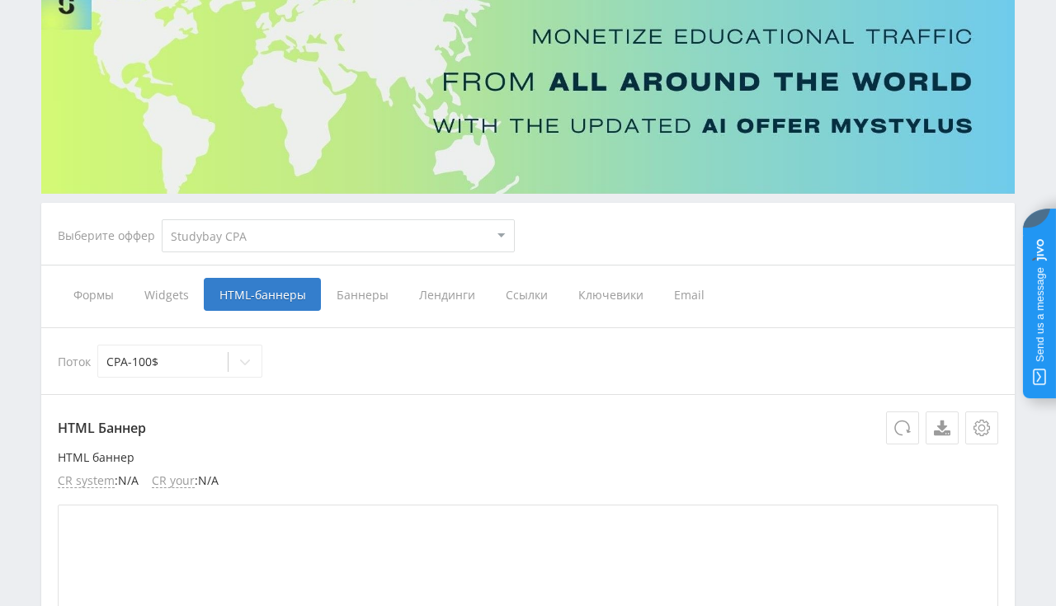
click at [162, 219] on select "MyStylus MyStylus - Revshare Кампус AI Studybay Автор24 Studybay Brazil Studyba…" at bounding box center [338, 235] width 353 height 33
select select "2"
click option "Studybay" at bounding box center [0, 0] width 0 height 0
select select "2"
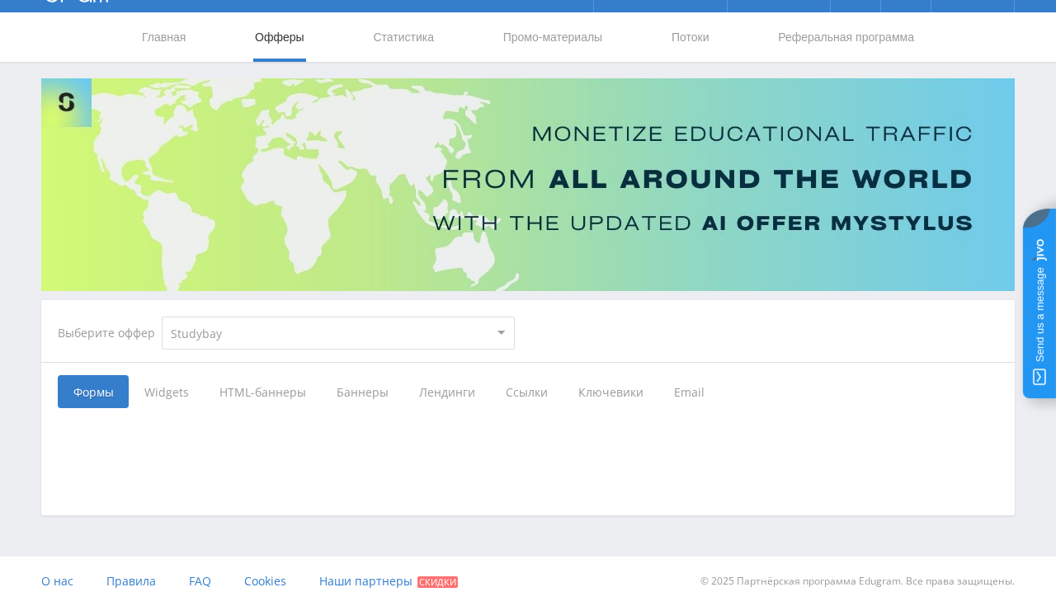
scroll to position [36, 0]
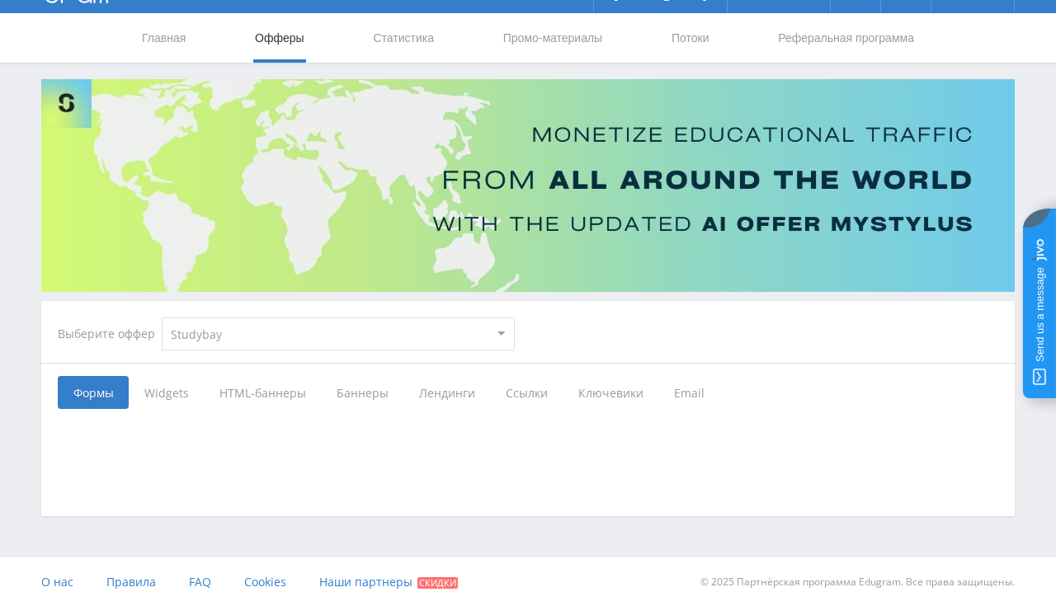
click at [430, 395] on span "Лендинги" at bounding box center [446, 392] width 87 height 33
click at [0, 0] on input "Лендинги" at bounding box center [0, 0] width 0 height 0
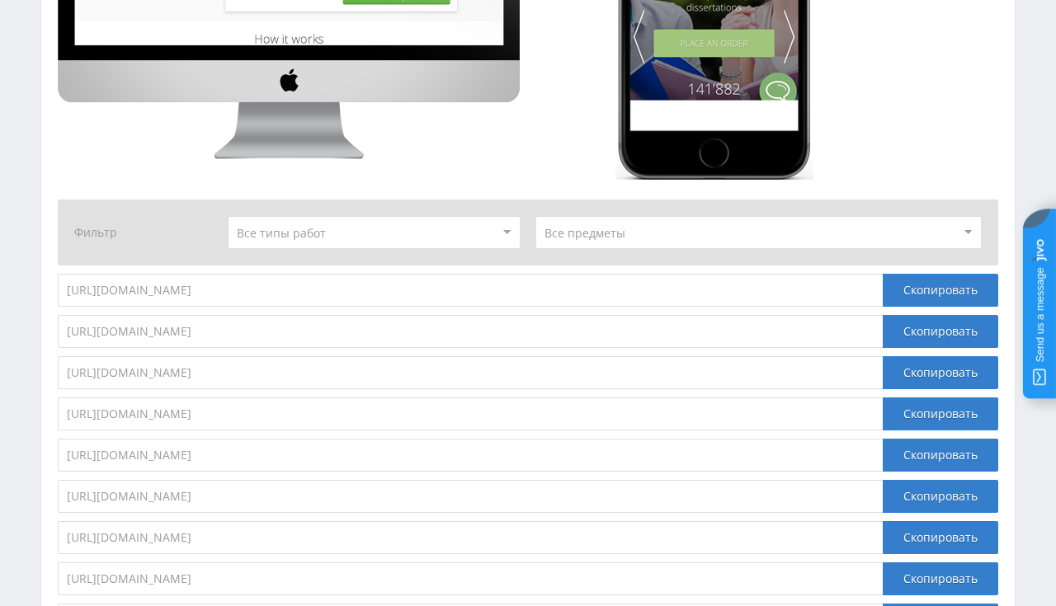
scroll to position [1176, 0]
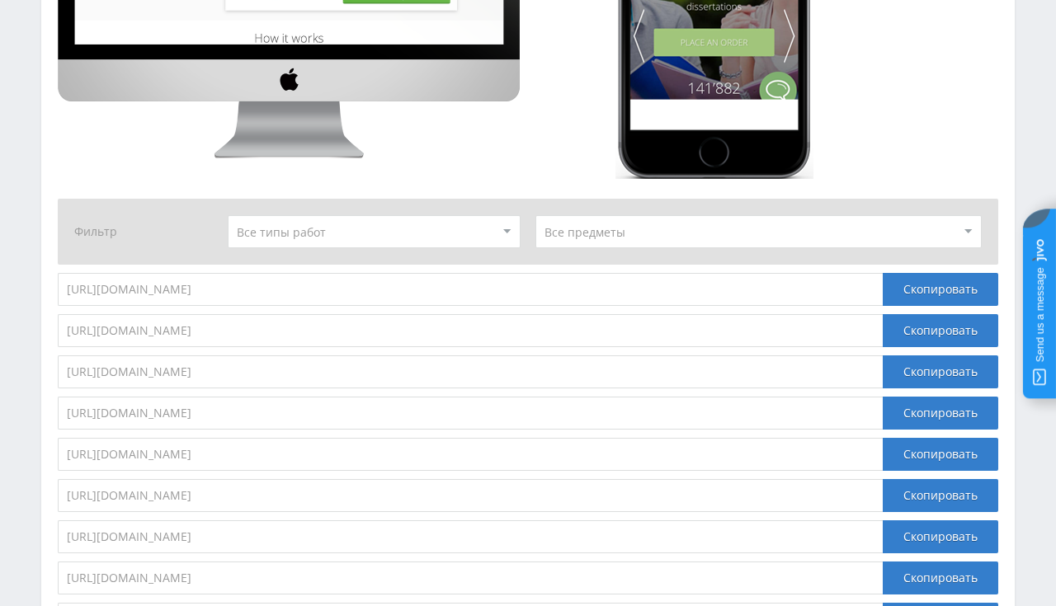
drag, startPoint x: 248, startPoint y: 330, endPoint x: 23, endPoint y: 332, distance: 225.2
click at [58, 332] on input "https://eduforms.org/order-math/?rid=" at bounding box center [470, 330] width 825 height 33
click at [312, 274] on input "https://eduforms.org/order/?rid=" at bounding box center [470, 289] width 825 height 33
click at [228, 215] on select at bounding box center [374, 231] width 292 height 33
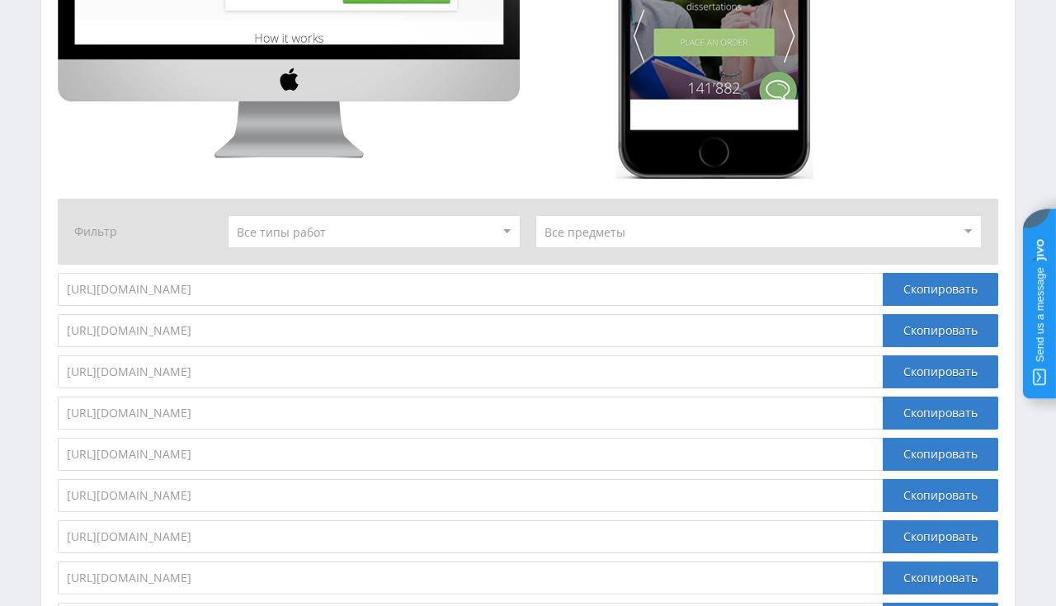
click at [503, 236] on select at bounding box center [374, 231] width 292 height 33
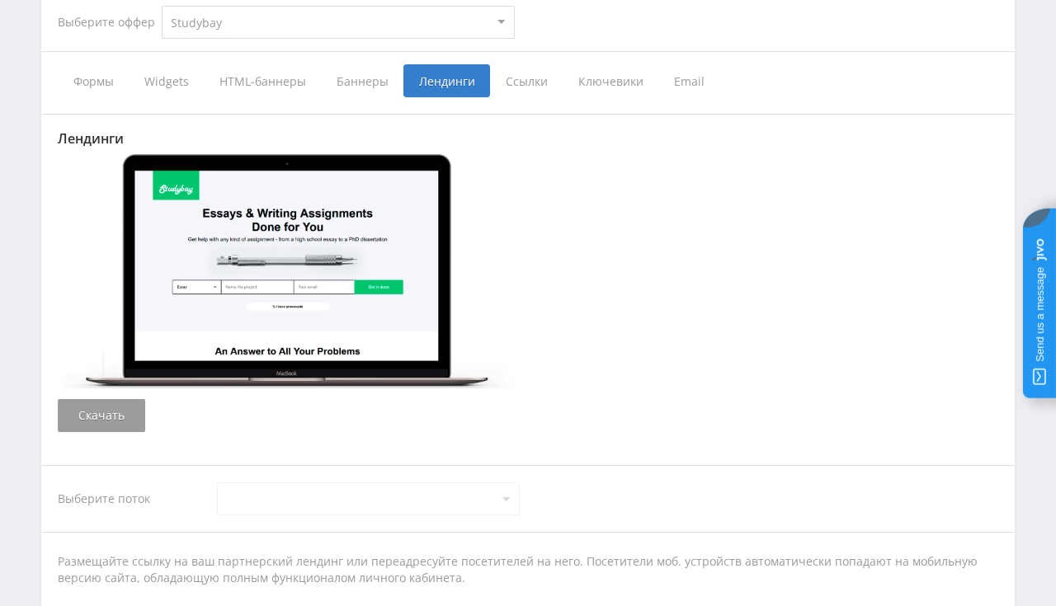
scroll to position [350, 0]
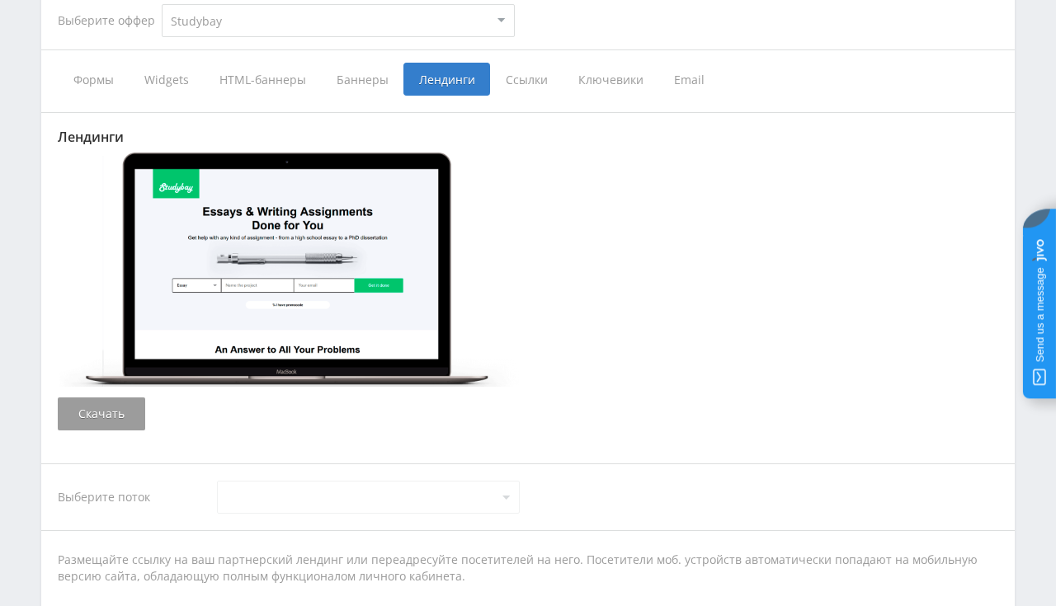
click at [532, 87] on span "Ссылки" at bounding box center [526, 79] width 73 height 33
click at [0, 0] on input "Ссылки" at bounding box center [0, 0] width 0 height 0
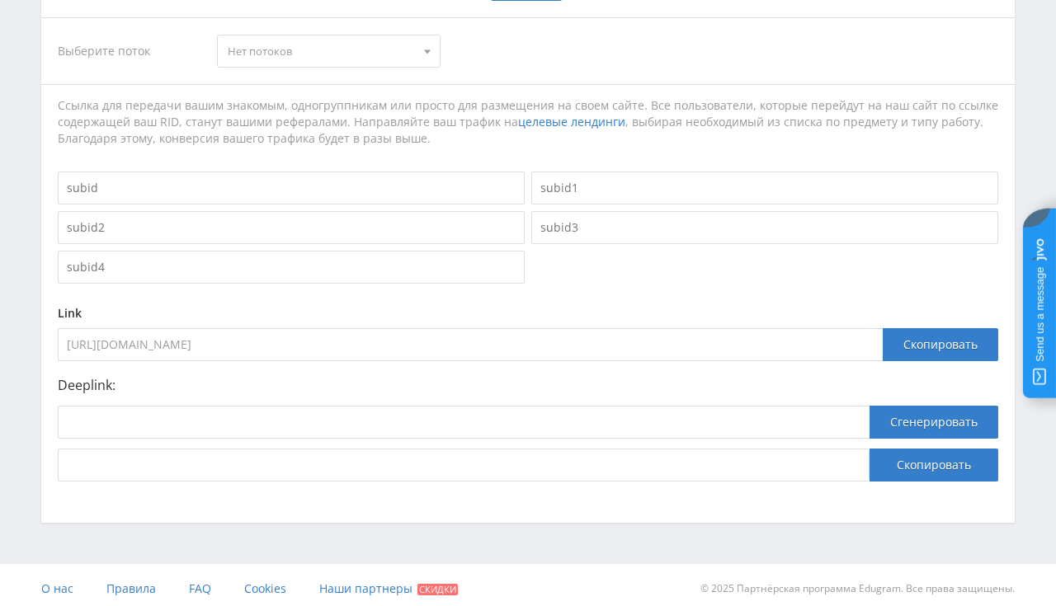
scroll to position [451, 0]
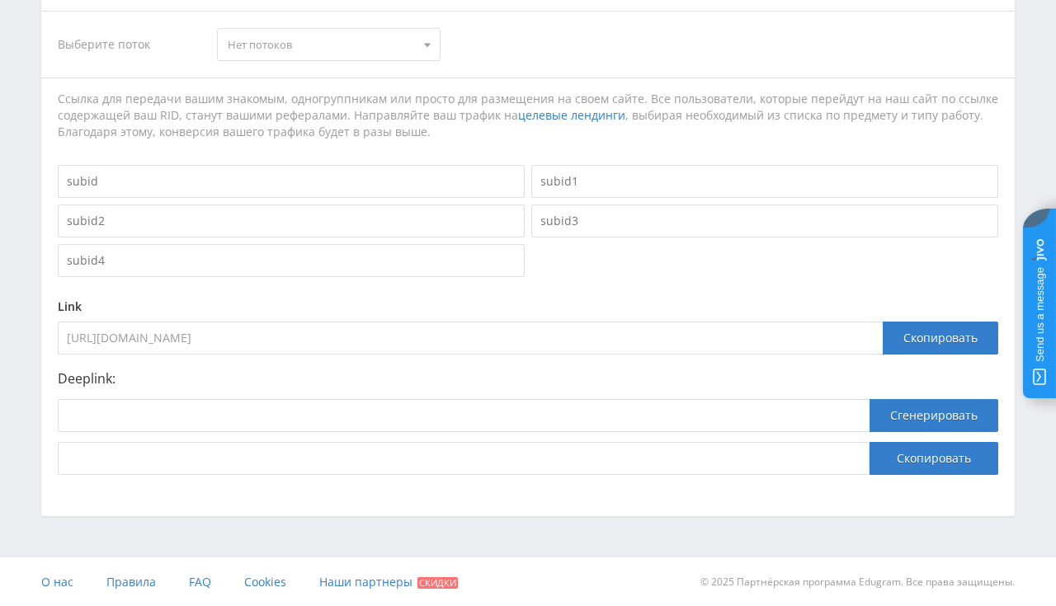
click at [253, 335] on input "https://eduforms.org/order?rid=0" at bounding box center [470, 338] width 825 height 33
click at [334, 85] on div "Выберите поток Нет потоков Нет потоков Ссылка для передачи вашим знакомым, одно…" at bounding box center [528, 243] width 940 height 464
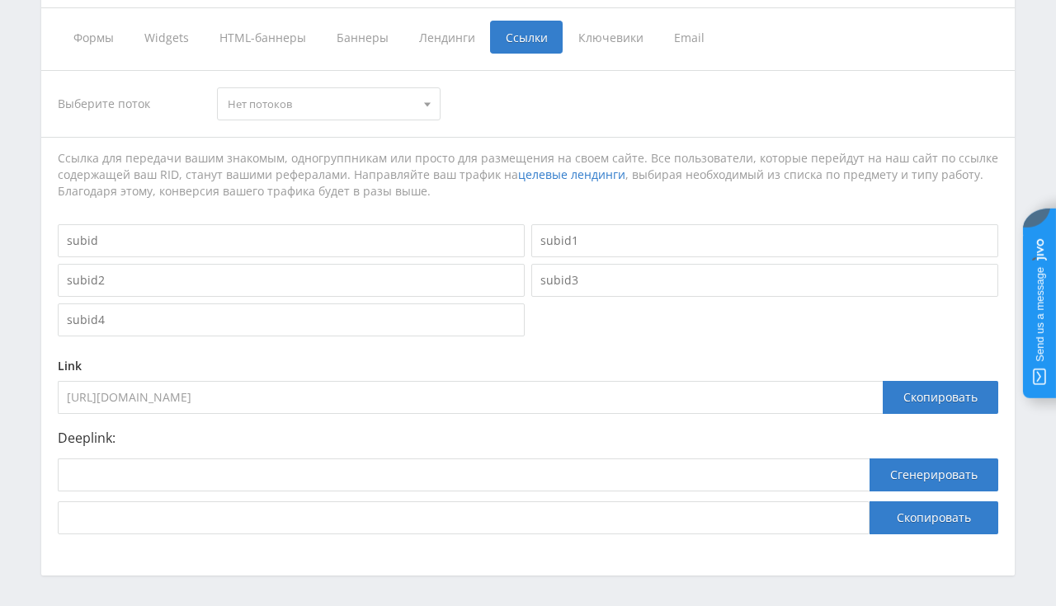
scroll to position [364, 0]
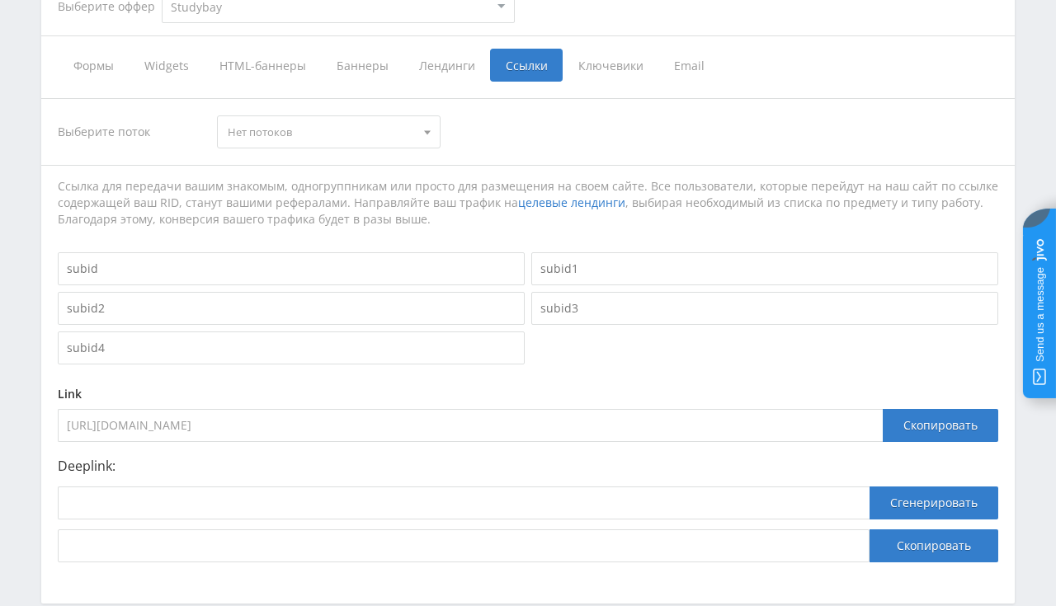
click at [322, 135] on span "Нет потоков" at bounding box center [321, 131] width 186 height 31
click at [401, 134] on span "Нет потоков" at bounding box center [321, 131] width 186 height 31
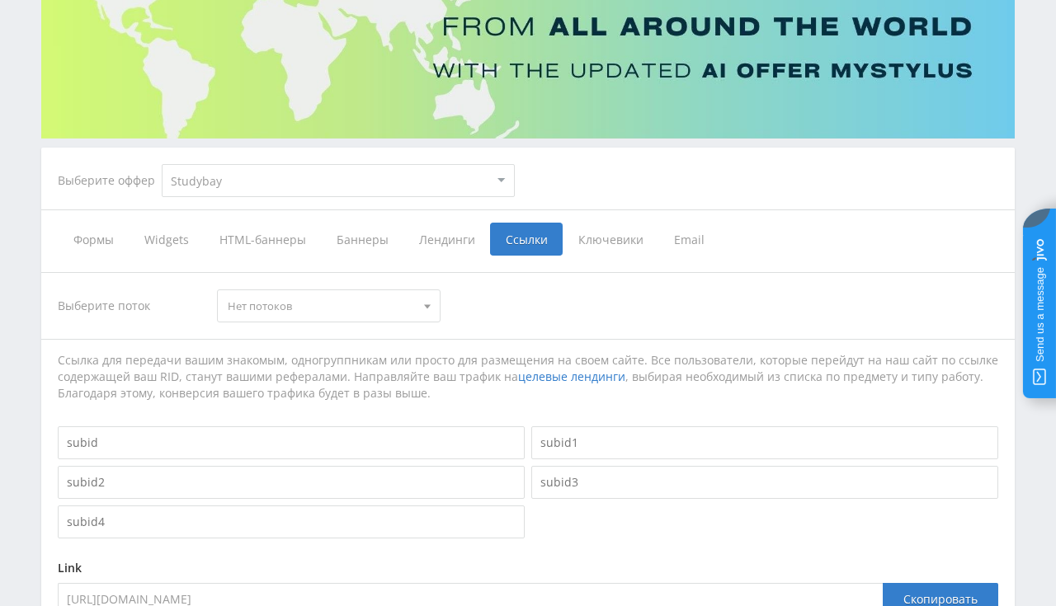
click at [597, 234] on span "Ключевики" at bounding box center [611, 239] width 96 height 33
click at [0, 0] on input "Ключевики" at bounding box center [0, 0] width 0 height 0
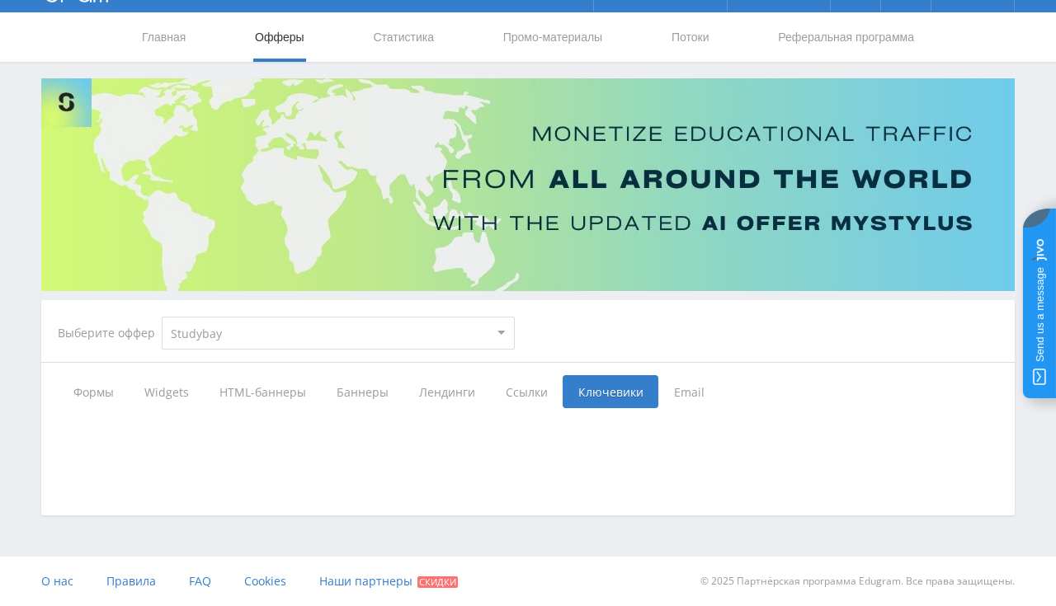
scroll to position [36, 0]
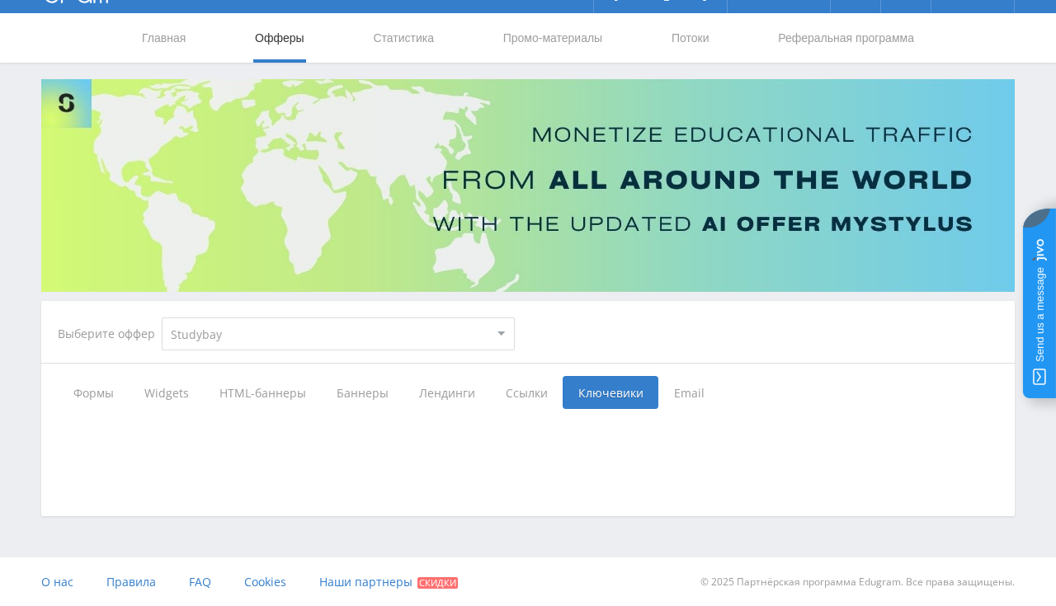
click at [695, 391] on span "Email" at bounding box center [689, 392] width 62 height 33
click at [0, 0] on input "Email" at bounding box center [0, 0] width 0 height 0
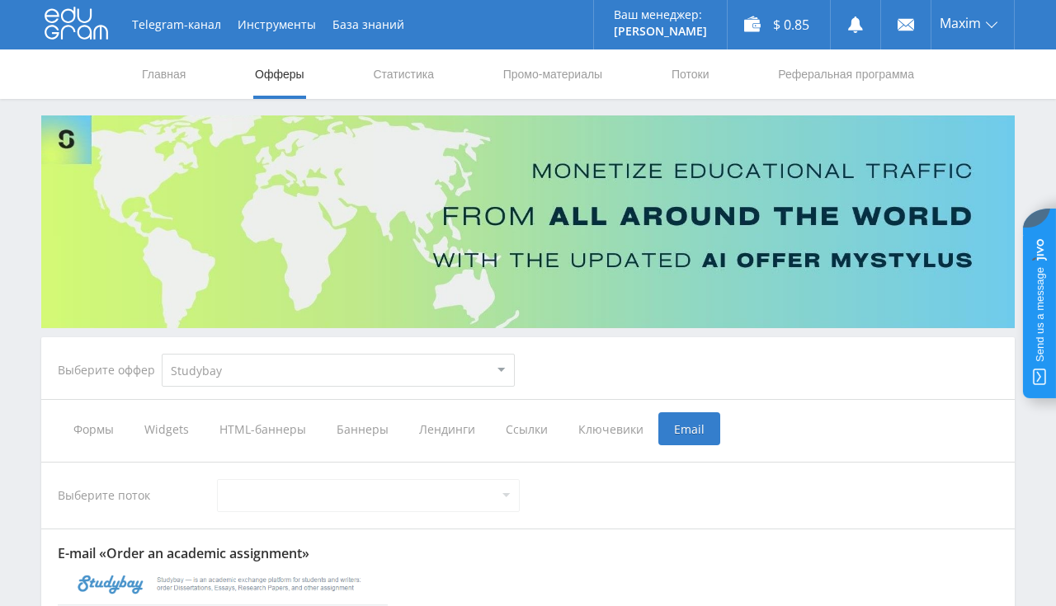
click at [289, 78] on link "Офферы" at bounding box center [279, 73] width 53 height 49
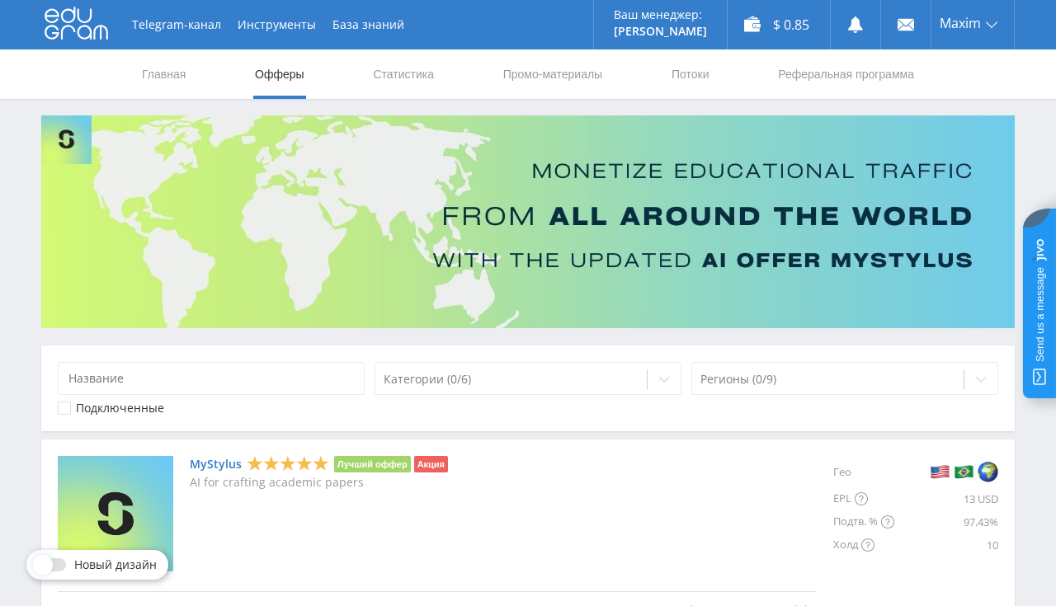
click at [139, 405] on div "Подключенные" at bounding box center [120, 408] width 88 height 13
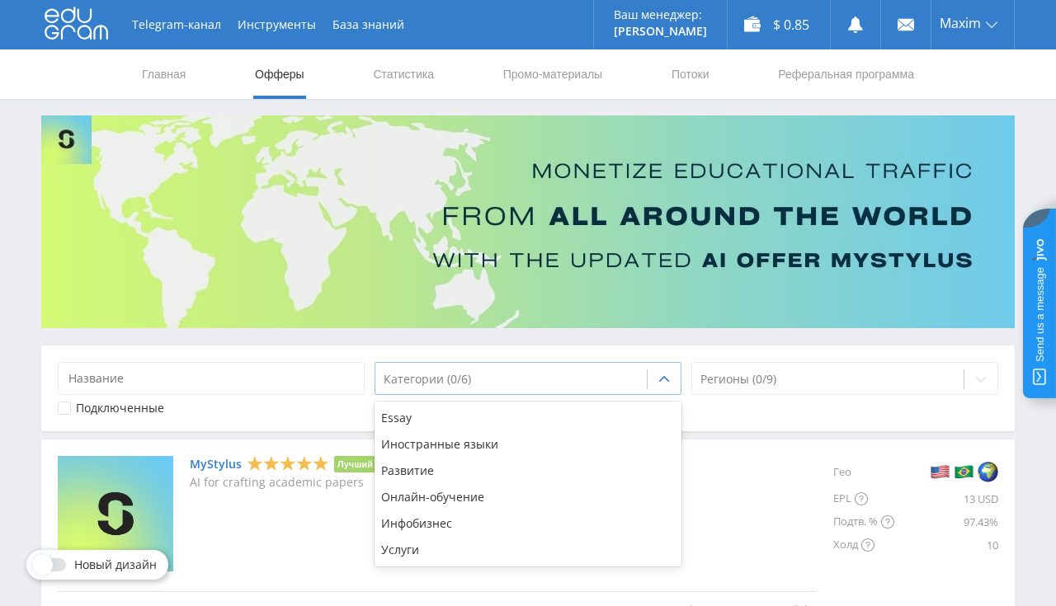
click at [461, 389] on div "Категории (0/6)" at bounding box center [510, 379] width 271 height 23
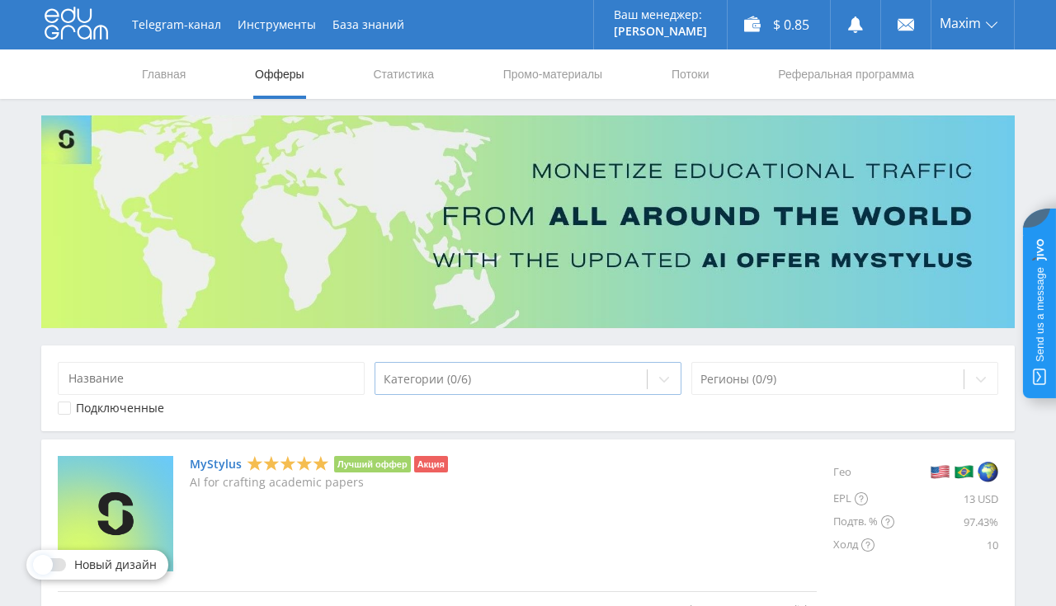
click at [461, 389] on div "Категории (0/6)" at bounding box center [510, 379] width 271 height 23
click at [737, 374] on div at bounding box center [827, 379] width 255 height 16
click at [743, 389] on div "Регионы (0/9)" at bounding box center [827, 379] width 271 height 23
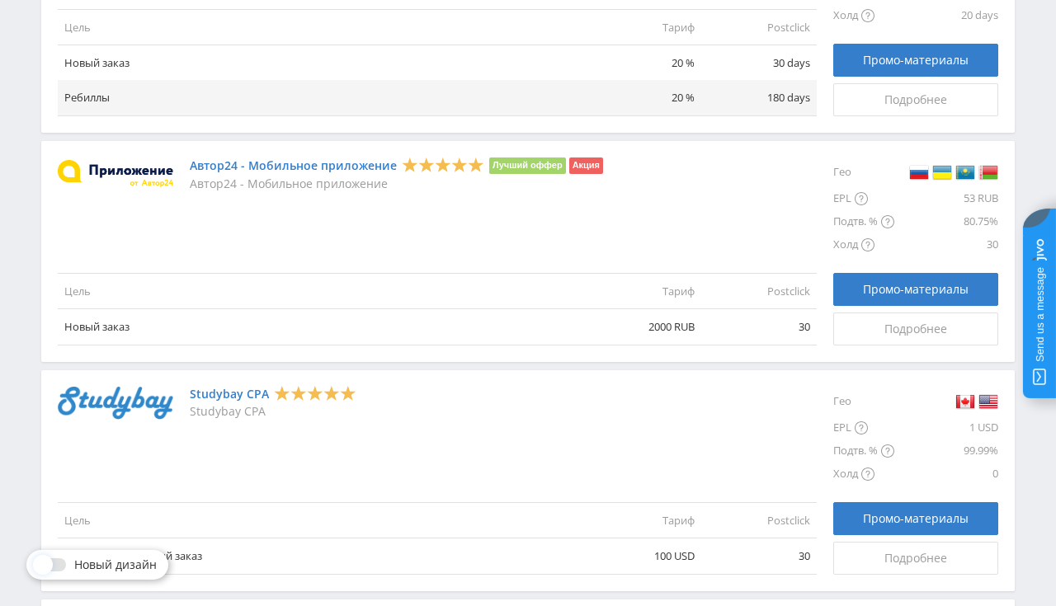
scroll to position [1915, 0]
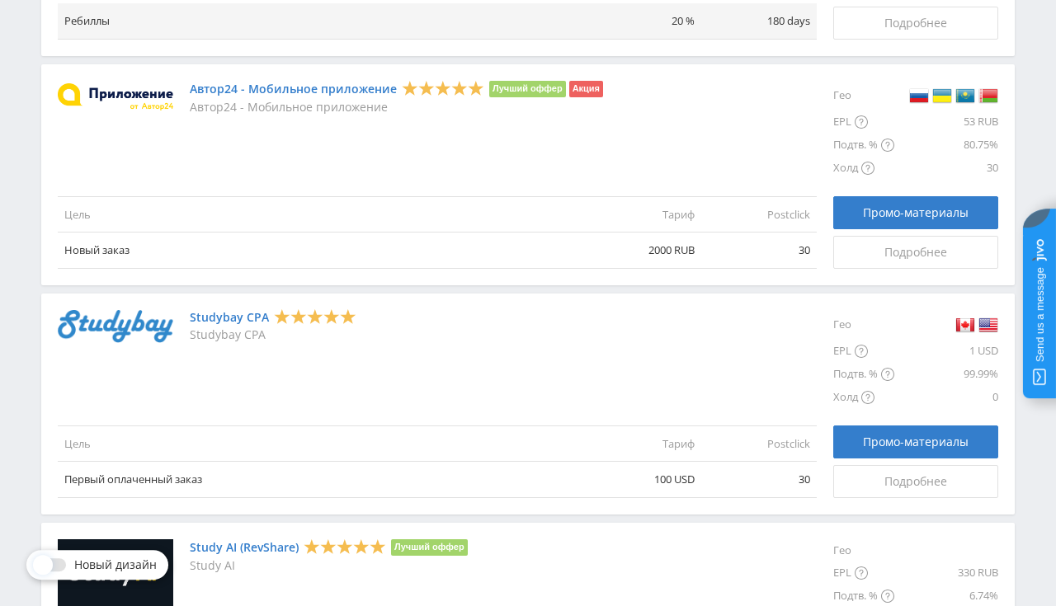
click at [210, 316] on link "Studybay CPA" at bounding box center [229, 317] width 79 height 13
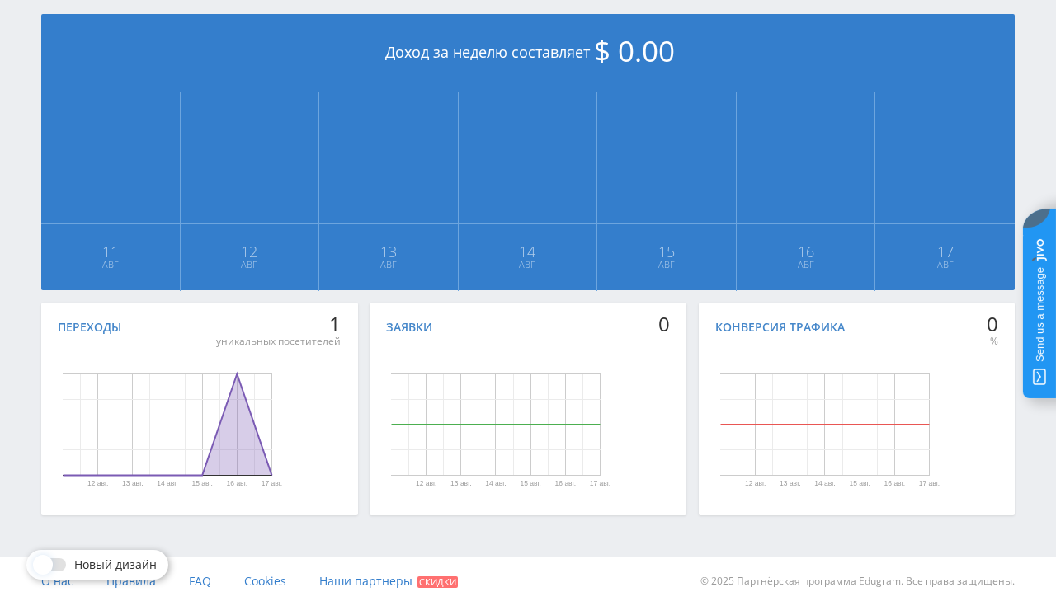
scroll to position [24, 0]
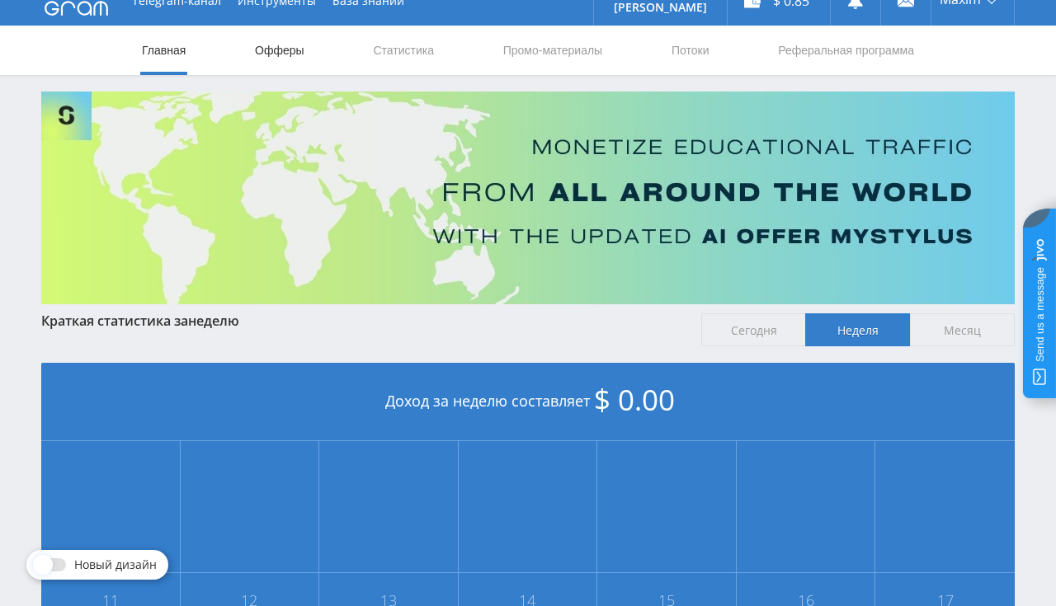
click at [289, 47] on link "Офферы" at bounding box center [279, 50] width 53 height 49
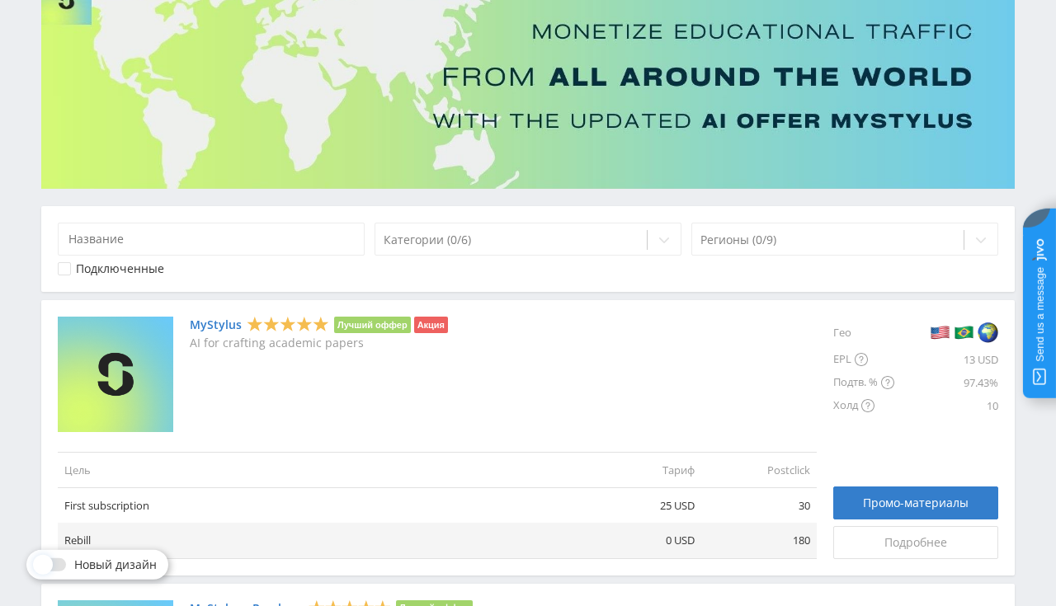
scroll to position [174, 0]
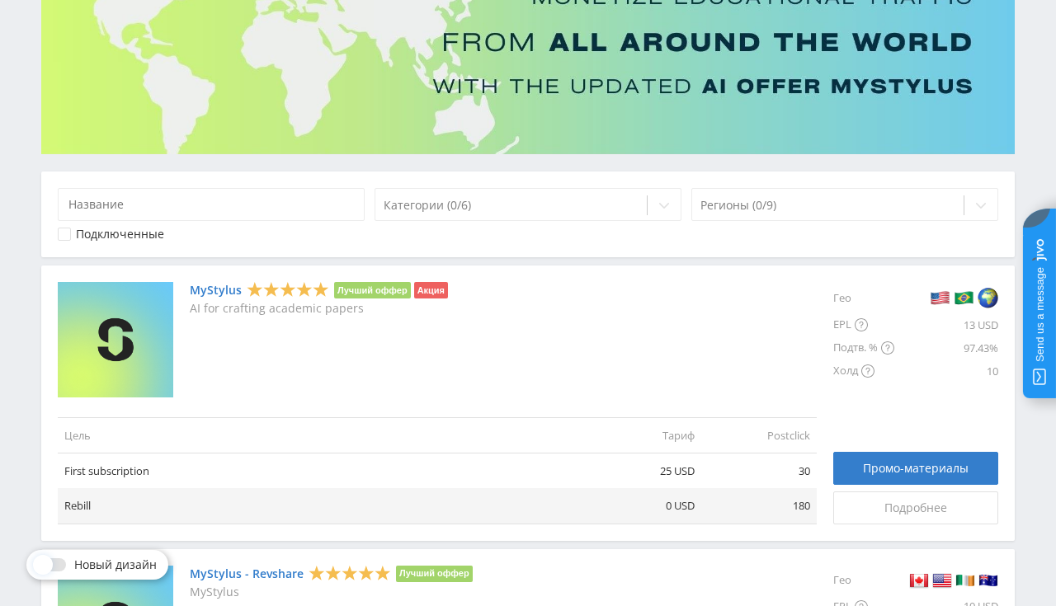
click at [219, 292] on link "MyStylus" at bounding box center [216, 290] width 52 height 13
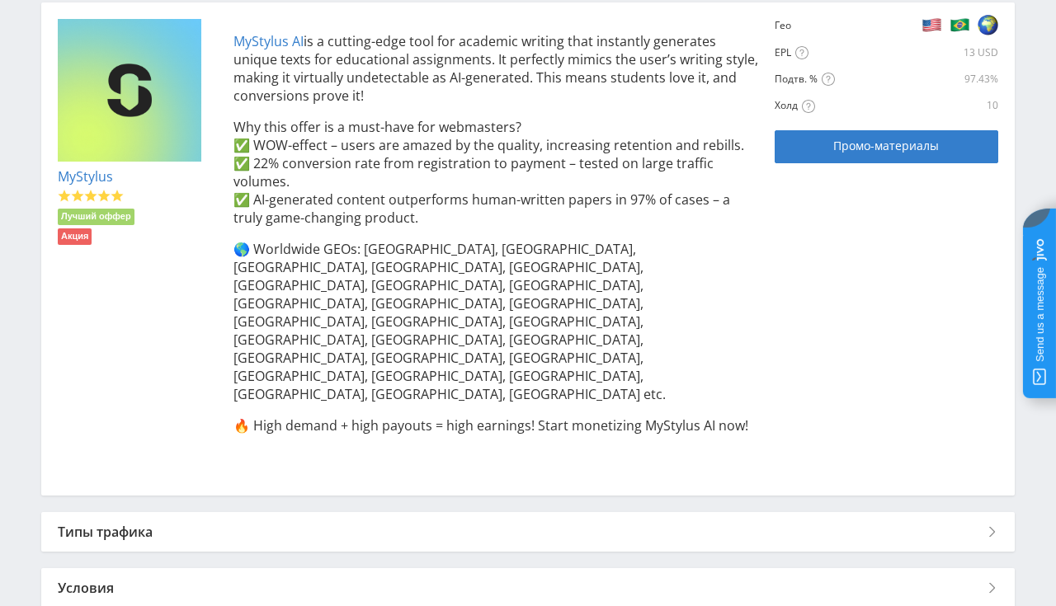
scroll to position [377, 0]
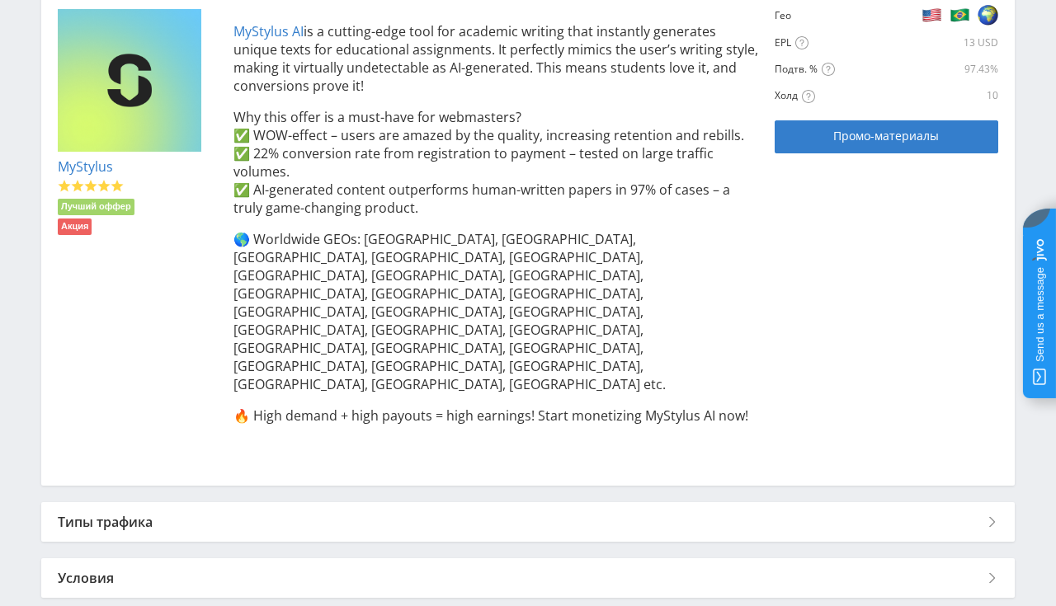
click at [113, 558] on div "Условия" at bounding box center [527, 578] width 973 height 40
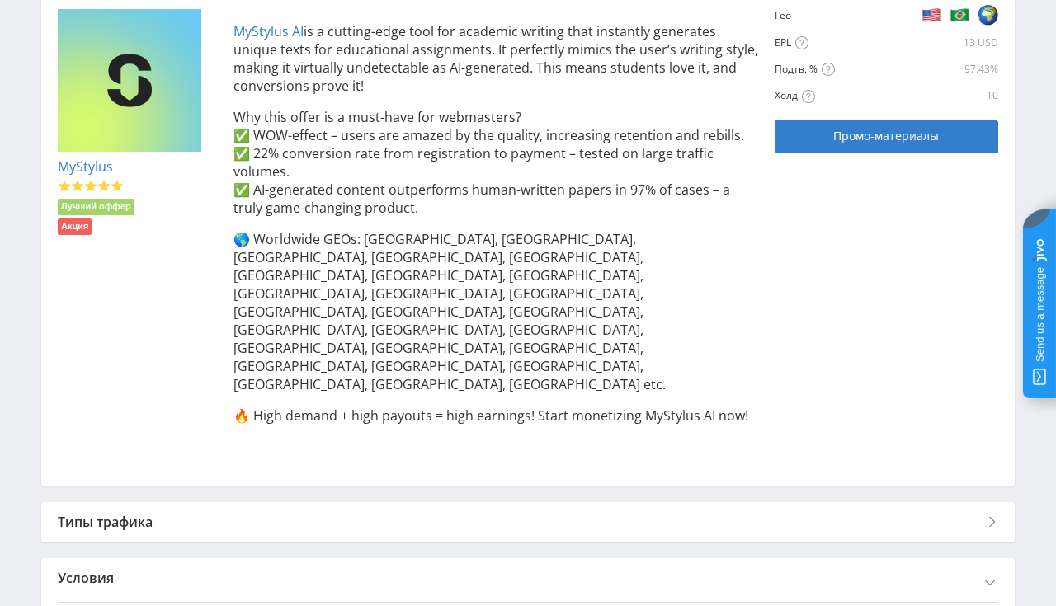
scroll to position [511, 0]
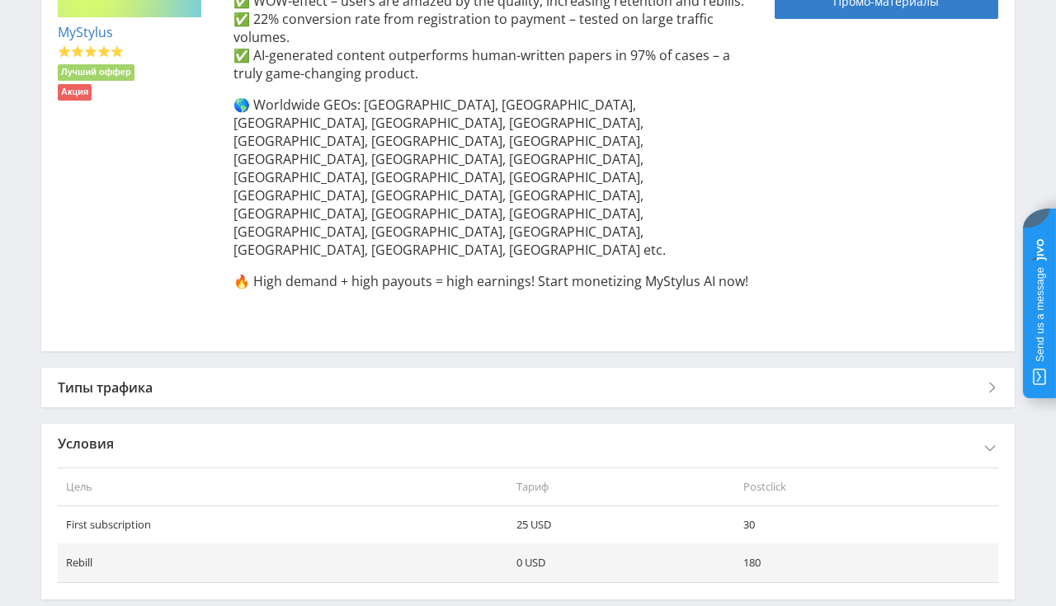
click at [274, 368] on div "Типы трафика" at bounding box center [527, 388] width 973 height 40
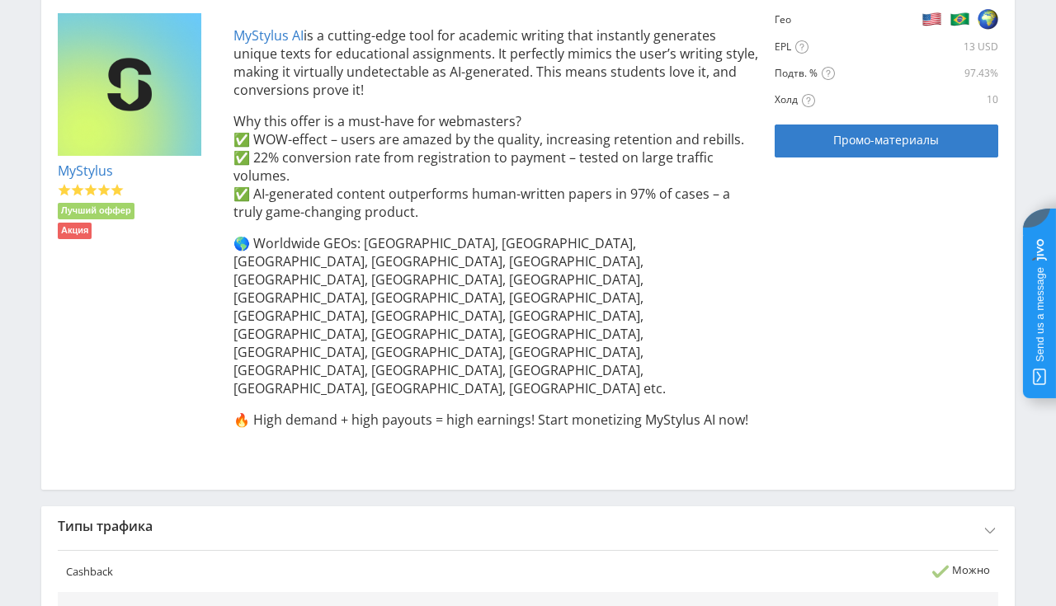
scroll to position [0, 0]
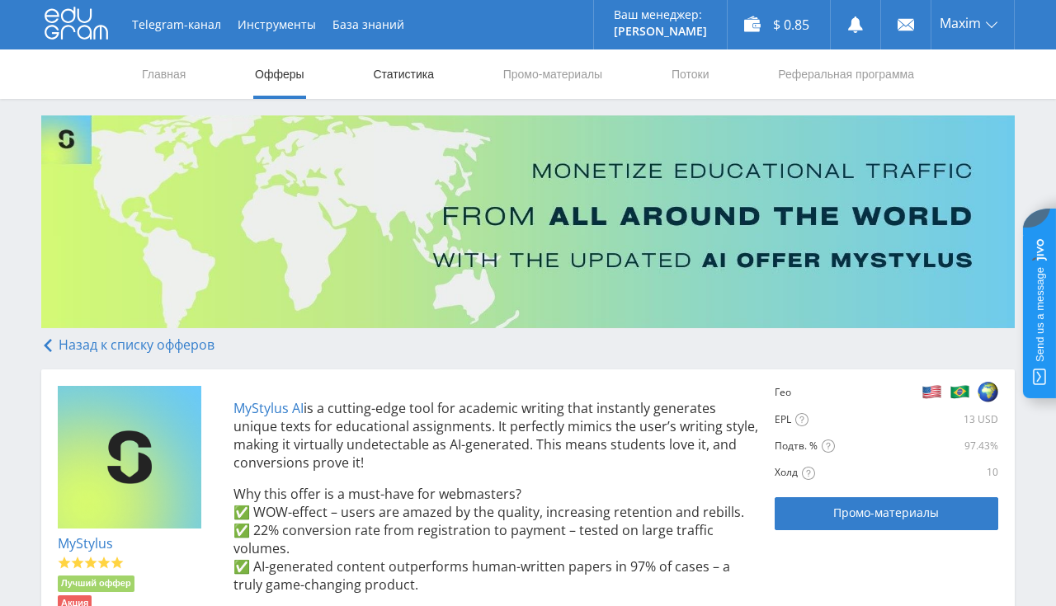
click at [417, 70] on link "Статистика" at bounding box center [403, 73] width 64 height 49
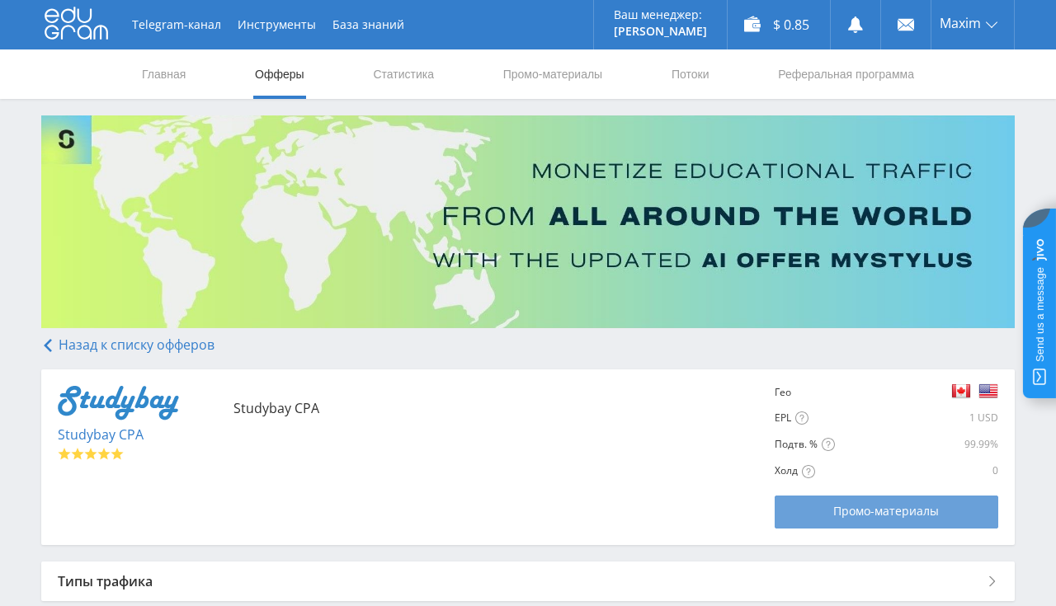
click at [909, 529] on link "Промо-материалы" at bounding box center [886, 512] width 223 height 33
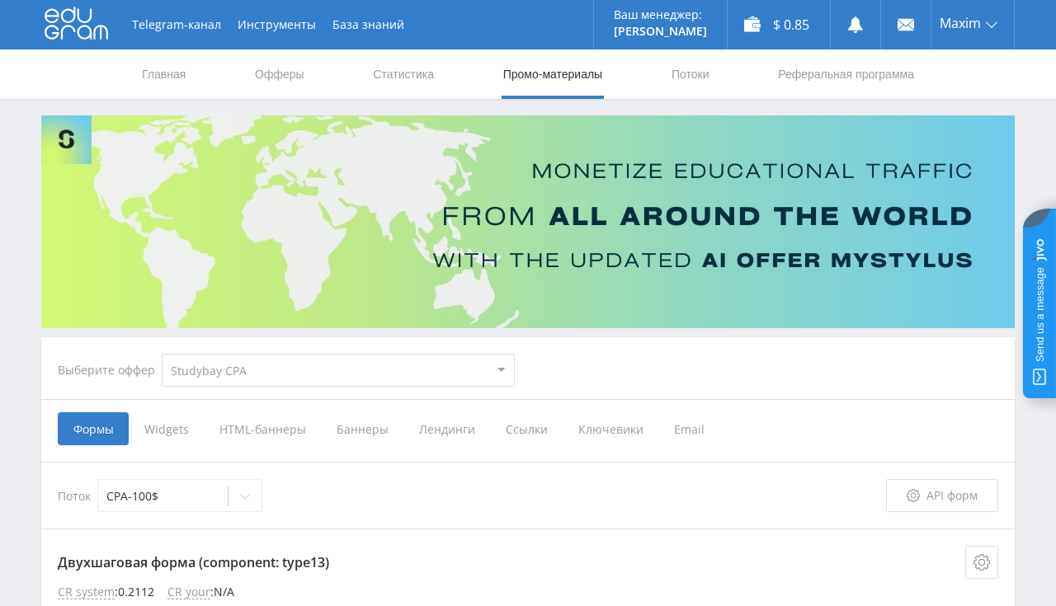
select select "83"
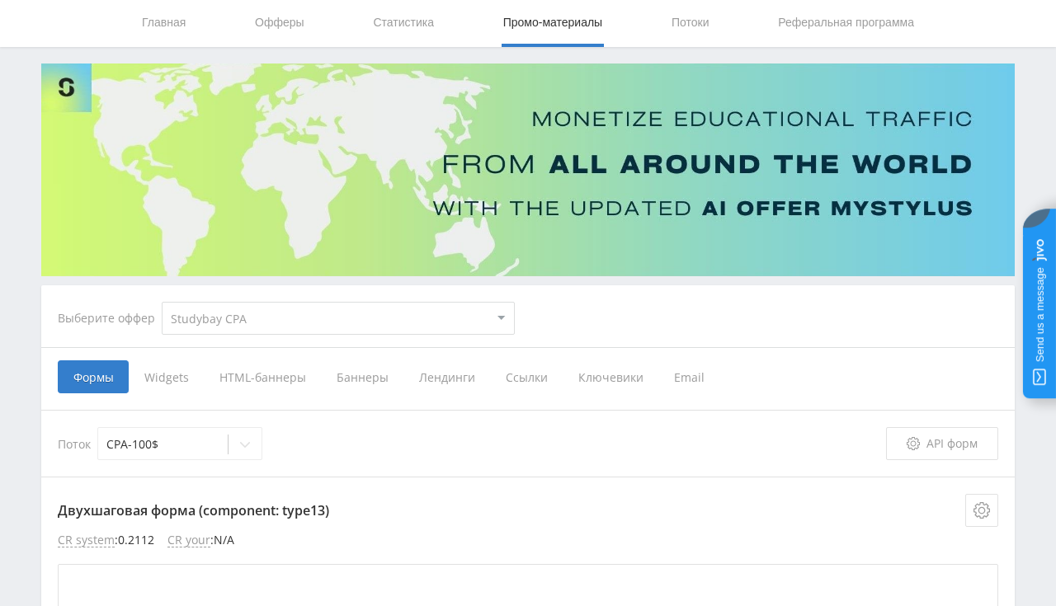
scroll to position [35, 0]
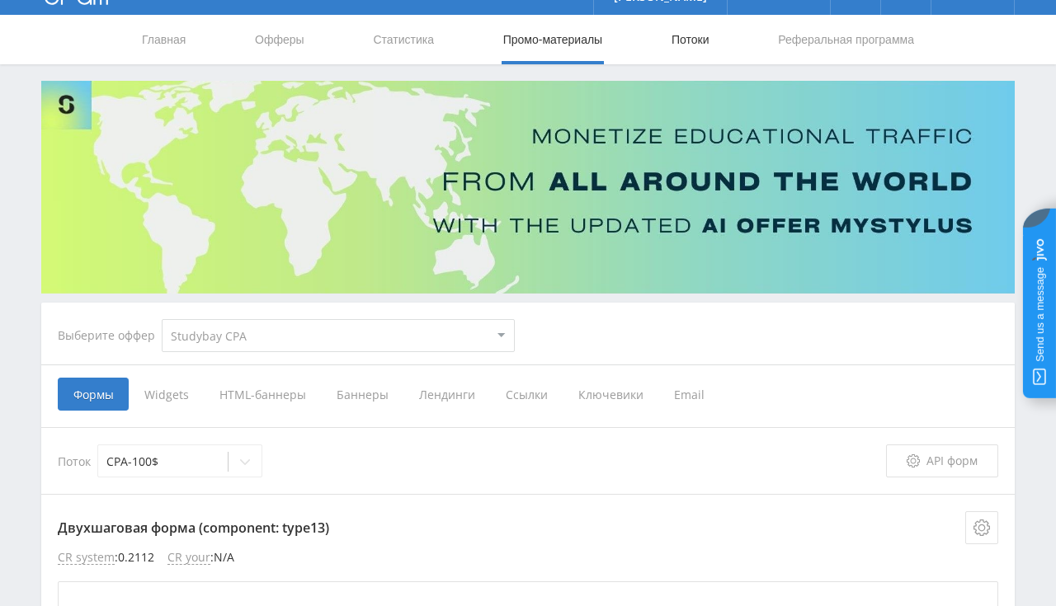
click at [678, 45] on link "Потоки" at bounding box center [690, 39] width 41 height 49
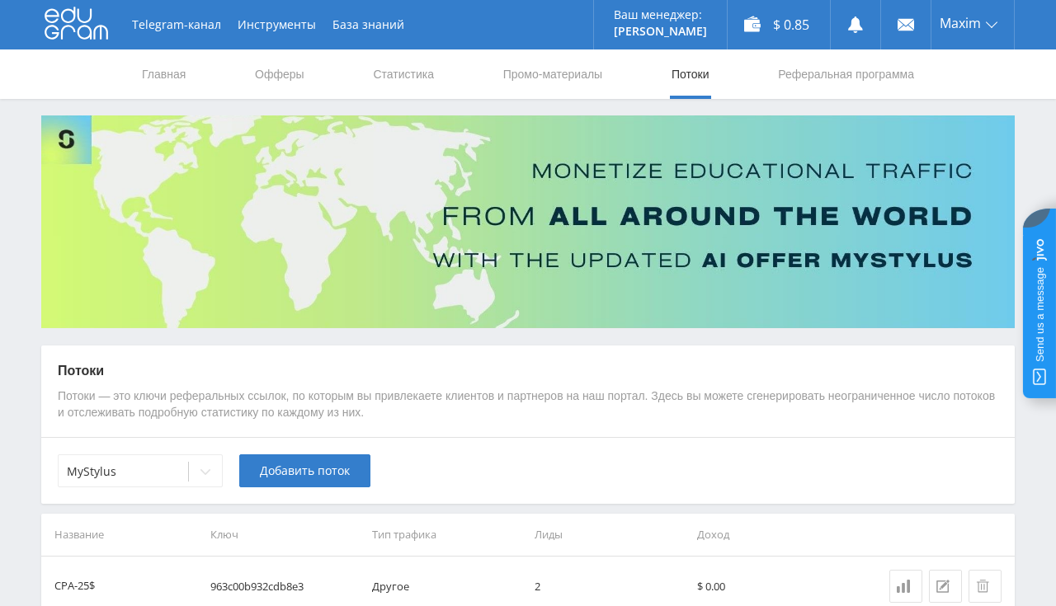
scroll to position [151, 0]
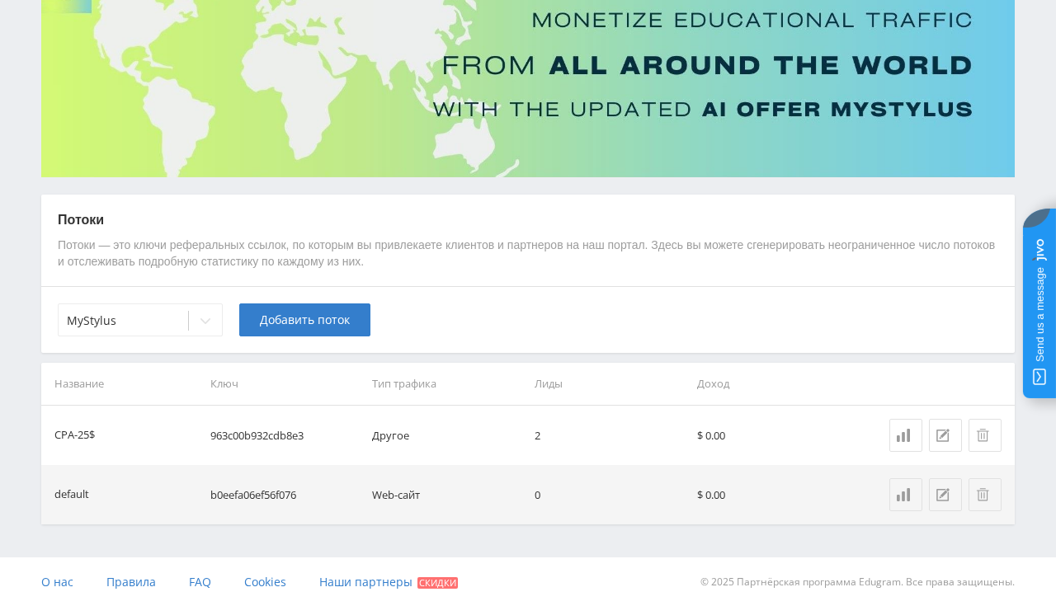
click at [147, 546] on div "Telegram-канал Инструменты База знаний Ваш менеджер: Alex Alex Online @edugram_…" at bounding box center [528, 228] width 1056 height 758
click at [195, 323] on div at bounding box center [205, 320] width 33 height 33
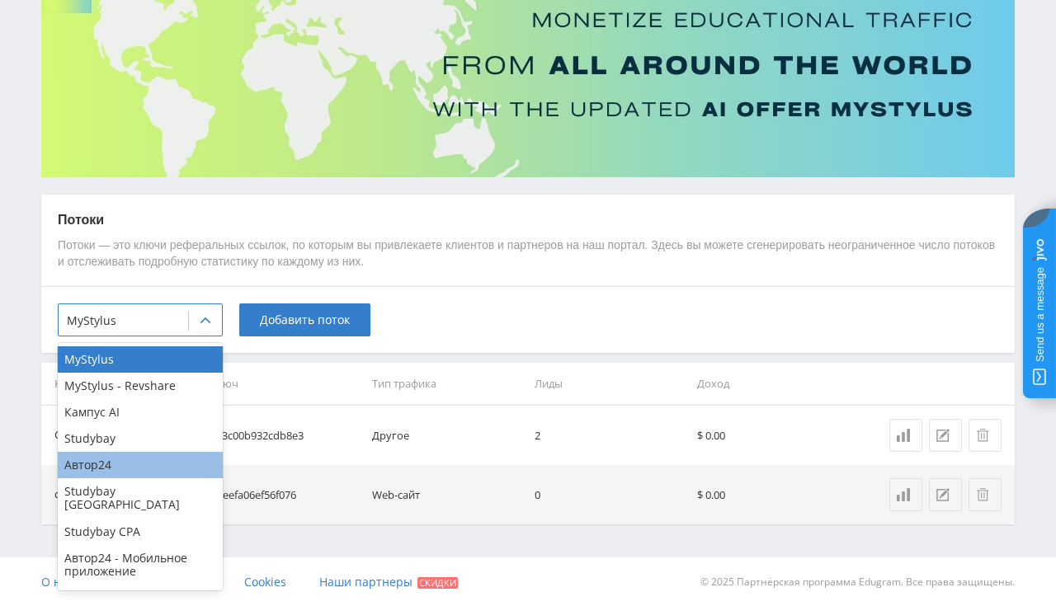
scroll to position [10, 0]
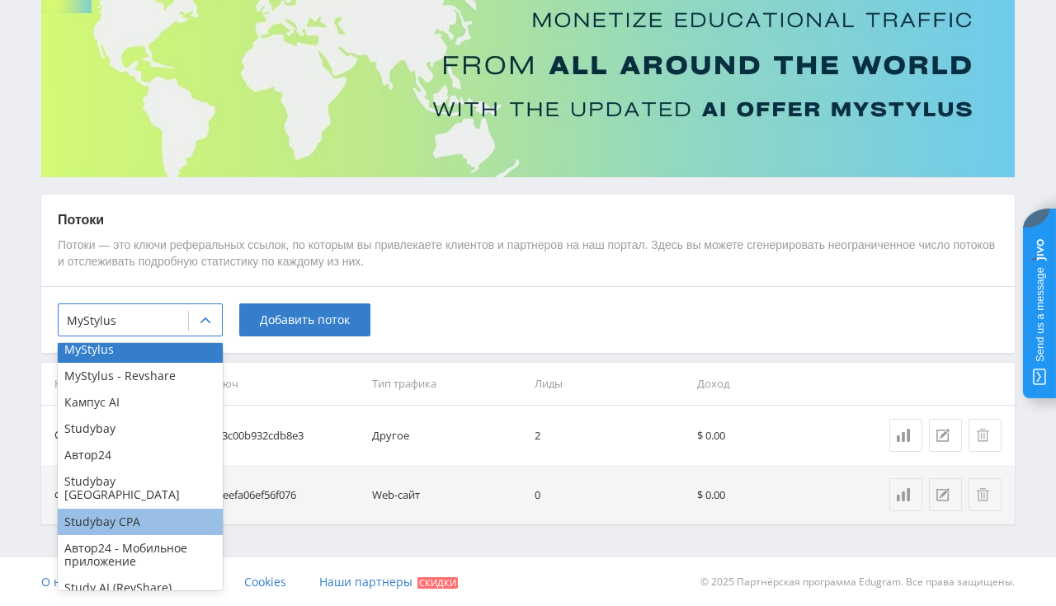
click at [141, 509] on div "Studybay CPA" at bounding box center [140, 522] width 165 height 26
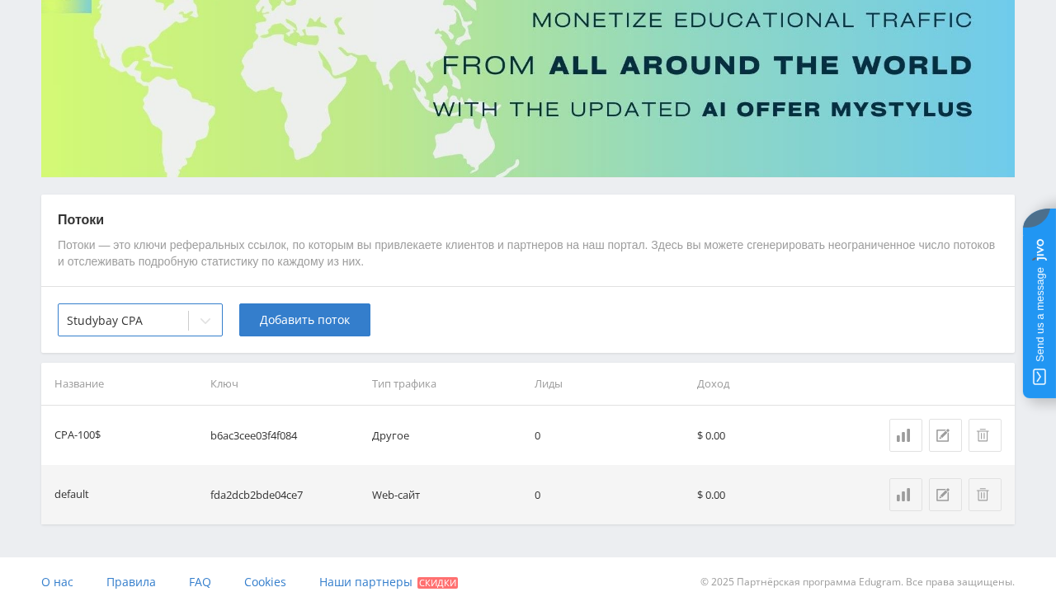
click at [473, 318] on div "option Studybay CPA, selected. Studybay CPA Добавить поток" at bounding box center [527, 319] width 973 height 67
click at [265, 437] on td "b6ac3cee03f4f084" at bounding box center [285, 435] width 163 height 59
copy td "b6ac3cee03f4f084"
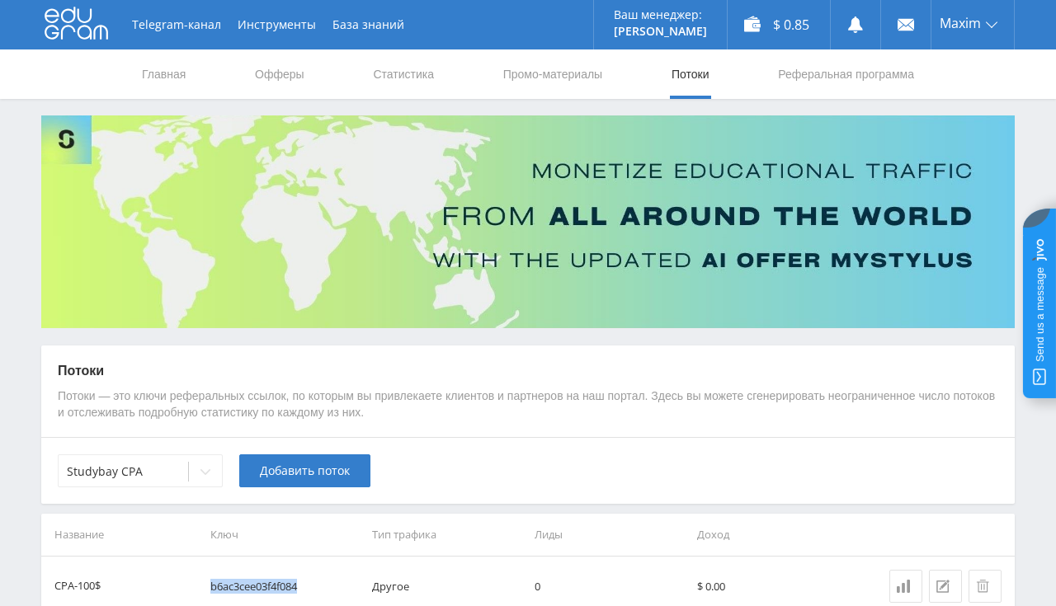
scroll to position [151, 0]
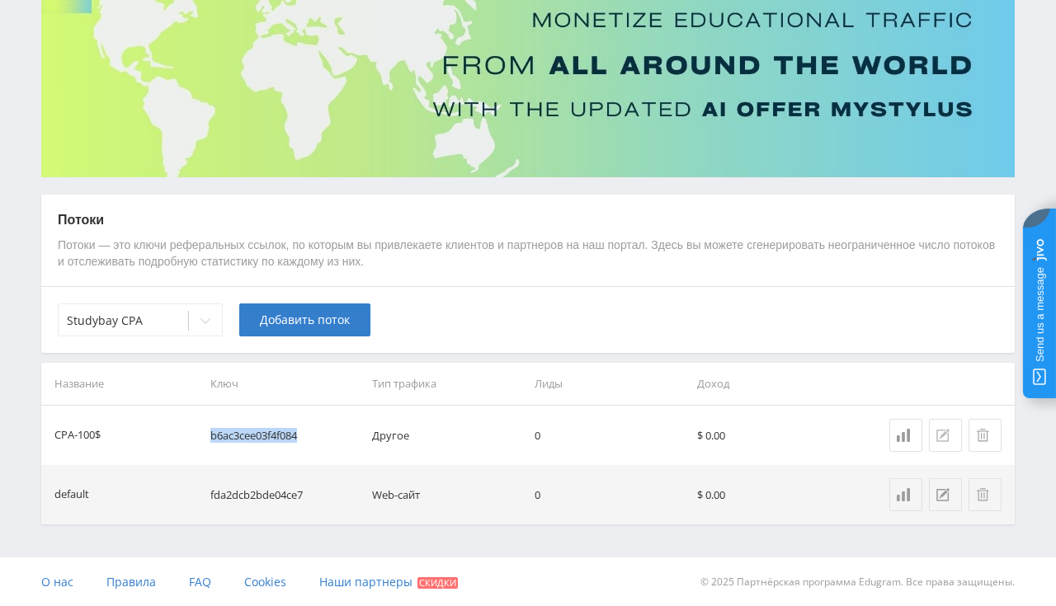
click at [941, 436] on icon at bounding box center [942, 435] width 13 height 13
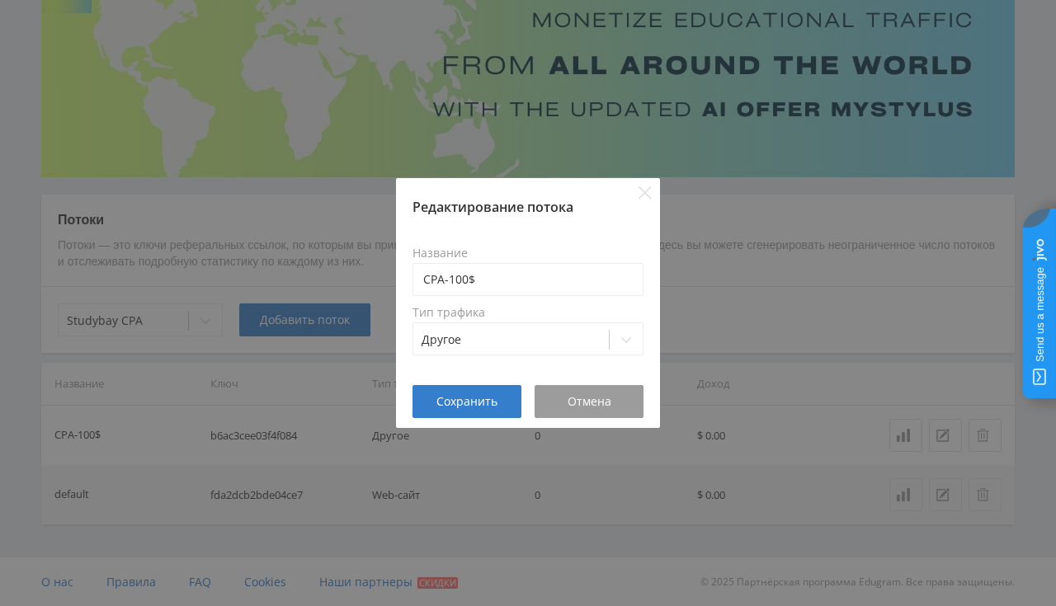
click at [576, 395] on span "Отмена" at bounding box center [590, 401] width 44 height 13
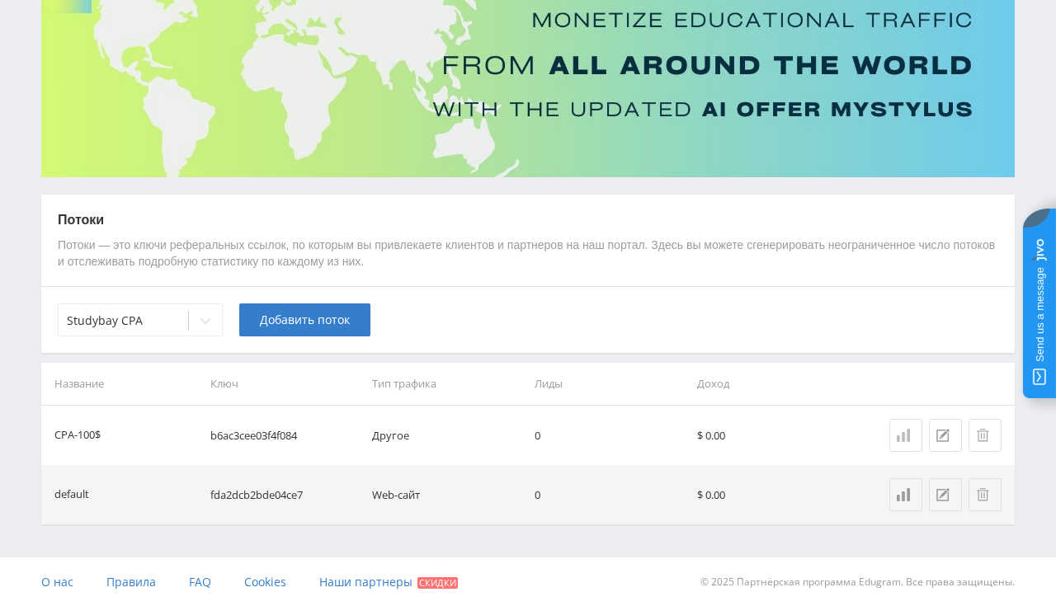
click at [914, 438] on div at bounding box center [906, 435] width 18 height 13
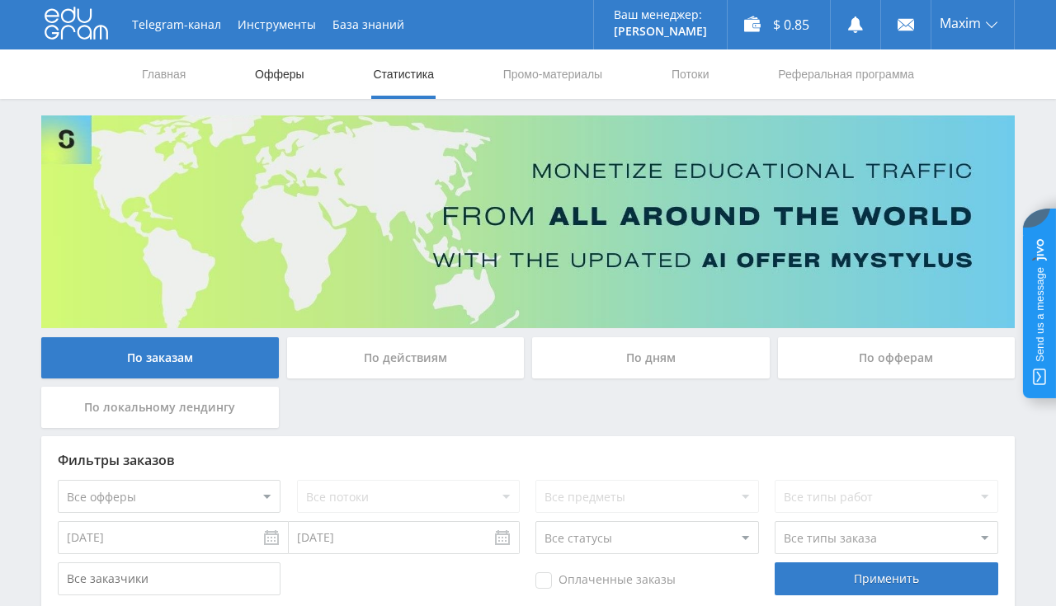
click at [269, 85] on link "Офферы" at bounding box center [279, 73] width 53 height 49
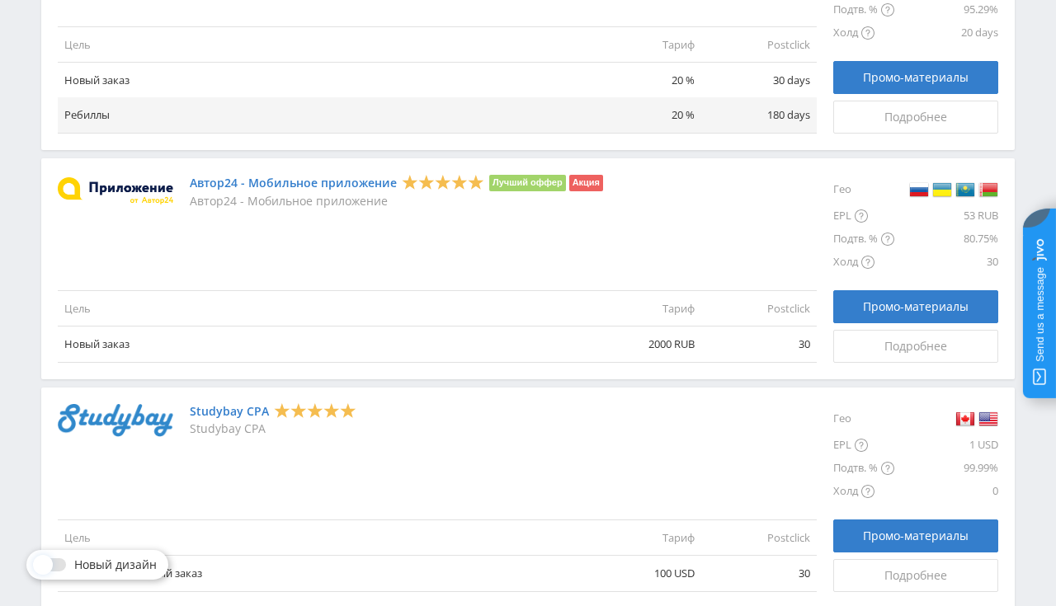
scroll to position [1742, 0]
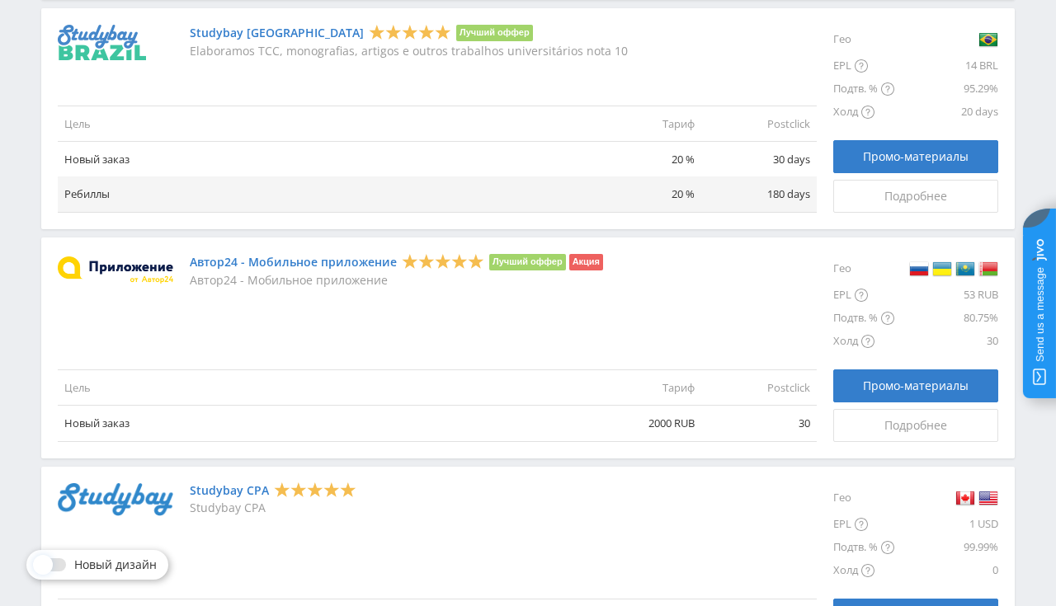
click at [235, 488] on link "Studybay CPA" at bounding box center [229, 490] width 79 height 13
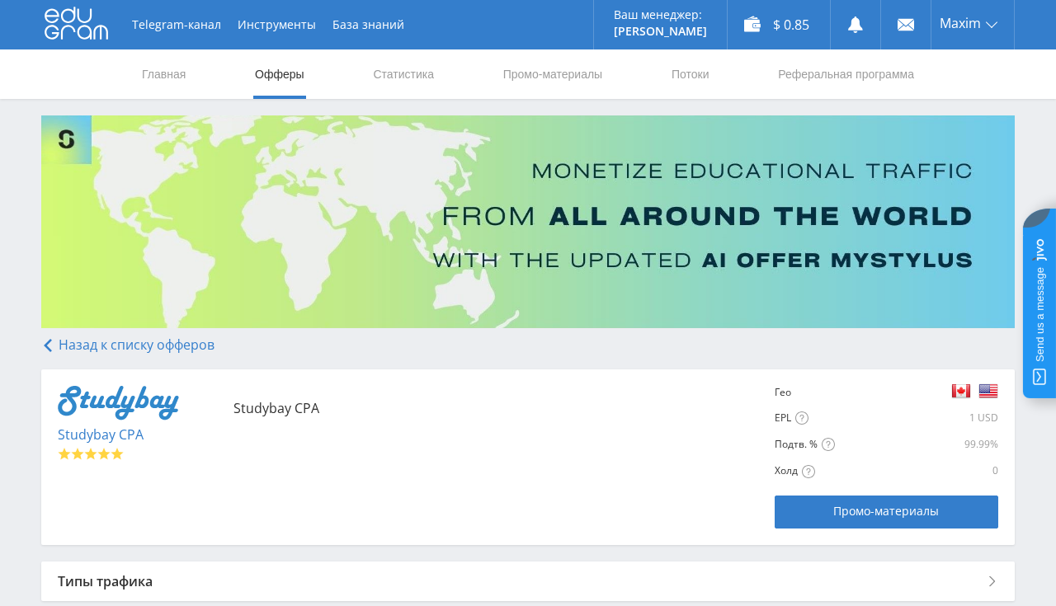
scroll to position [153, 0]
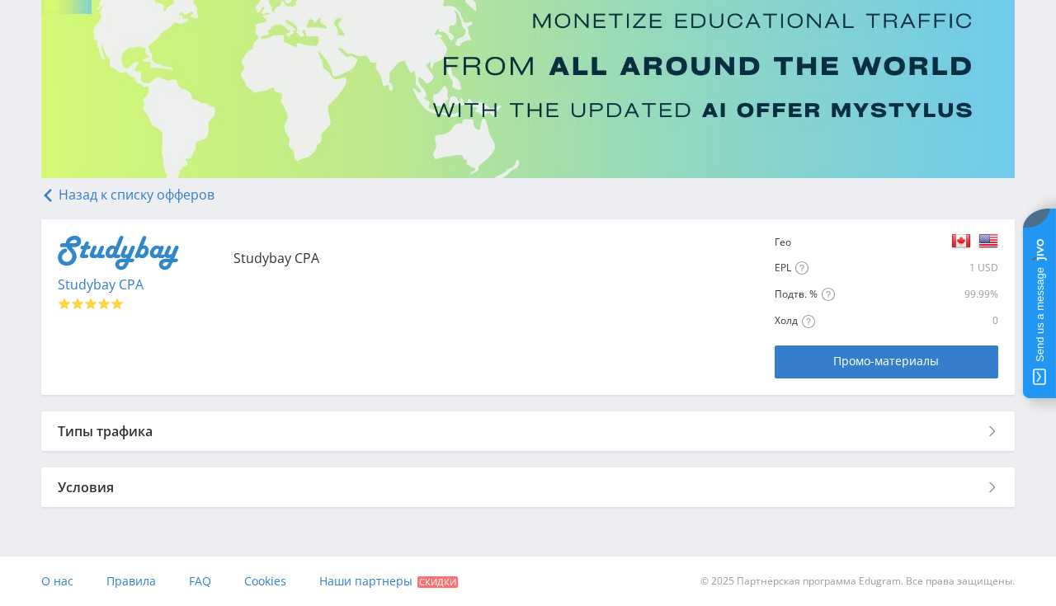
click at [124, 436] on div "Типы трафика" at bounding box center [527, 432] width 973 height 40
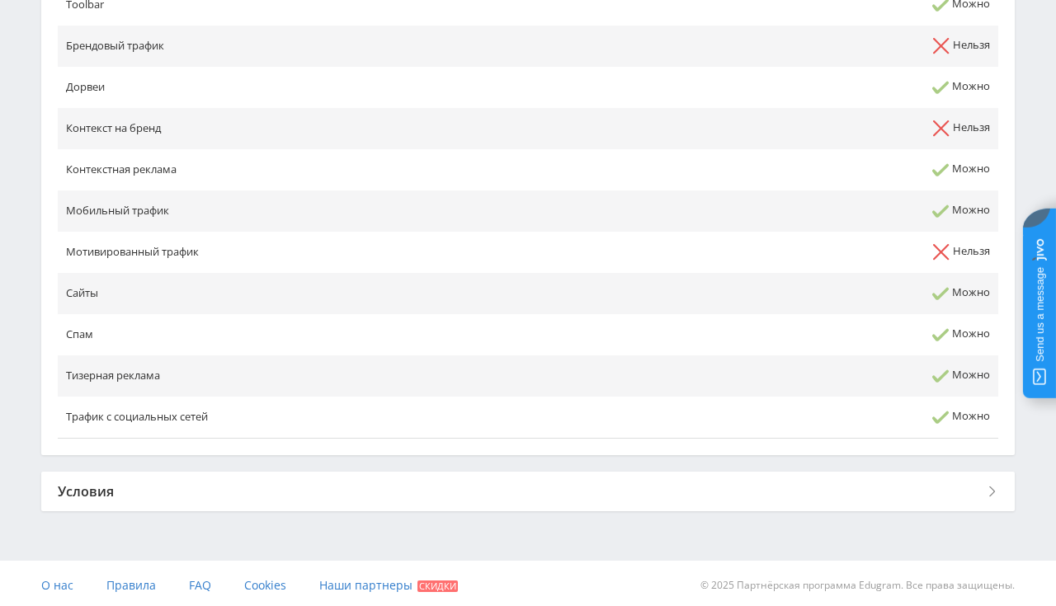
scroll to position [711, 0]
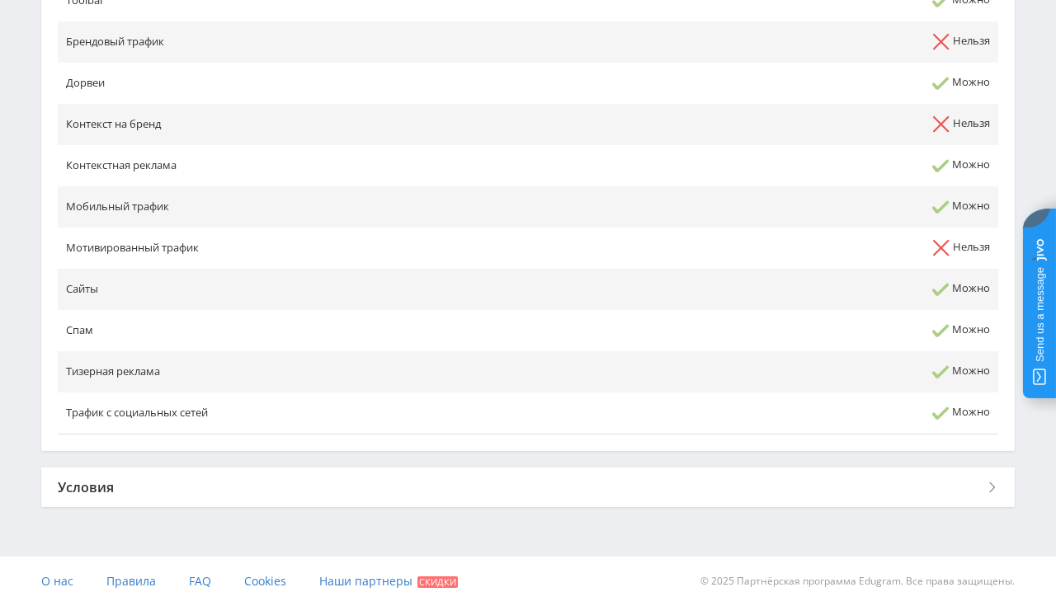
click at [120, 481] on div "Условия" at bounding box center [527, 488] width 973 height 40
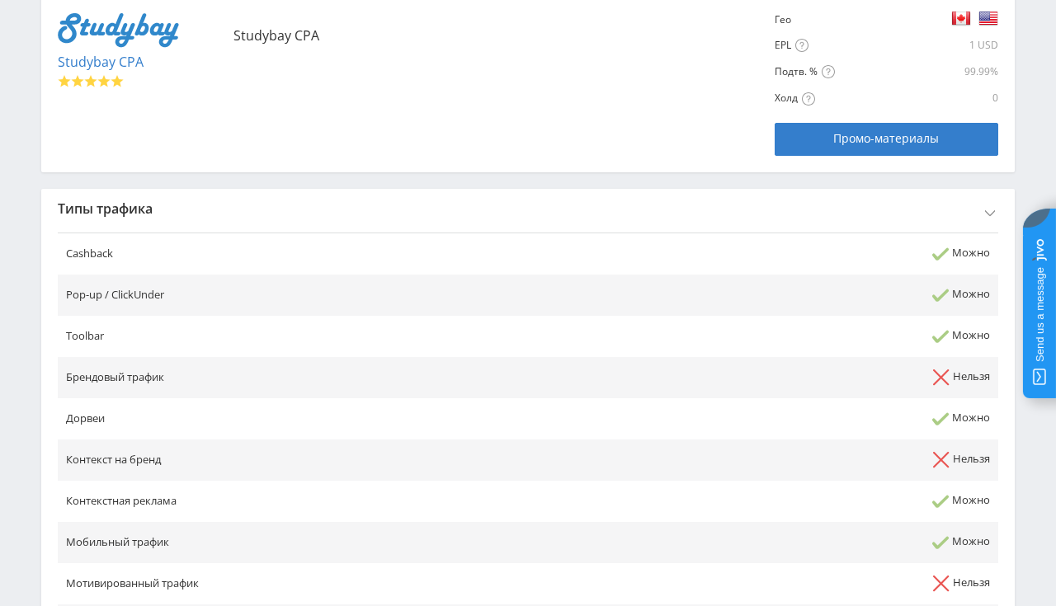
scroll to position [0, 0]
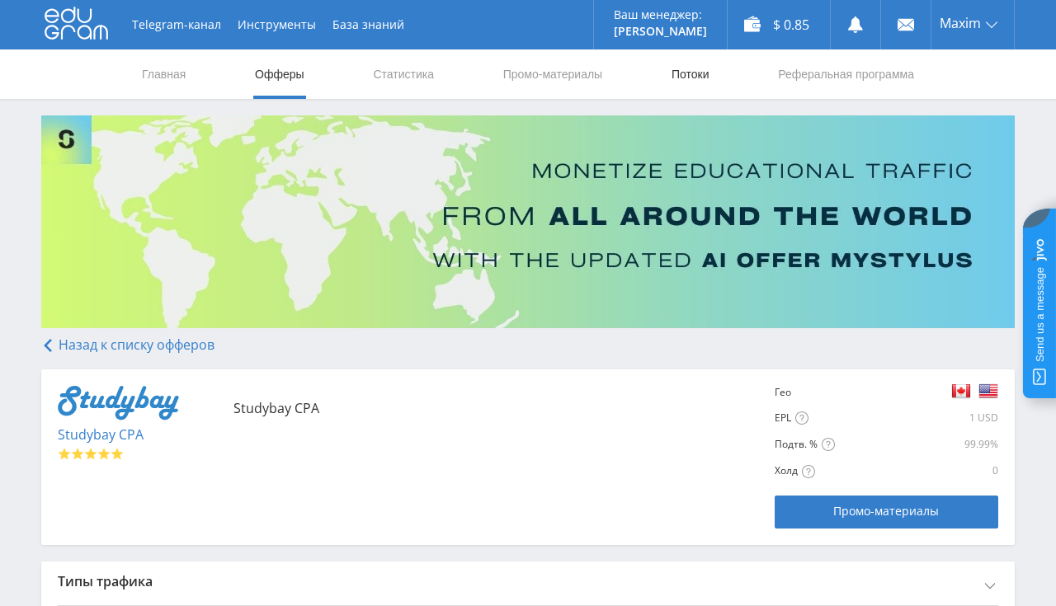
click at [693, 81] on link "Потоки" at bounding box center [690, 73] width 41 height 49
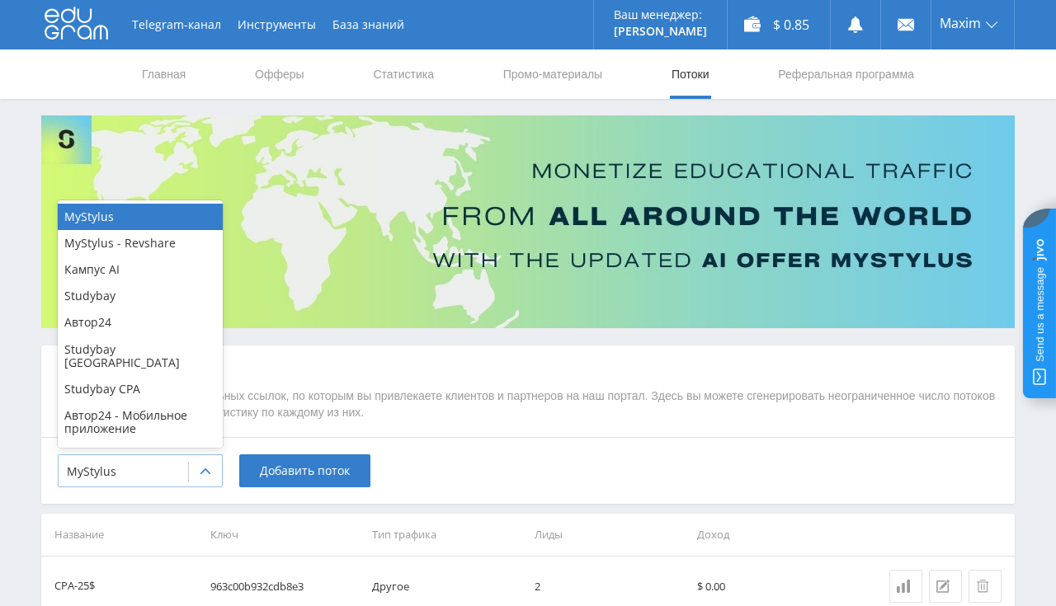
click at [105, 471] on div at bounding box center [123, 472] width 113 height 16
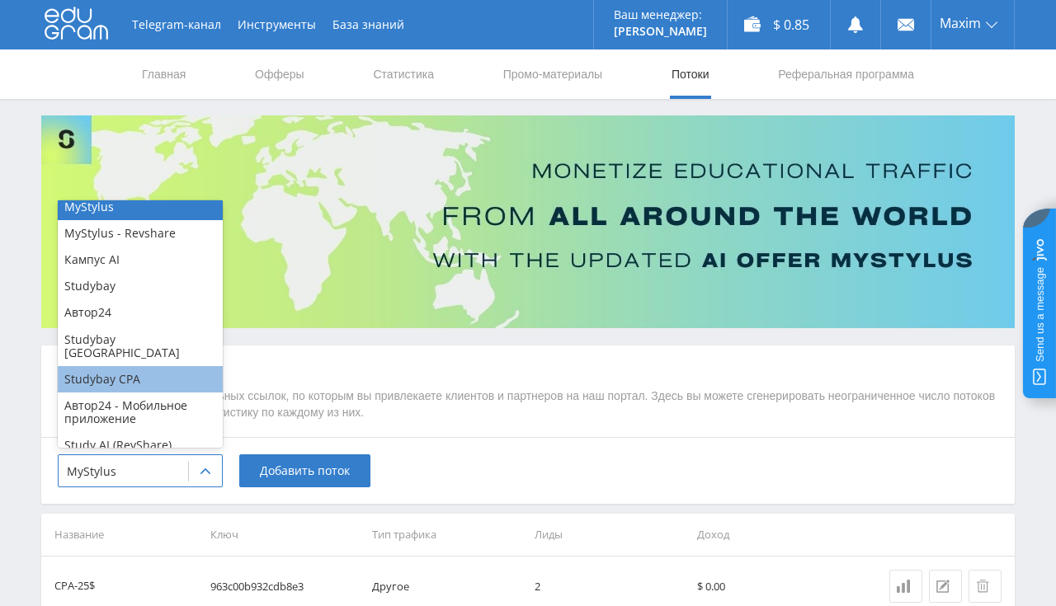
click at [120, 366] on div "Studybay CPA" at bounding box center [140, 379] width 165 height 26
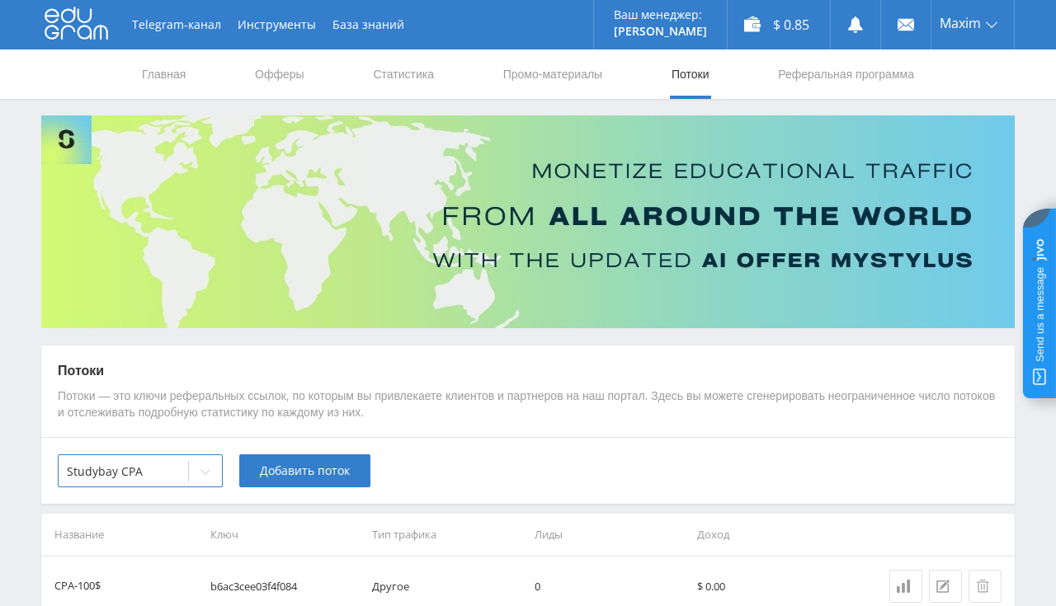
click at [387, 431] on div "Потоки Потоки — это ключи реферальных ссылок, по которым вы привлекаете клиенто…" at bounding box center [527, 392] width 973 height 92
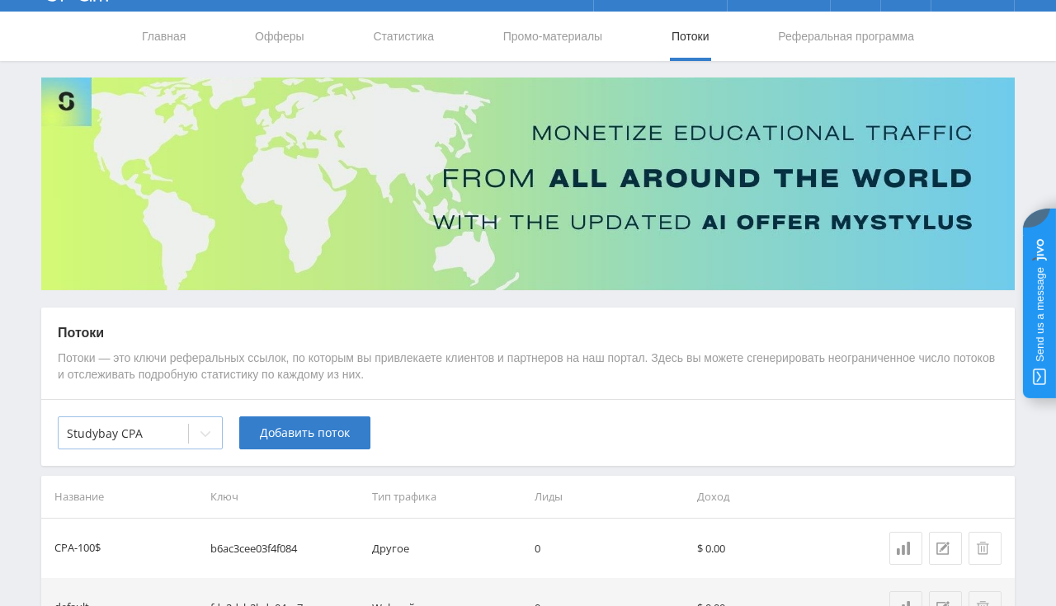
scroll to position [0, 0]
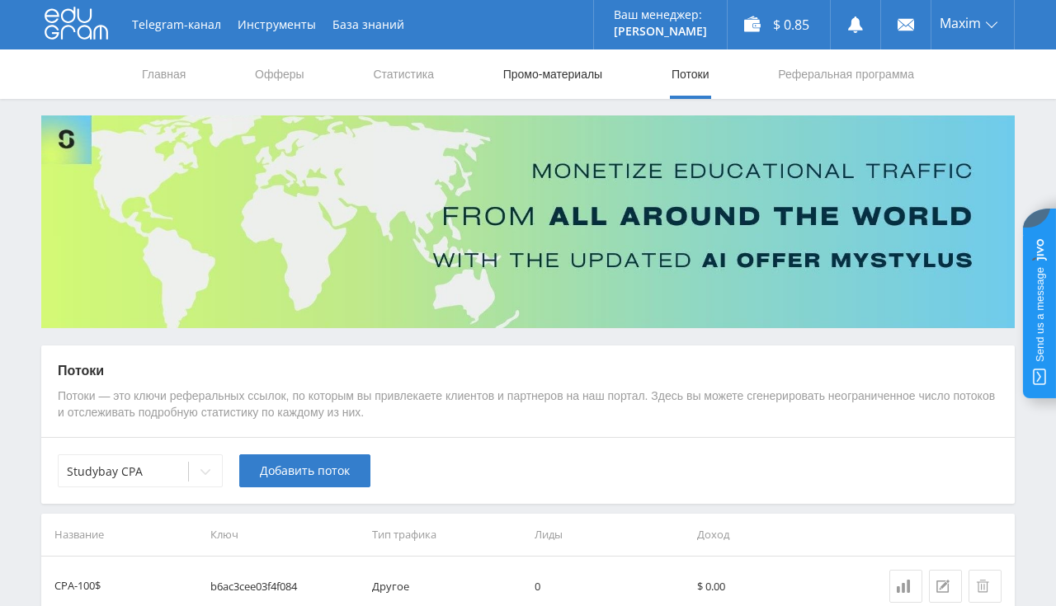
click at [599, 83] on link "Промо-материалы" at bounding box center [553, 73] width 102 height 49
select select "83"
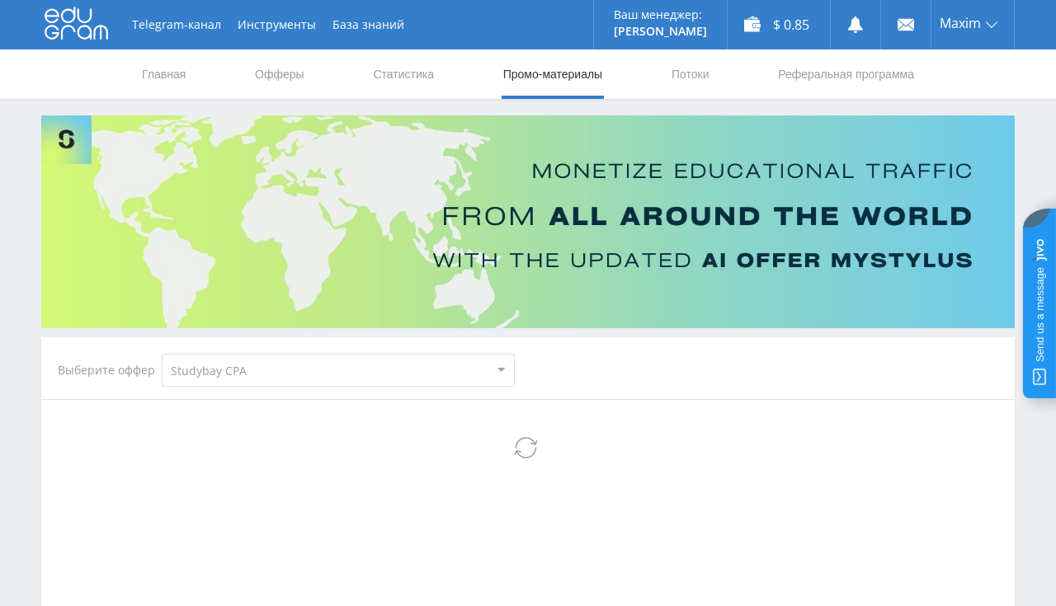
select select "83"
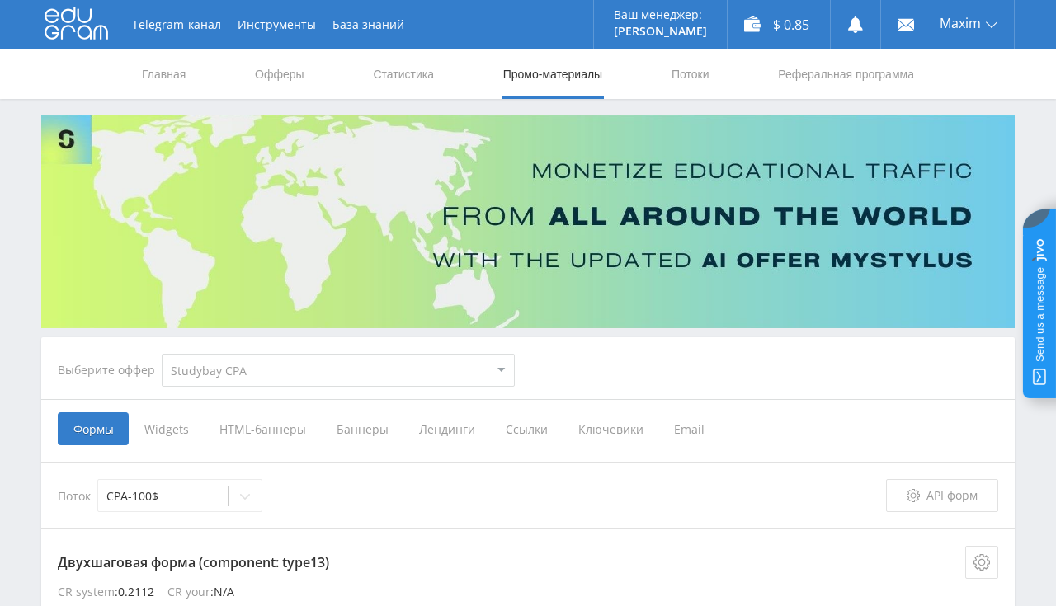
click at [162, 354] on select "MyStylus MyStylus - Revshare Кампус AI Studybay Автор24 Studybay Brazil Studyba…" at bounding box center [338, 370] width 353 height 33
click at [233, 368] on select "MyStylus MyStylus - Revshare Кампус AI Studybay Автор24 Studybay Brazil Studyba…" at bounding box center [338, 370] width 353 height 33
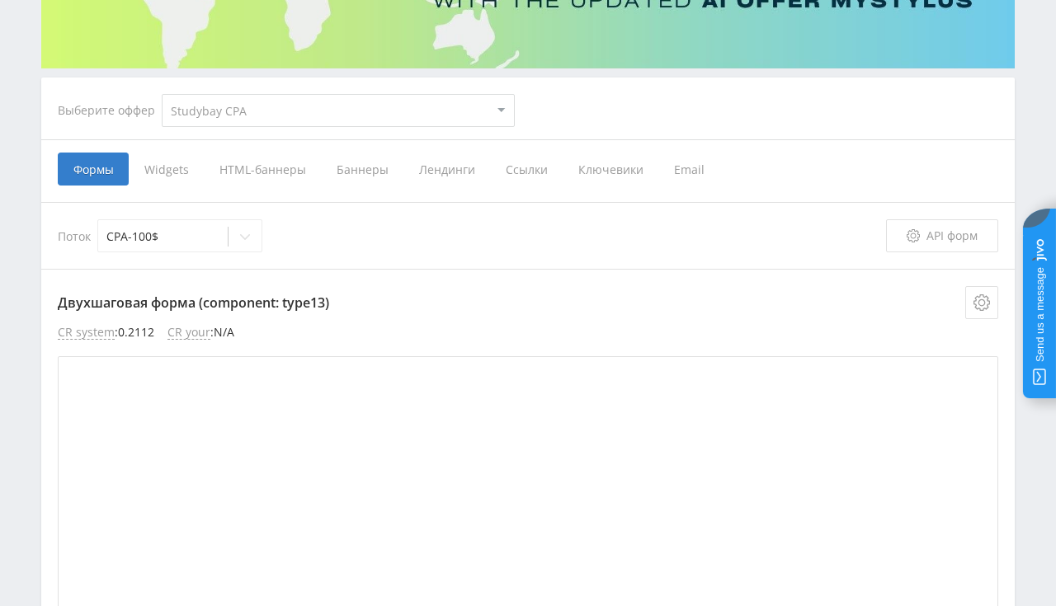
scroll to position [261, 0]
click at [525, 170] on span "Ссылки" at bounding box center [526, 168] width 73 height 33
click at [0, 0] on input "Ссылки" at bounding box center [0, 0] width 0 height 0
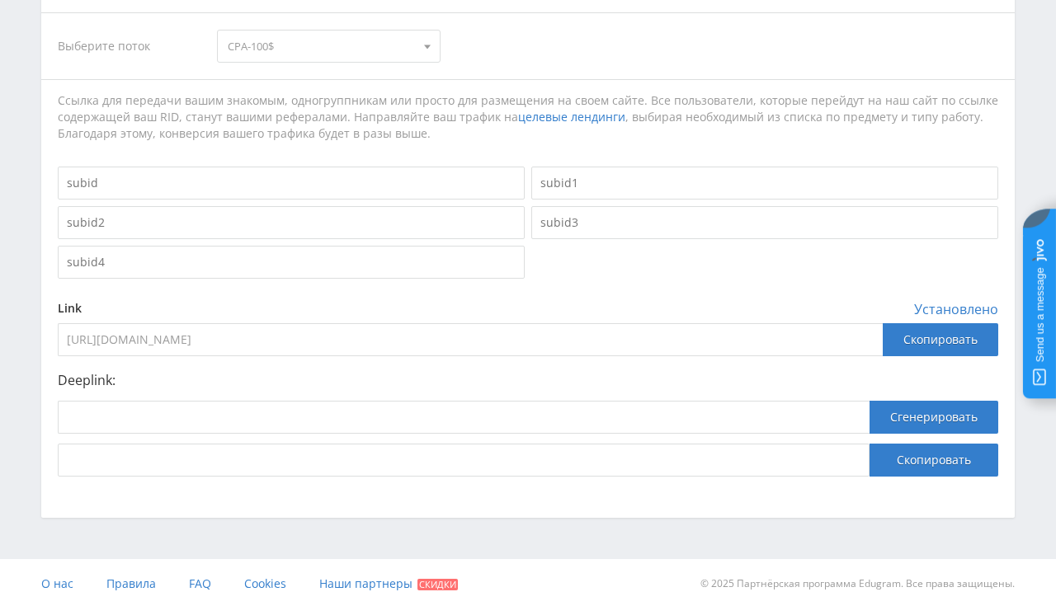
scroll to position [451, 0]
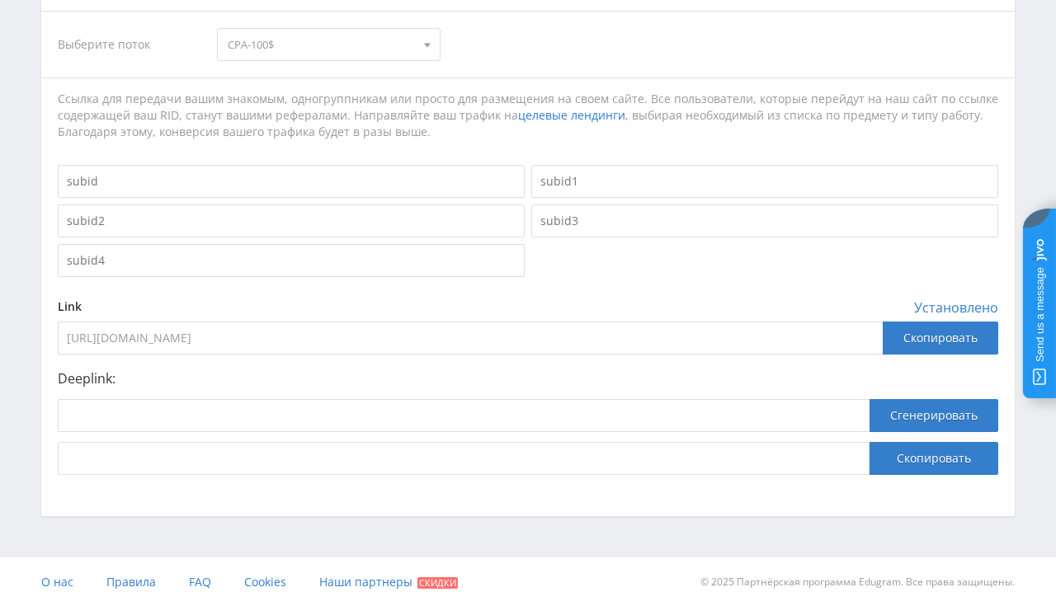
click at [282, 341] on input "https://eduforms.org/order?rid=b6ac3cee03f4f084" at bounding box center [470, 338] width 825 height 33
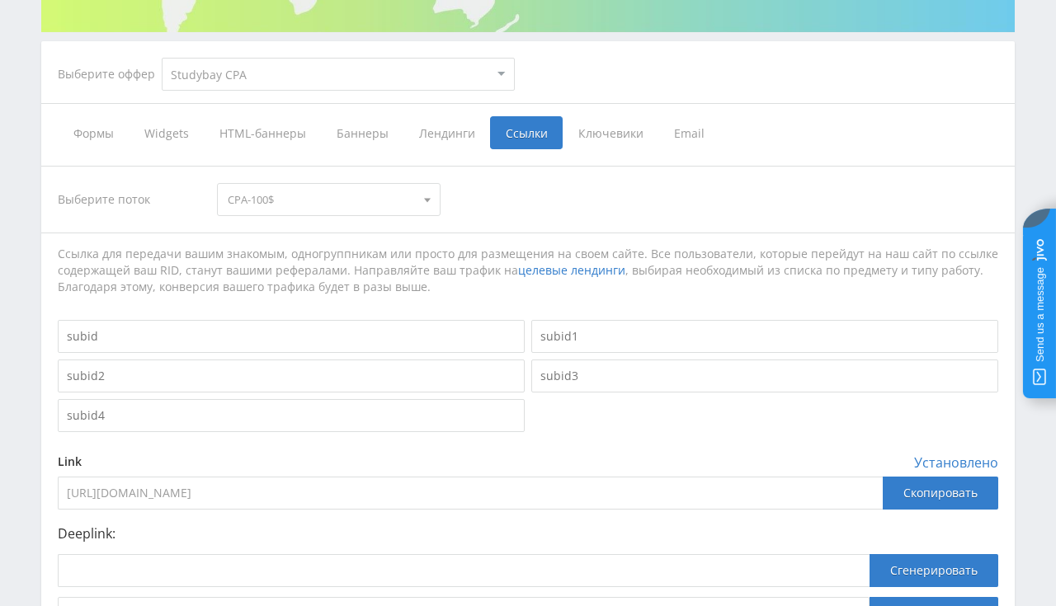
scroll to position [277, 0]
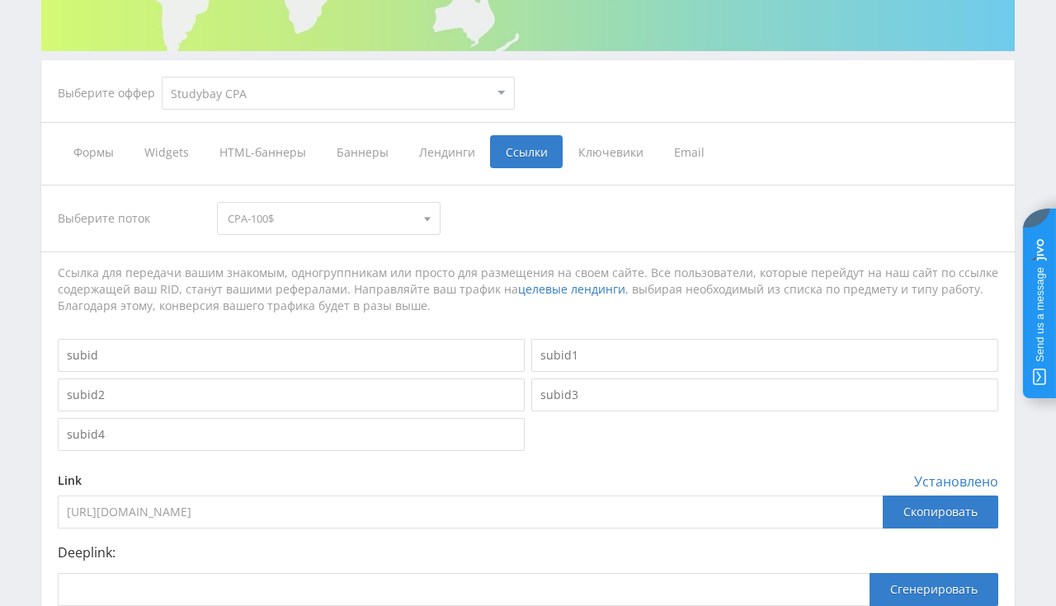
click at [637, 208] on div "Выберите поток CPA-100$ CPA-100$ default" at bounding box center [528, 218] width 940 height 33
click at [439, 153] on span "Лендинги" at bounding box center [446, 151] width 87 height 33
click at [0, 0] on input "Лендинги" at bounding box center [0, 0] width 0 height 0
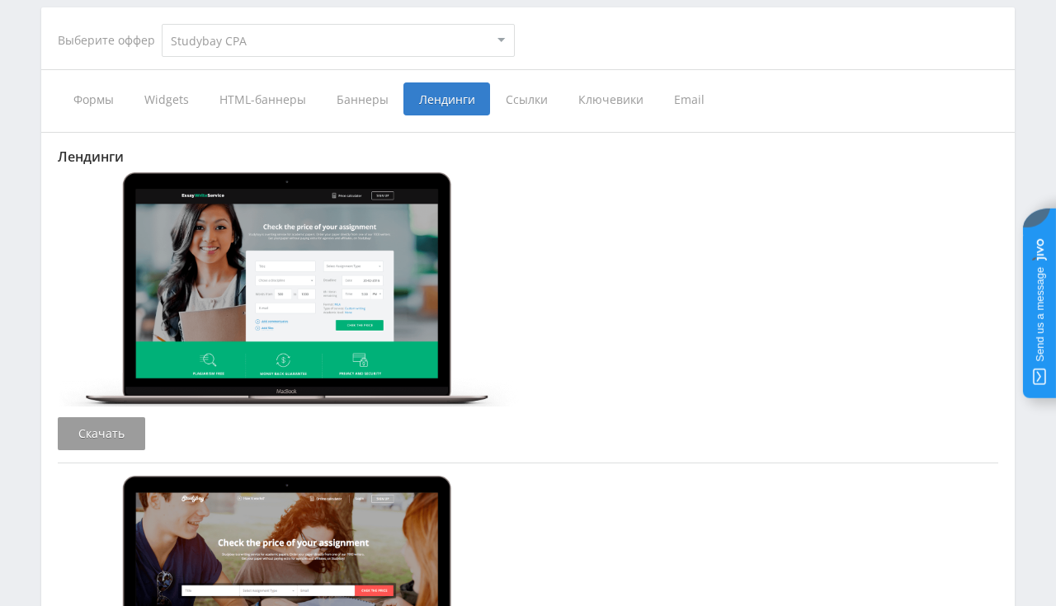
scroll to position [364, 0]
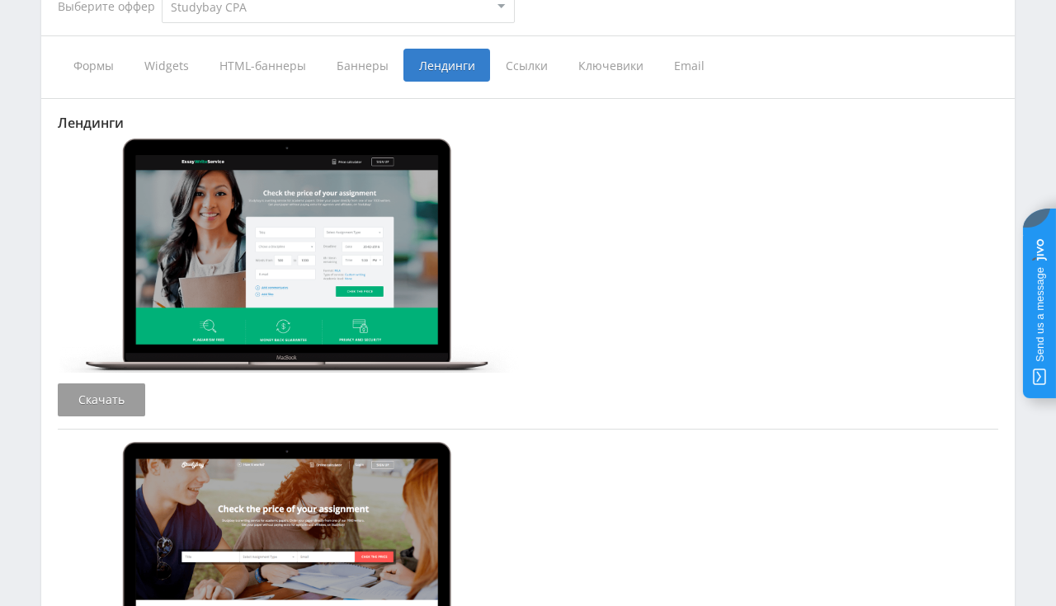
click at [292, 283] on img at bounding box center [289, 256] width 462 height 234
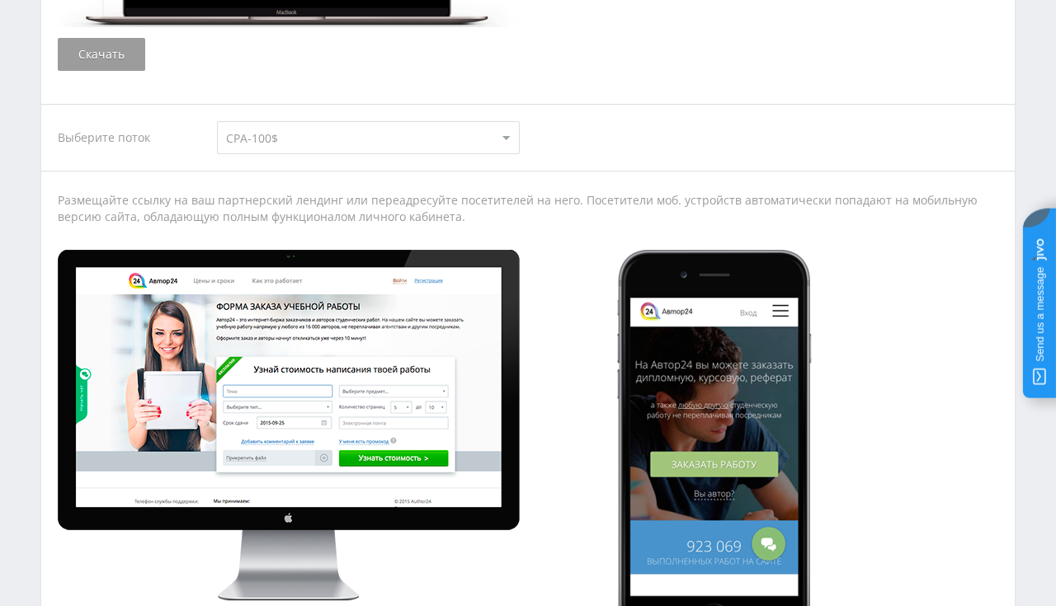
scroll to position [1844, 0]
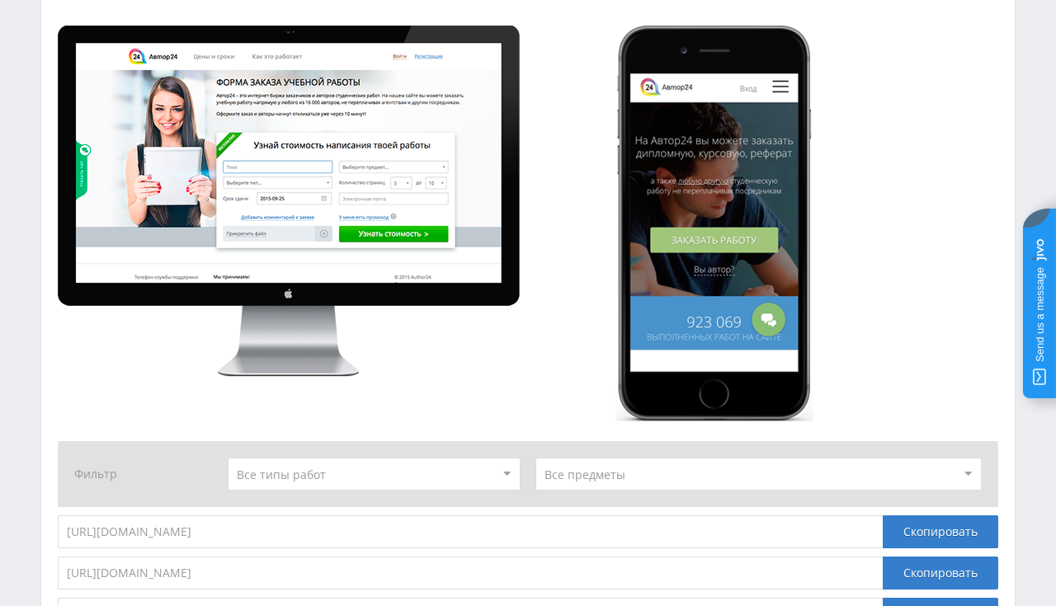
drag, startPoint x: 380, startPoint y: 445, endPoint x: 381, endPoint y: 460, distance: 14.9
click at [381, 457] on div "Фильтр" at bounding box center [528, 474] width 940 height 66
click at [228, 458] on select at bounding box center [374, 474] width 292 height 33
click option "CV / Resume" at bounding box center [0, 0] width 0 height 0
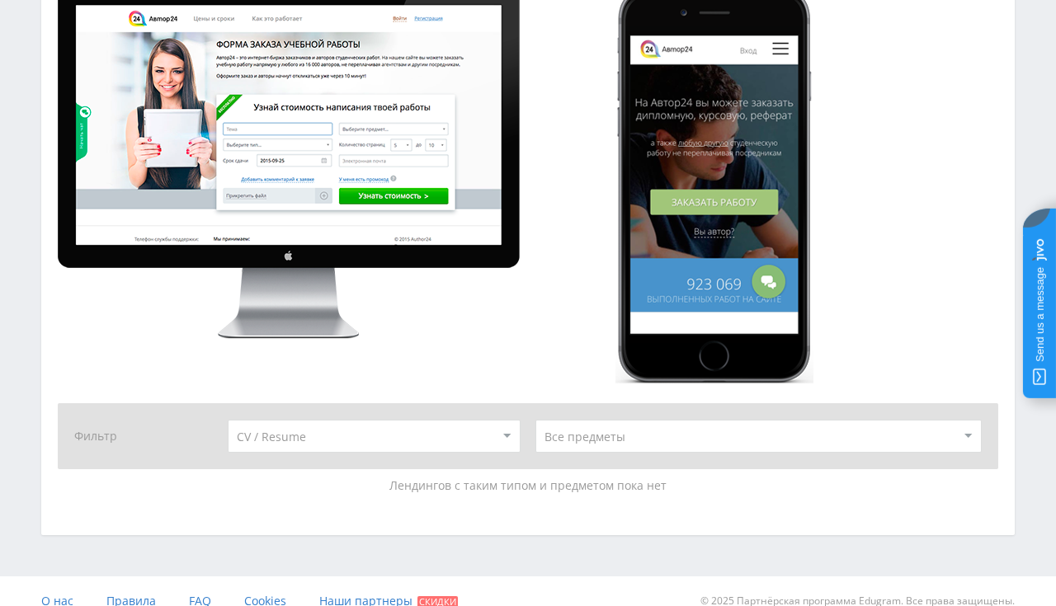
scroll to position [1900, 0]
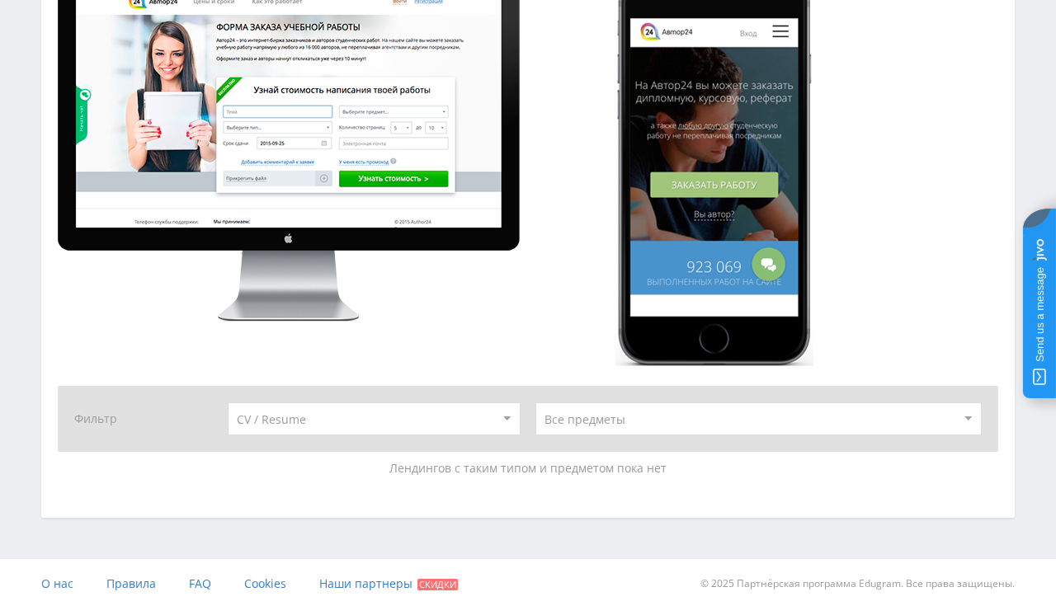
click at [228, 403] on select at bounding box center [374, 419] width 292 height 33
select select "5"
click option "Article" at bounding box center [0, 0] width 0 height 0
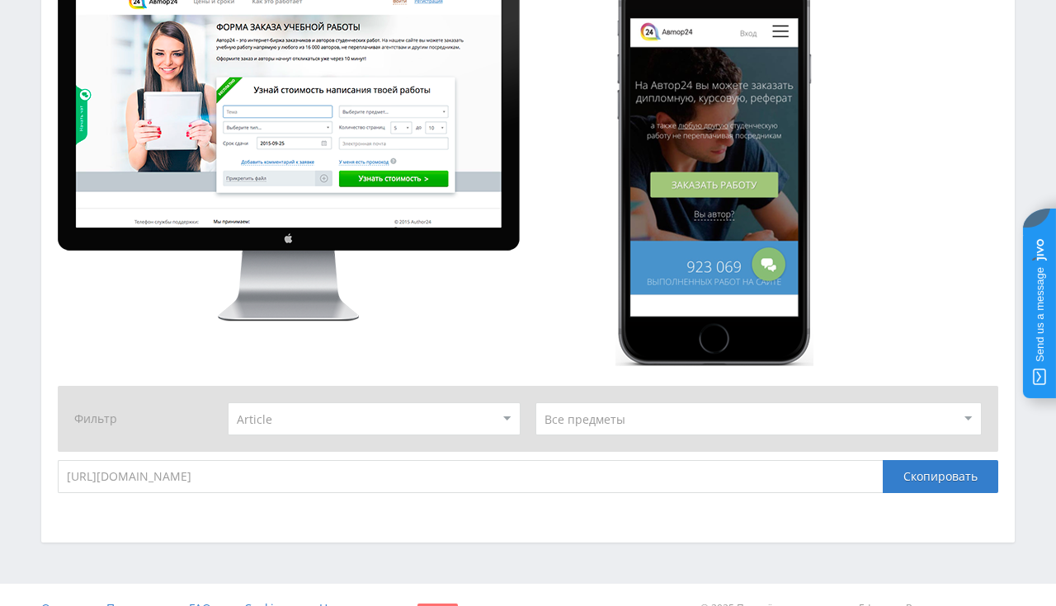
click at [192, 472] on input "https://eduforms.org/article-work/?rid=b6ac3cee03f4f084" at bounding box center [470, 476] width 825 height 33
click at [170, 304] on img at bounding box center [289, 146] width 462 height 352
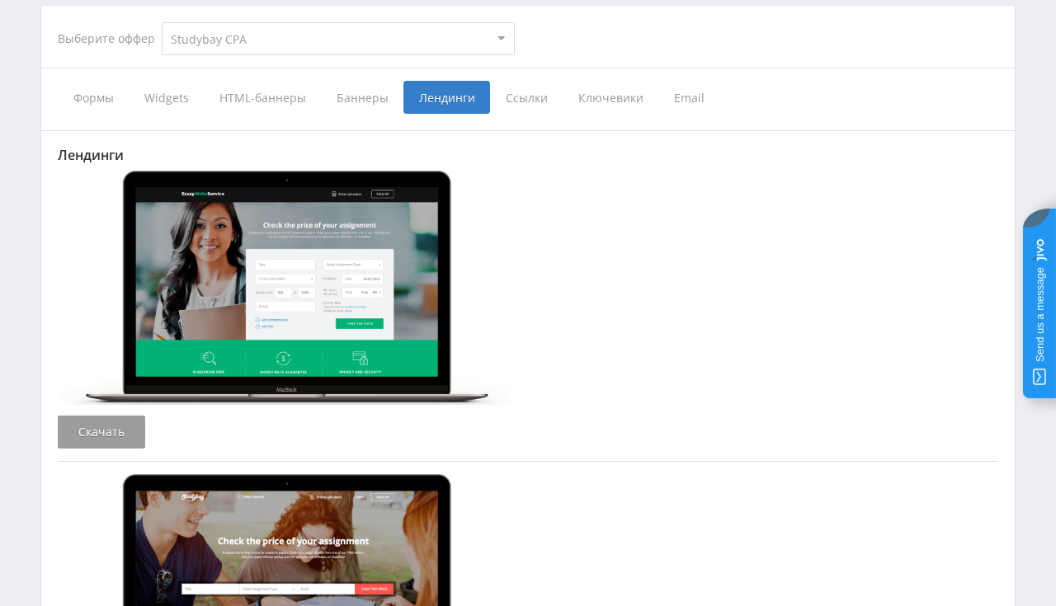
scroll to position [70, 0]
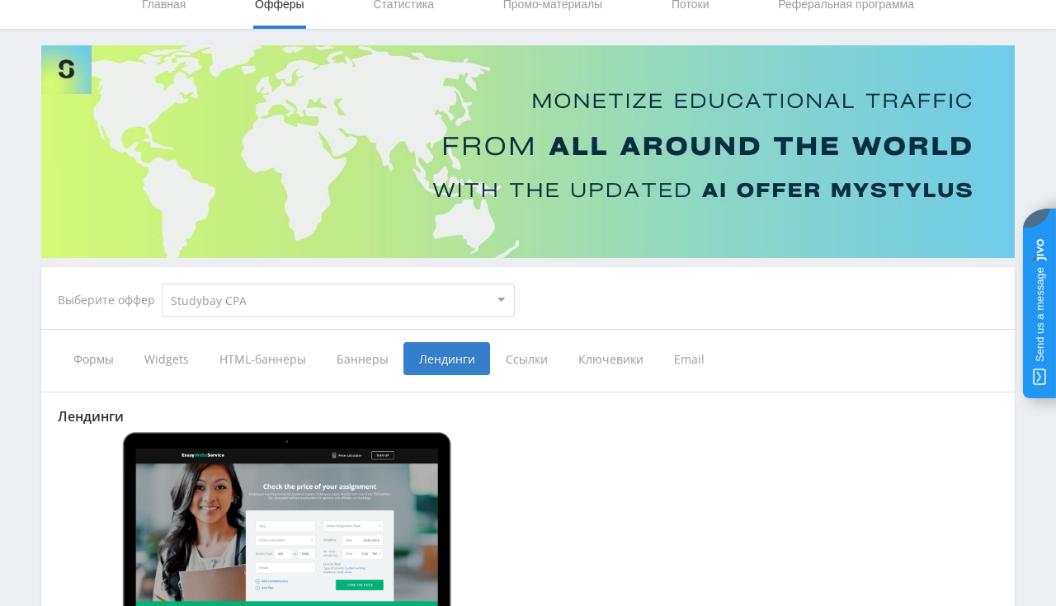
click at [519, 365] on span "Ссылки" at bounding box center [526, 358] width 73 height 33
click at [0, 0] on input "Ссылки" at bounding box center [0, 0] width 0 height 0
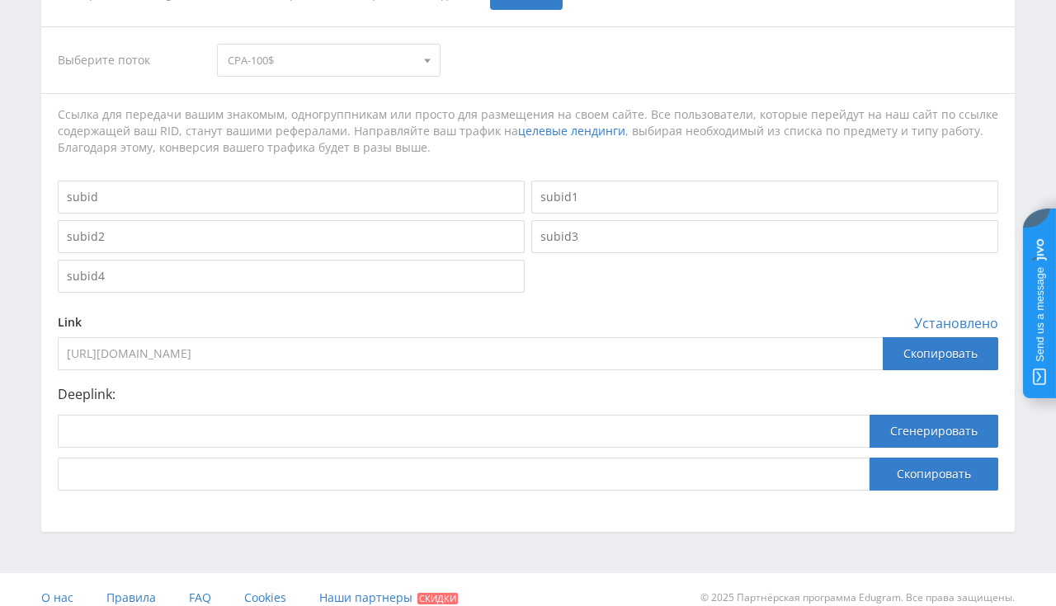
scroll to position [451, 0]
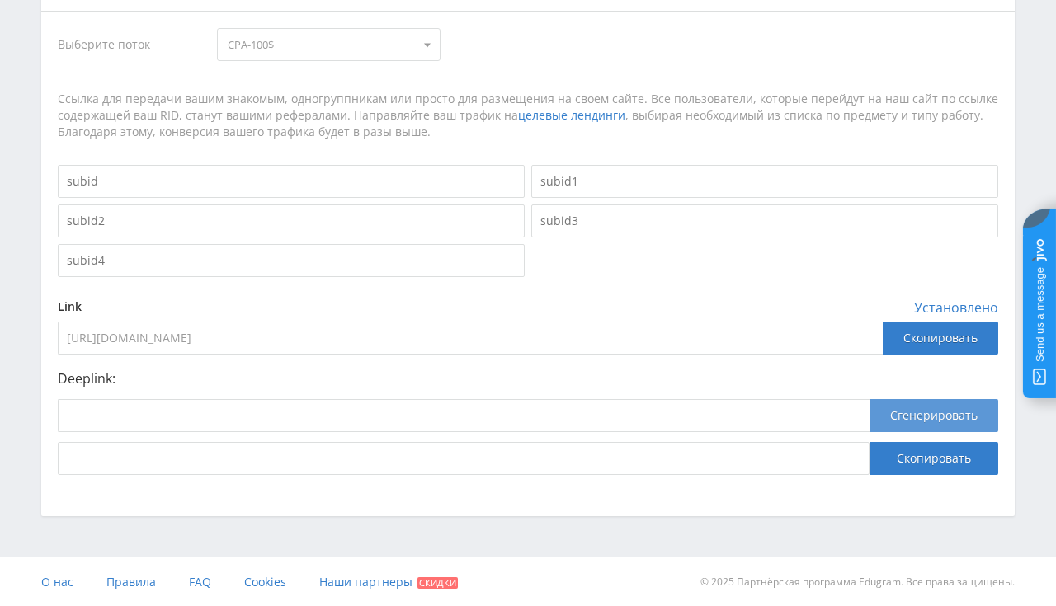
click at [878, 414] on button "Сгенерировать" at bounding box center [933, 415] width 129 height 33
click at [902, 414] on button "Сгенерировать" at bounding box center [933, 415] width 129 height 33
click at [812, 413] on input at bounding box center [464, 415] width 812 height 33
paste input "https://eduforms.org/order?rid=b6ac3cee03f4f084"
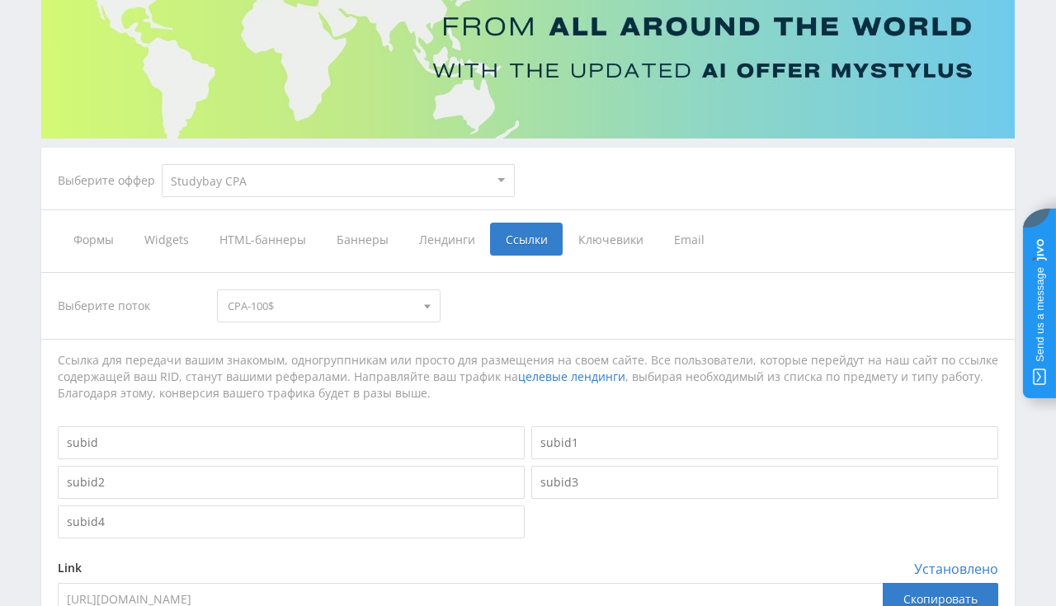
type input "https://eduforms.org/order?rid=b6ac3cee03f4f084"
click at [619, 247] on span "Ключевики" at bounding box center [611, 239] width 96 height 33
click at [0, 0] on input "Ключевики" at bounding box center [0, 0] width 0 height 0
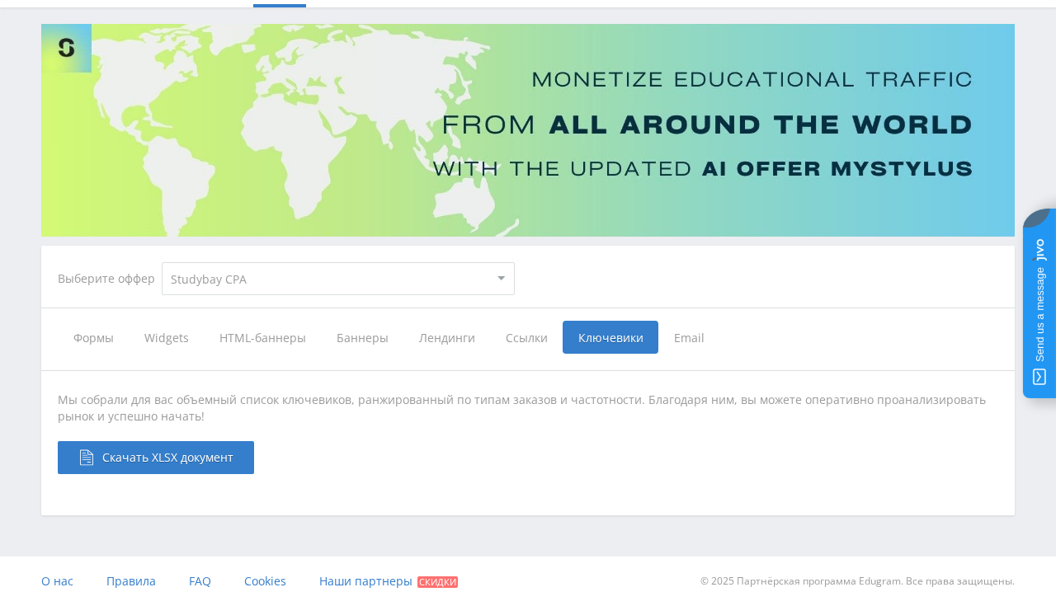
scroll to position [91, 0]
click at [185, 451] on span "Скачать XLSX документ" at bounding box center [167, 458] width 131 height 16
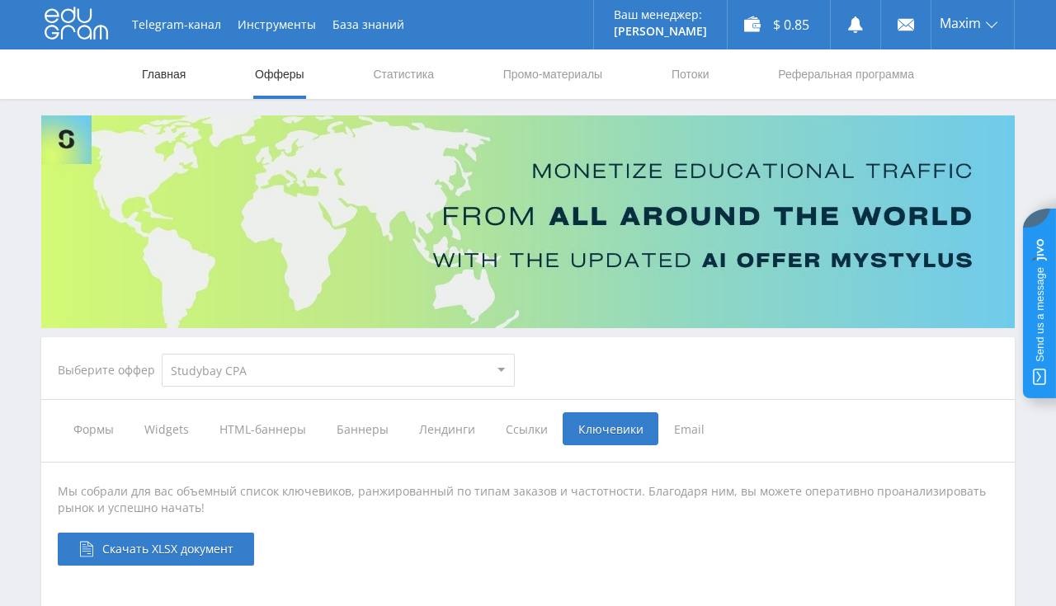
click at [153, 64] on link "Главная" at bounding box center [163, 73] width 47 height 49
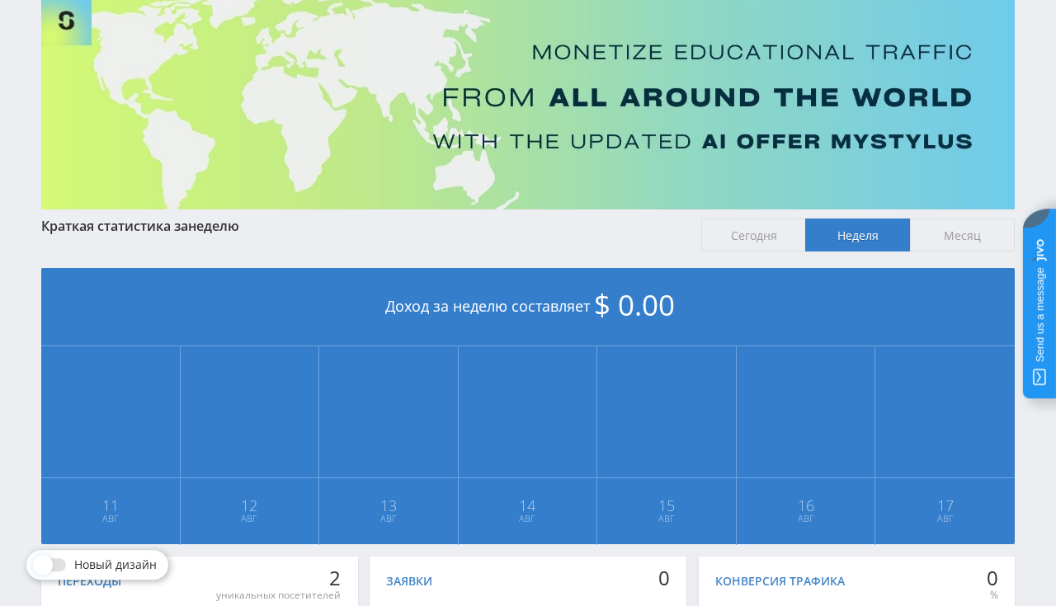
scroll to position [111, 0]
